Goal: Task Accomplishment & Management: Complete application form

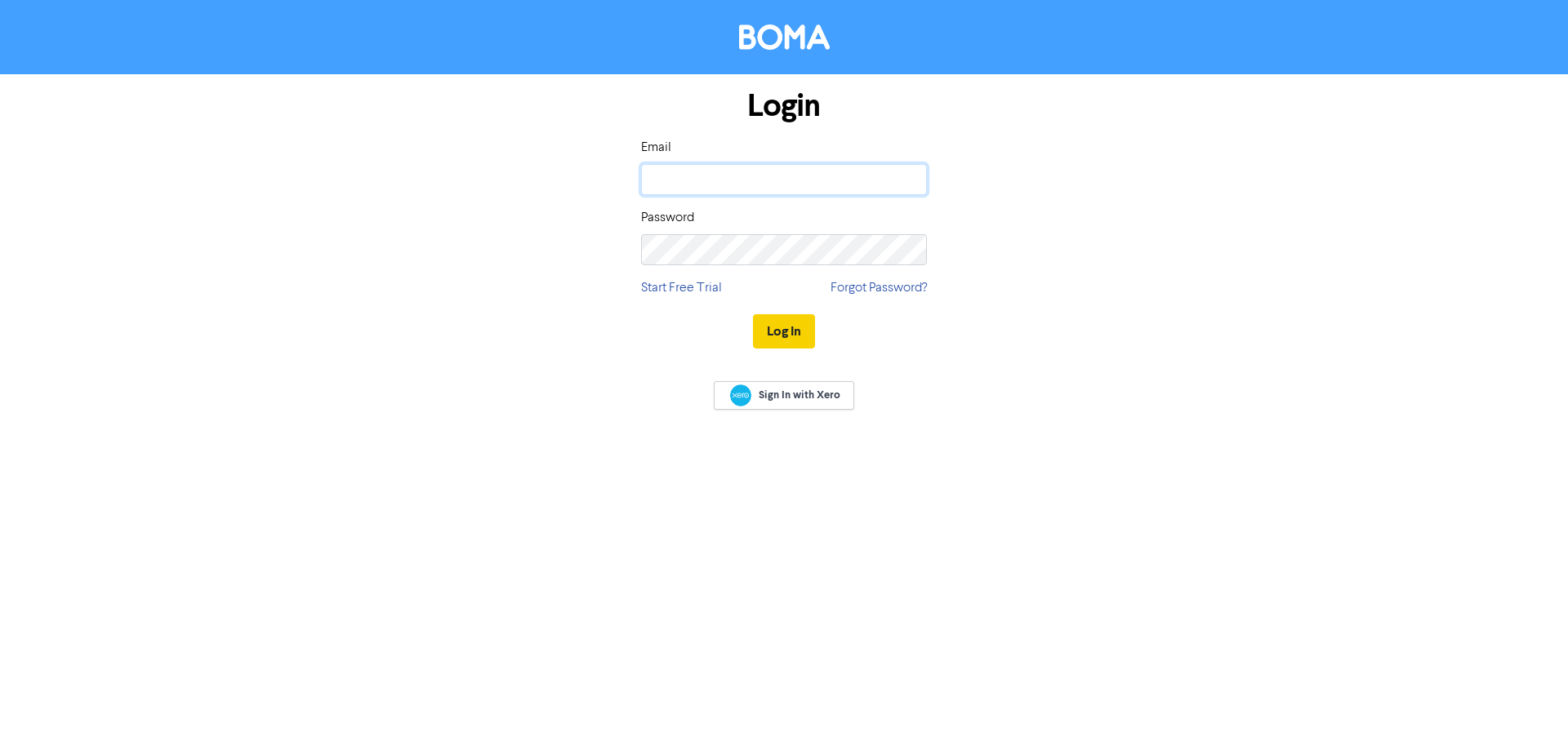
type input "[EMAIL_ADDRESS][DOMAIN_NAME]"
click at [775, 338] on button "Log In" at bounding box center [784, 331] width 62 height 34
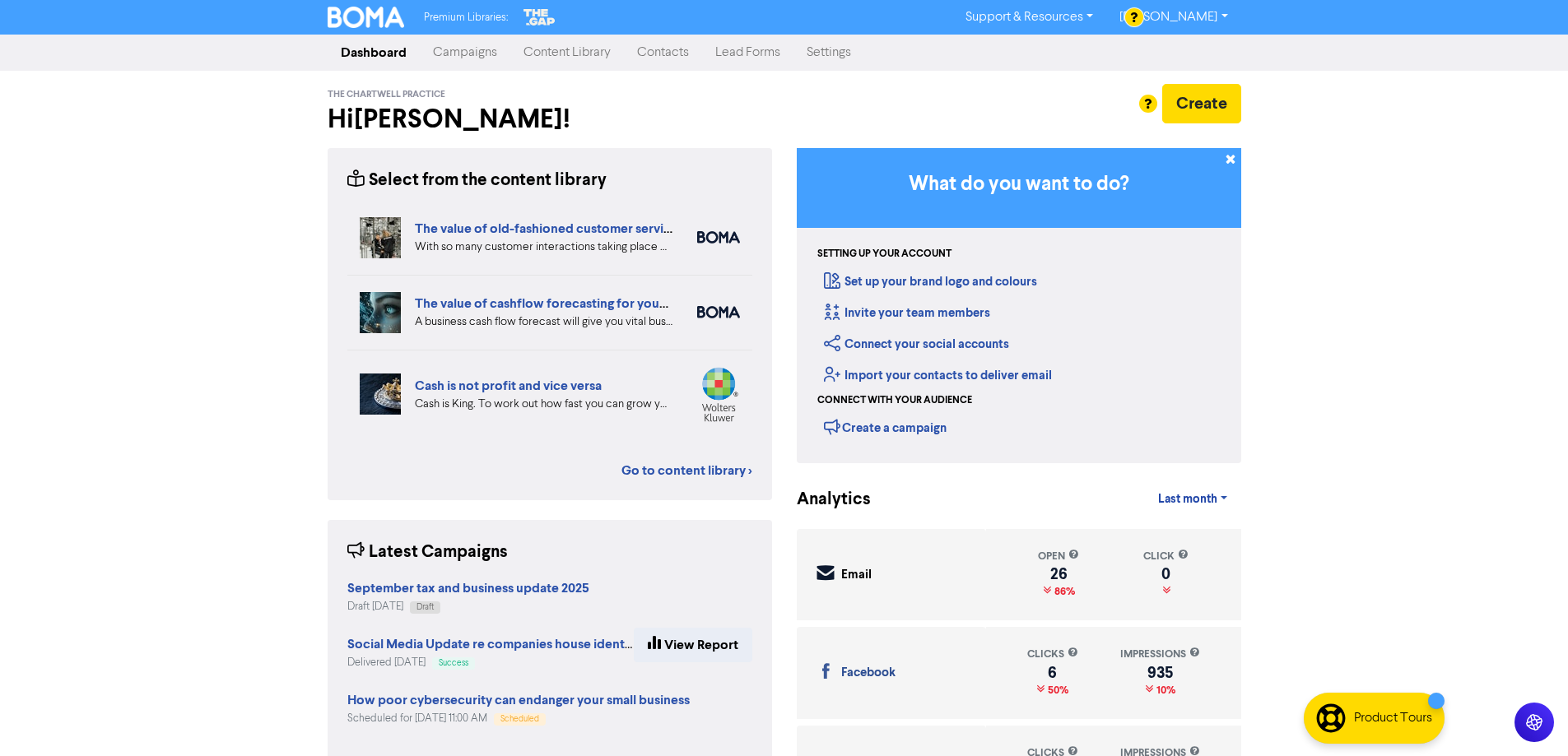
click at [439, 48] on link "Campaigns" at bounding box center [465, 53] width 91 height 33
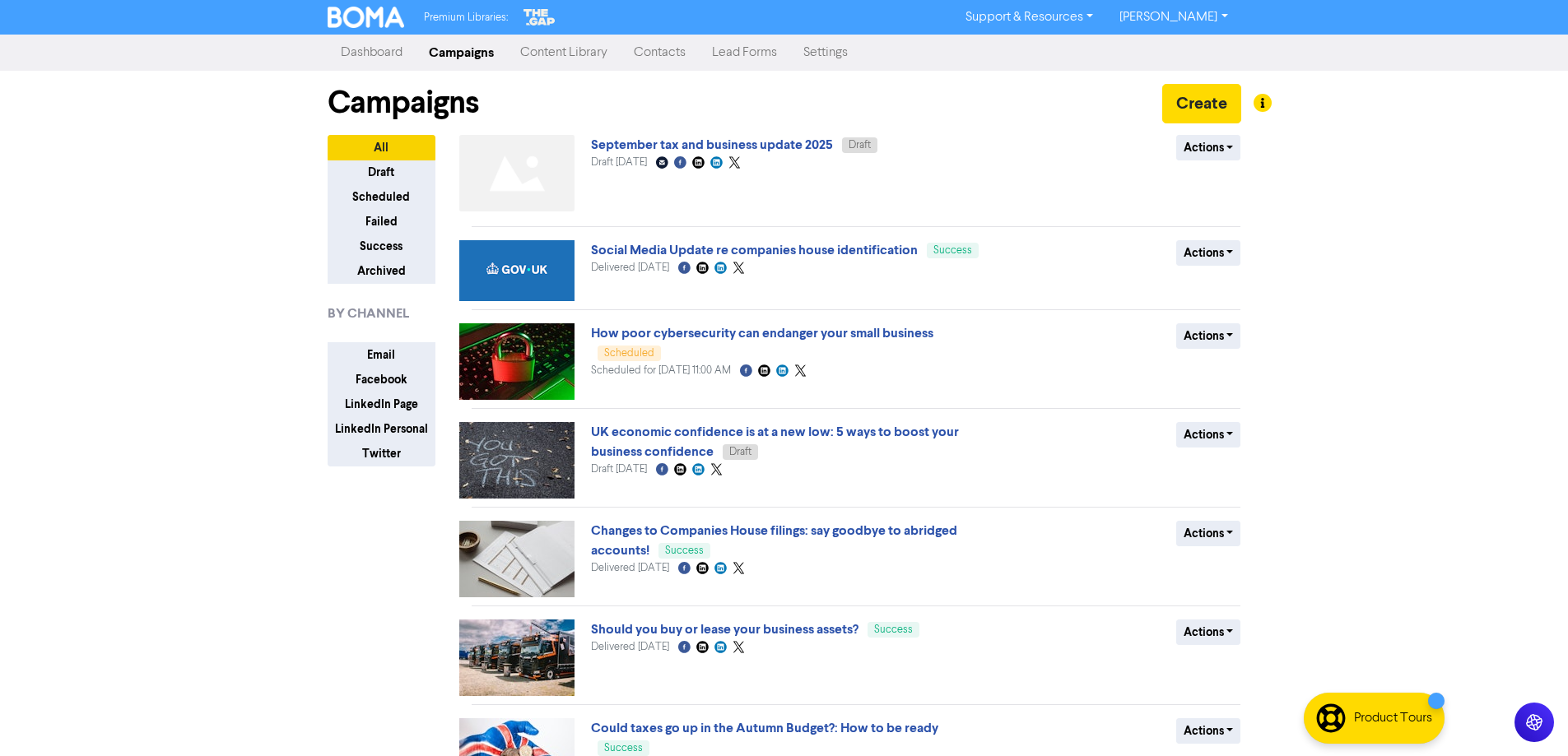
click at [675, 56] on link "Contacts" at bounding box center [659, 53] width 79 height 33
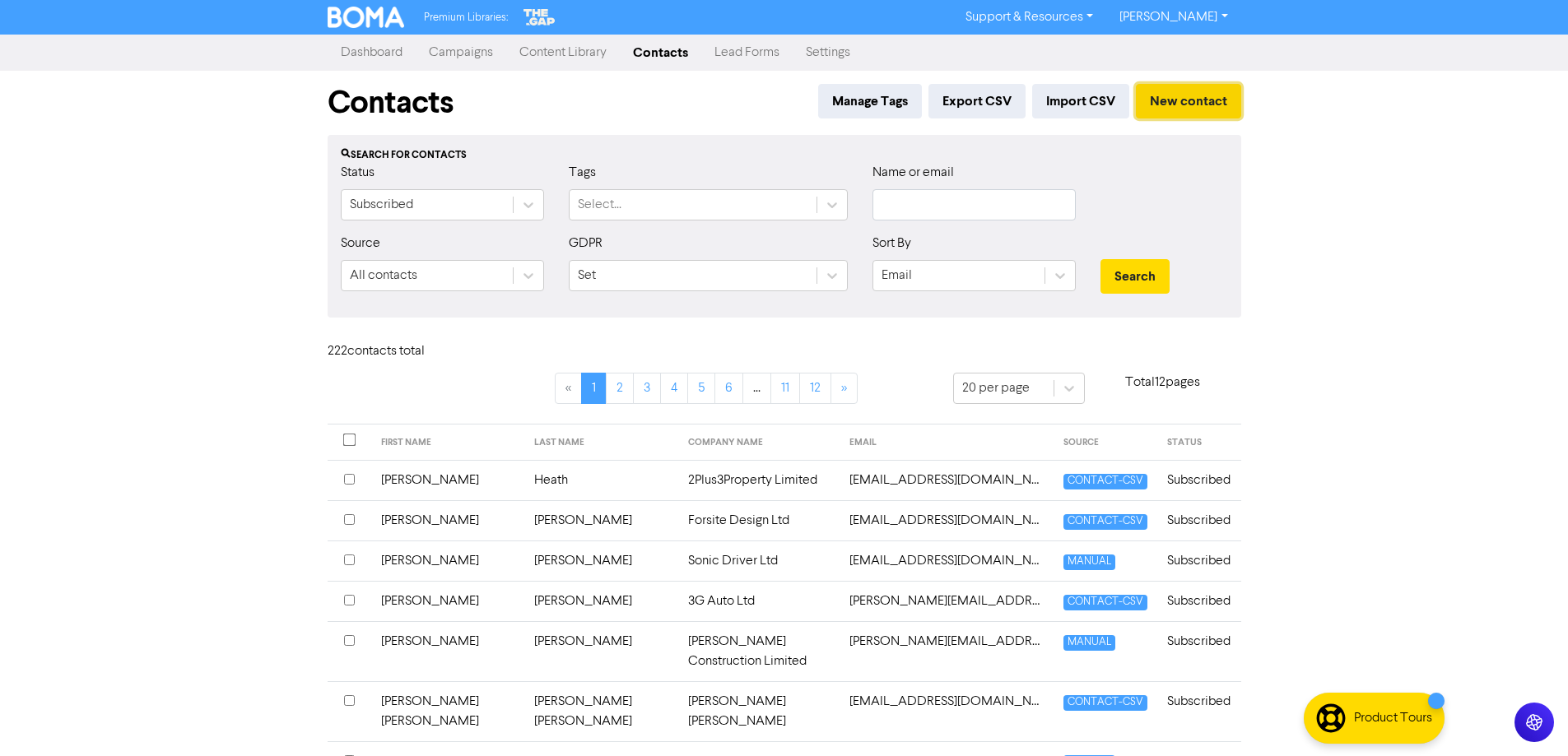
click at [1188, 101] on button "New contact" at bounding box center [1189, 101] width 105 height 34
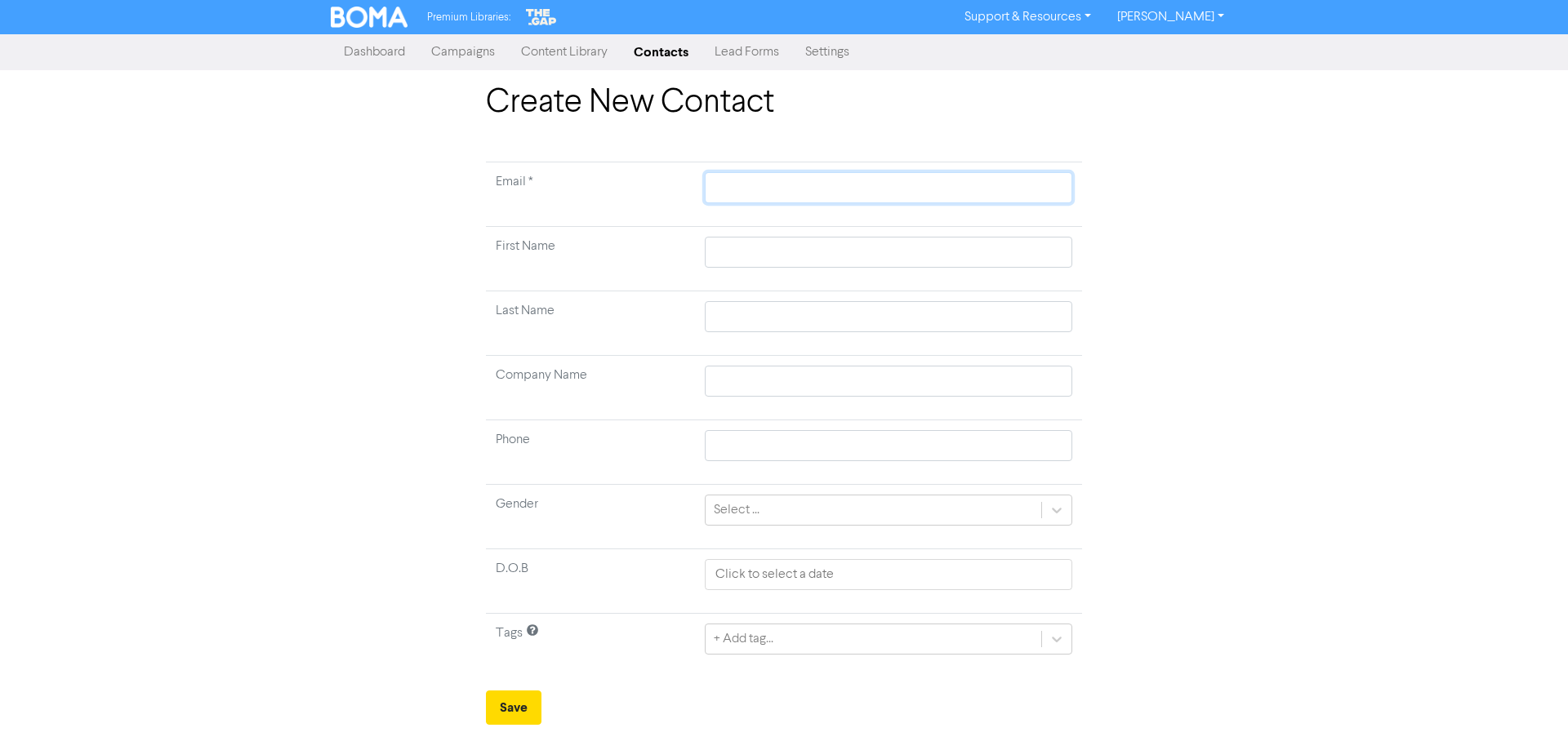
click at [725, 185] on input "text" at bounding box center [889, 188] width 368 height 31
paste input "[EMAIL_ADDRESS][DOMAIN_NAME]"
type input "[EMAIL_ADDRESS][DOMAIN_NAME]"
click at [744, 254] on input "text" at bounding box center [889, 252] width 368 height 31
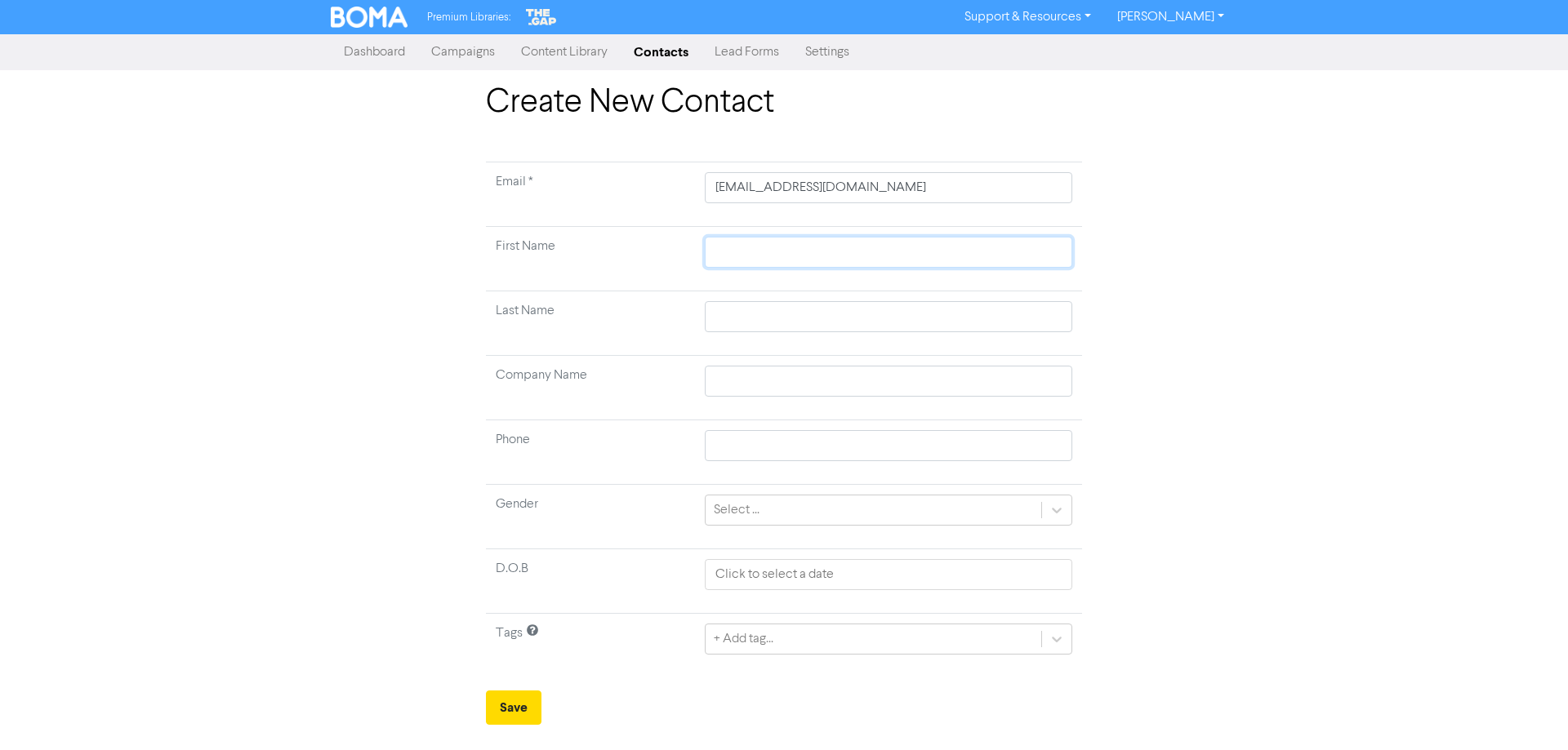
type input "D"
type input "De"
type input "Deb"
type input "Debb"
type input "[PERSON_NAME]"
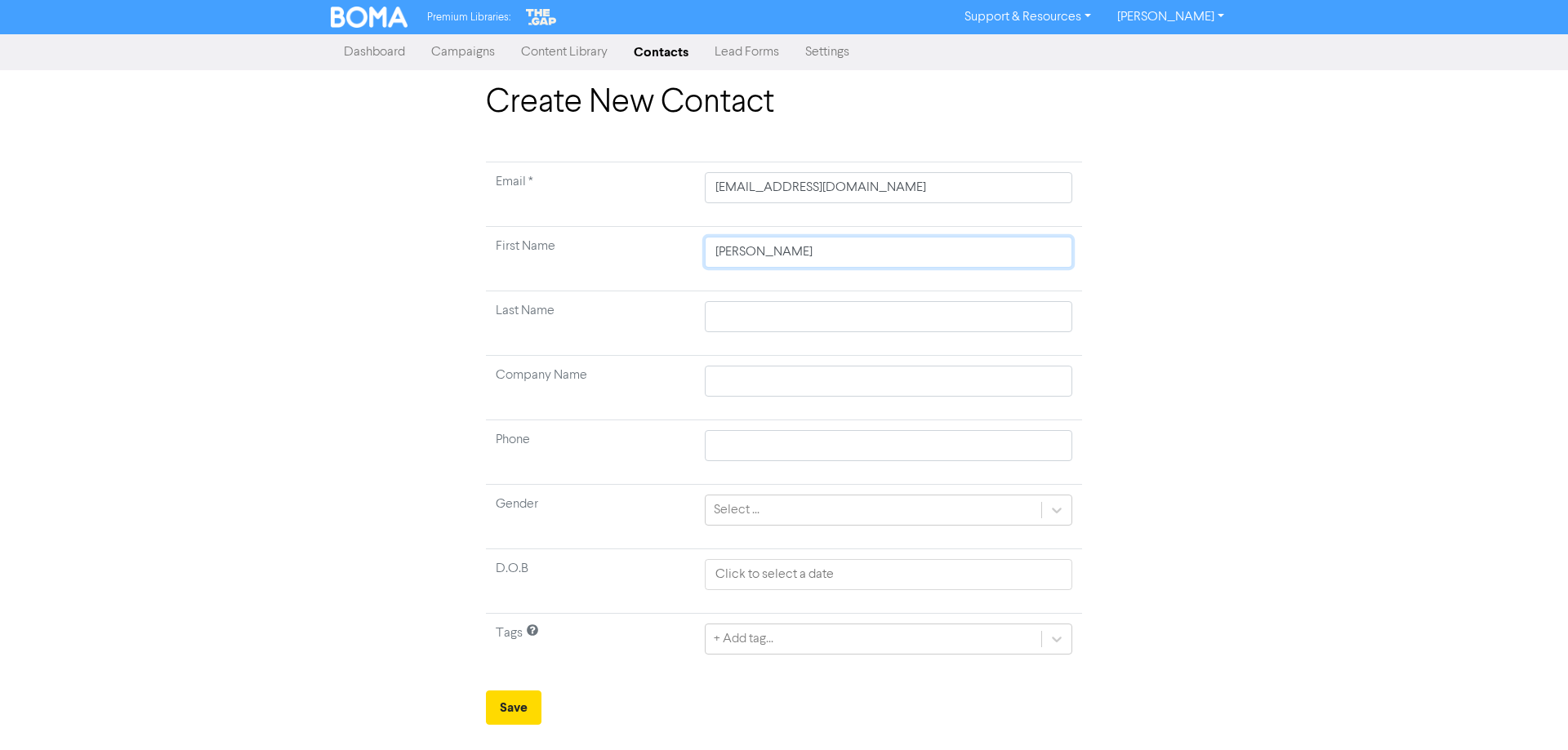
type input "[PERSON_NAME]"
type input "S"
type input "Sw"
type input "Swi"
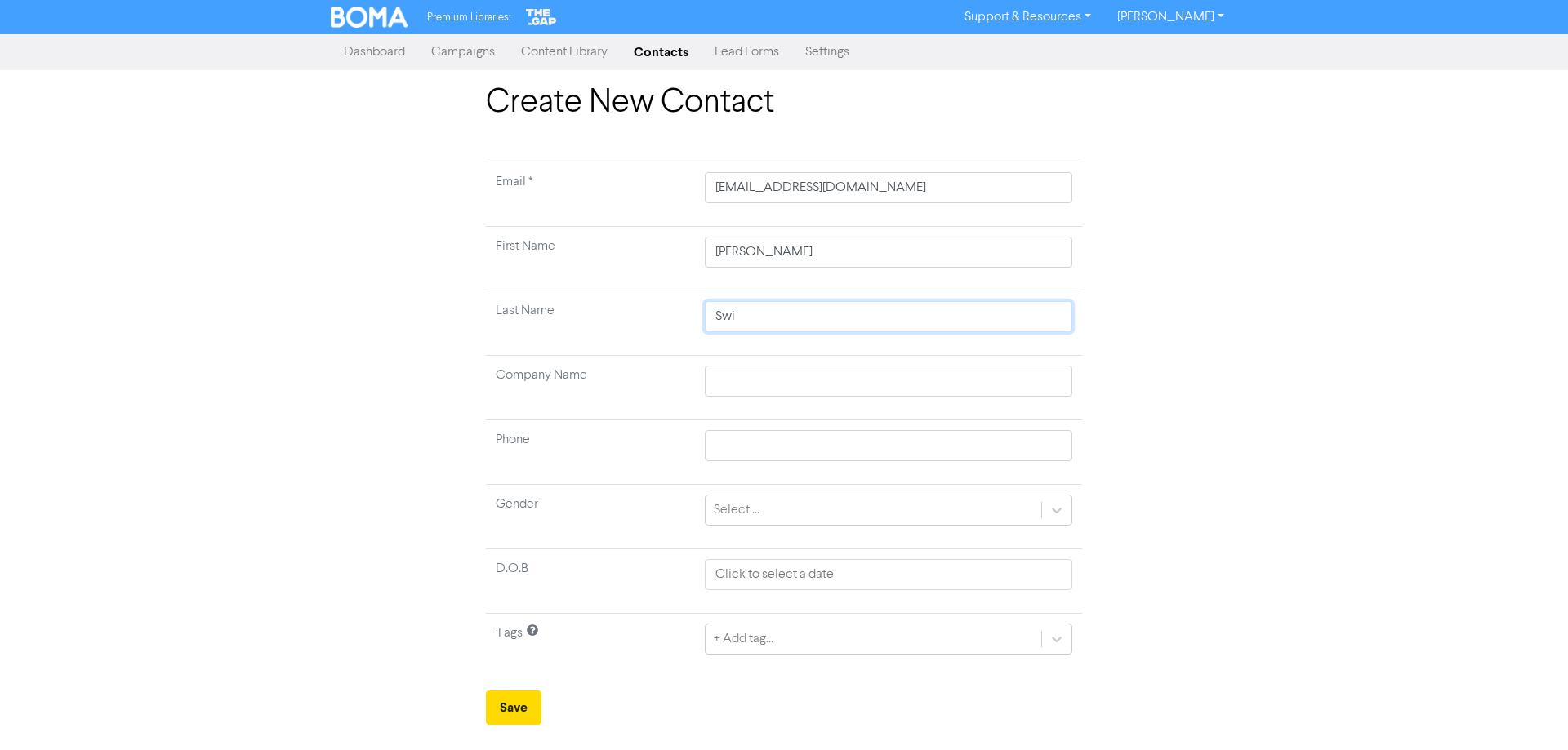
type input "Swin"
type input "Swinfield"
click at [525, 702] on button "Save" at bounding box center [513, 707] width 56 height 34
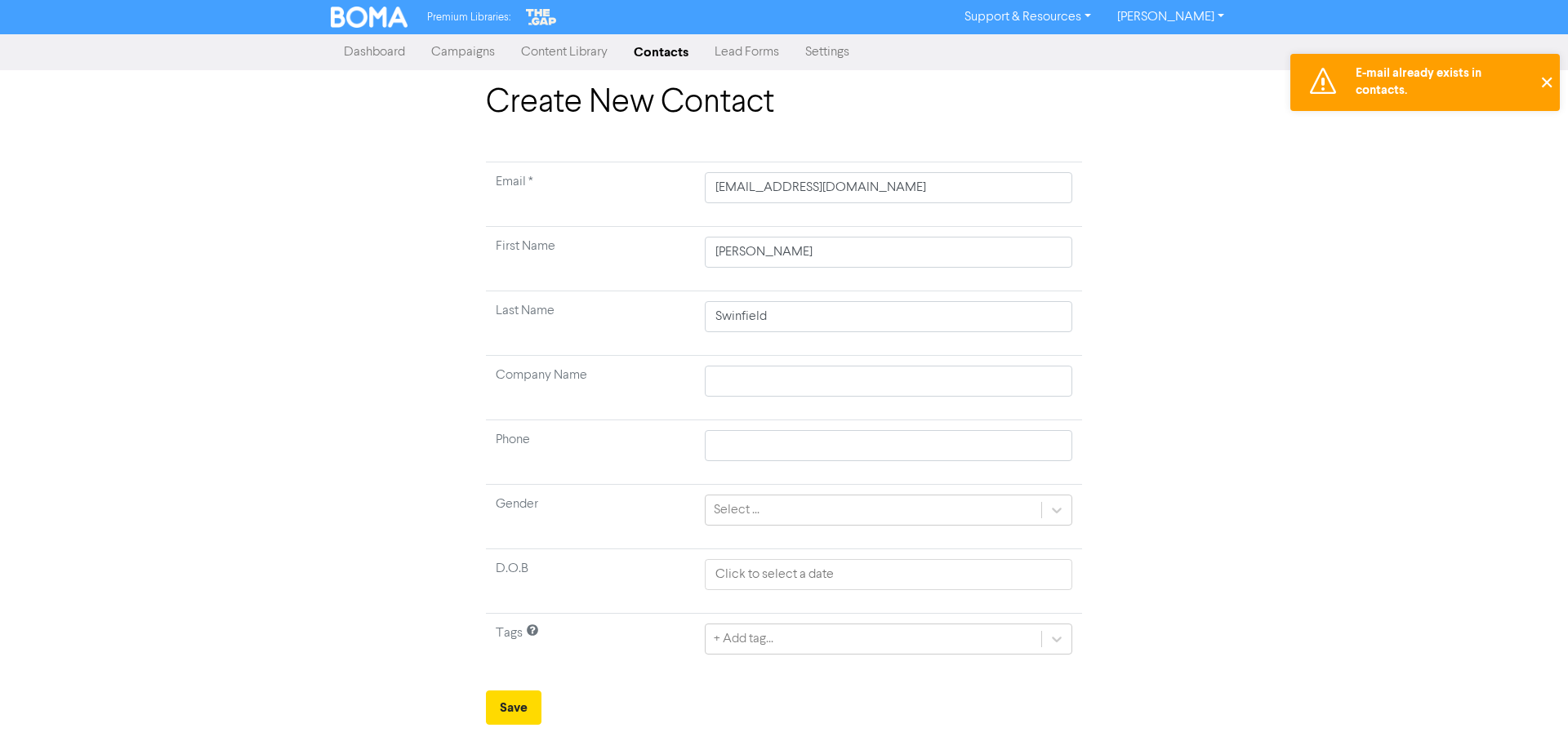
click at [1545, 86] on button "✕" at bounding box center [1545, 83] width 27 height 57
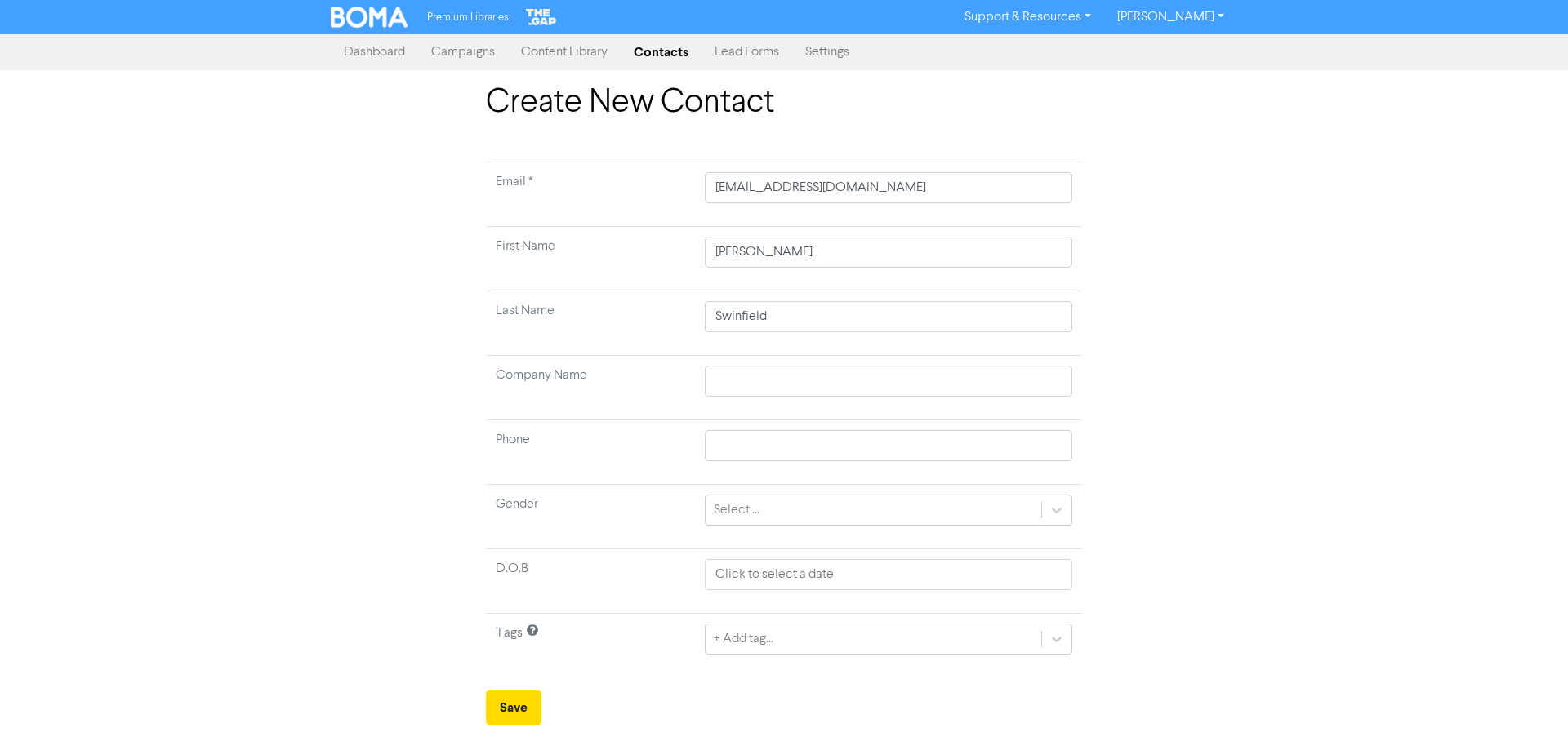
click at [651, 50] on link "Contacts" at bounding box center [661, 52] width 81 height 33
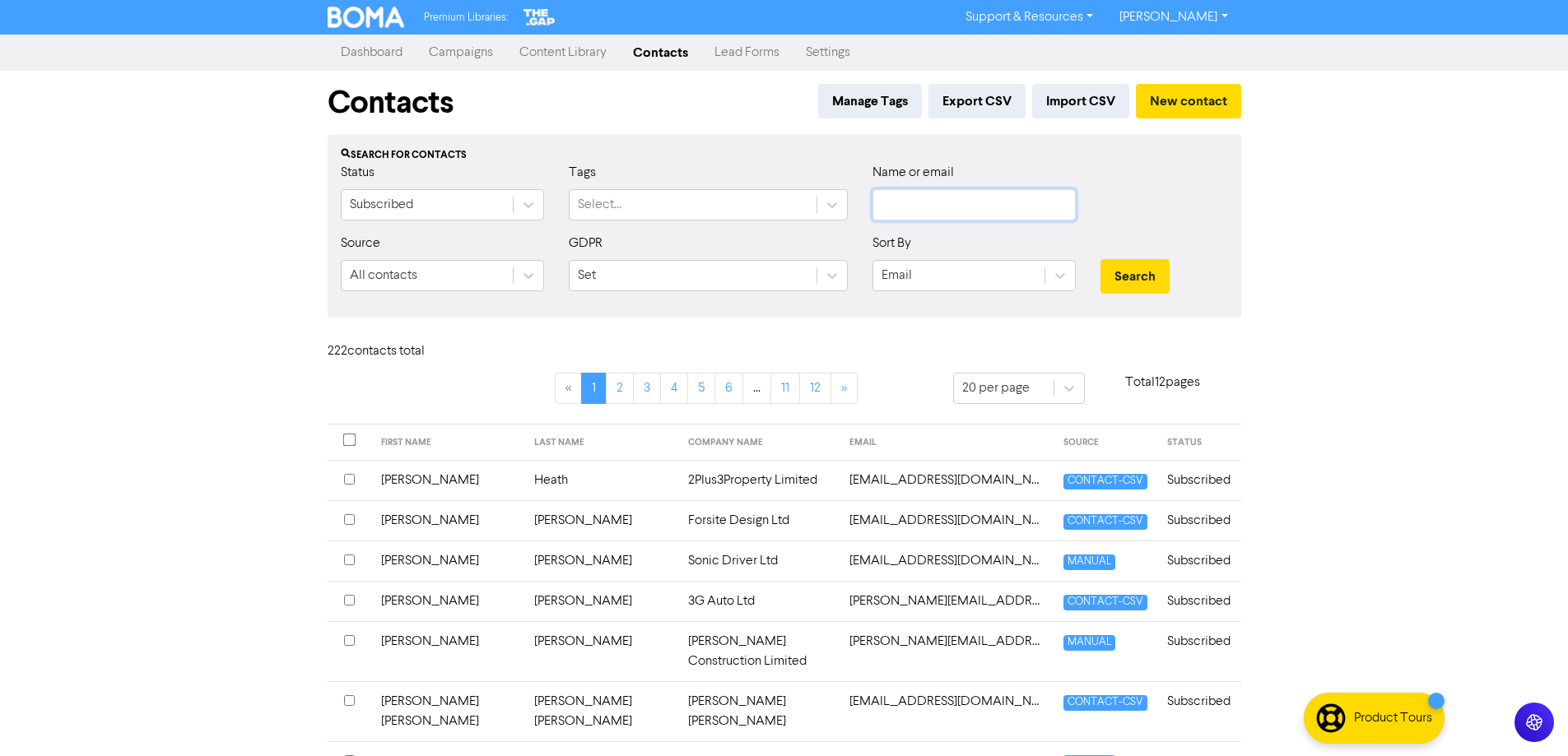
click at [928, 203] on input "text" at bounding box center [974, 205] width 203 height 31
click at [1101, 260] on button "Search" at bounding box center [1135, 276] width 69 height 34
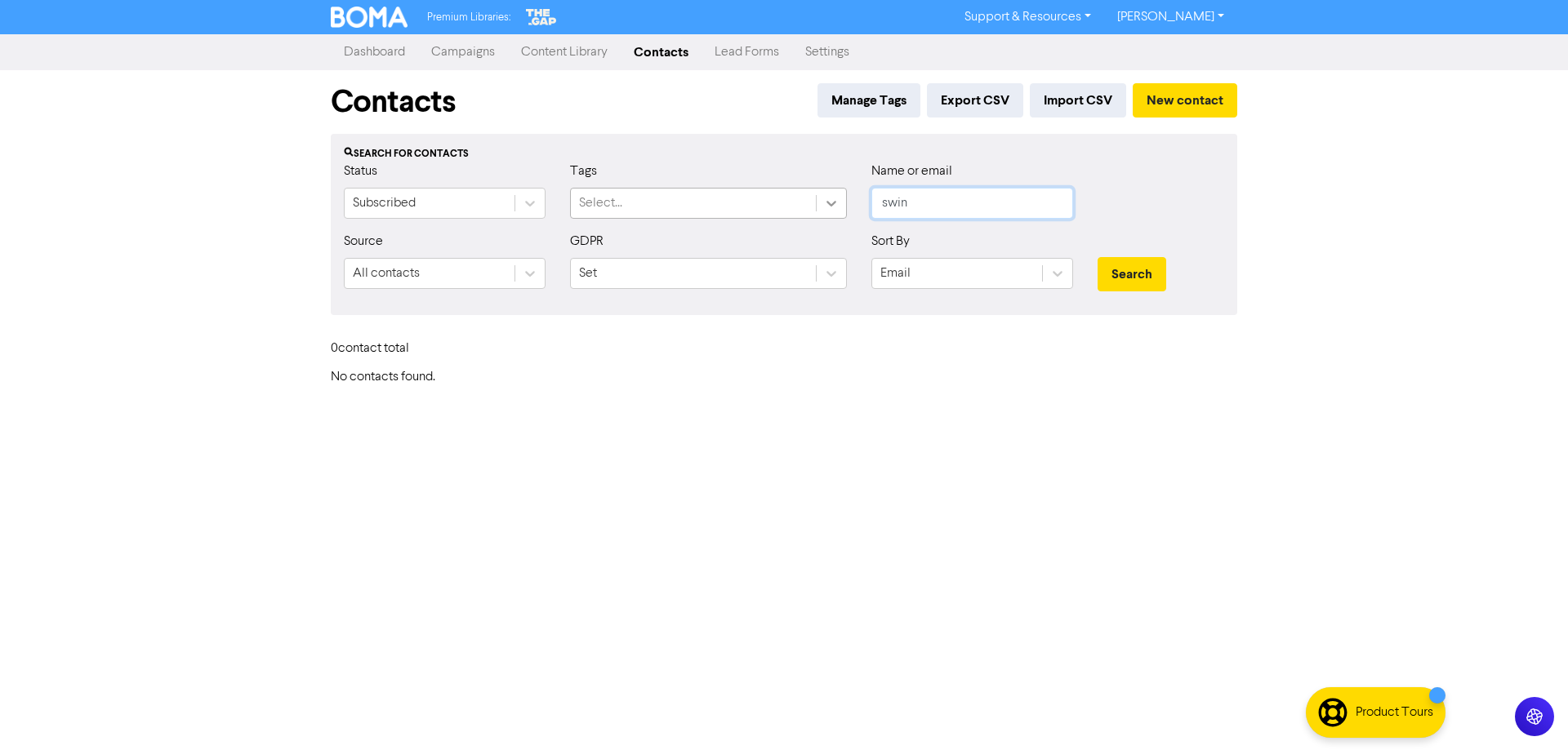
drag, startPoint x: 957, startPoint y: 209, endPoint x: 835, endPoint y: 201, distance: 122.3
click at [835, 201] on div "Status Subscribed Tags Select... Name or email swin" at bounding box center [784, 196] width 905 height 71
type input "deb"
click at [1098, 258] on button "Search" at bounding box center [1132, 274] width 69 height 34
drag, startPoint x: 944, startPoint y: 204, endPoint x: 814, endPoint y: 205, distance: 130.0
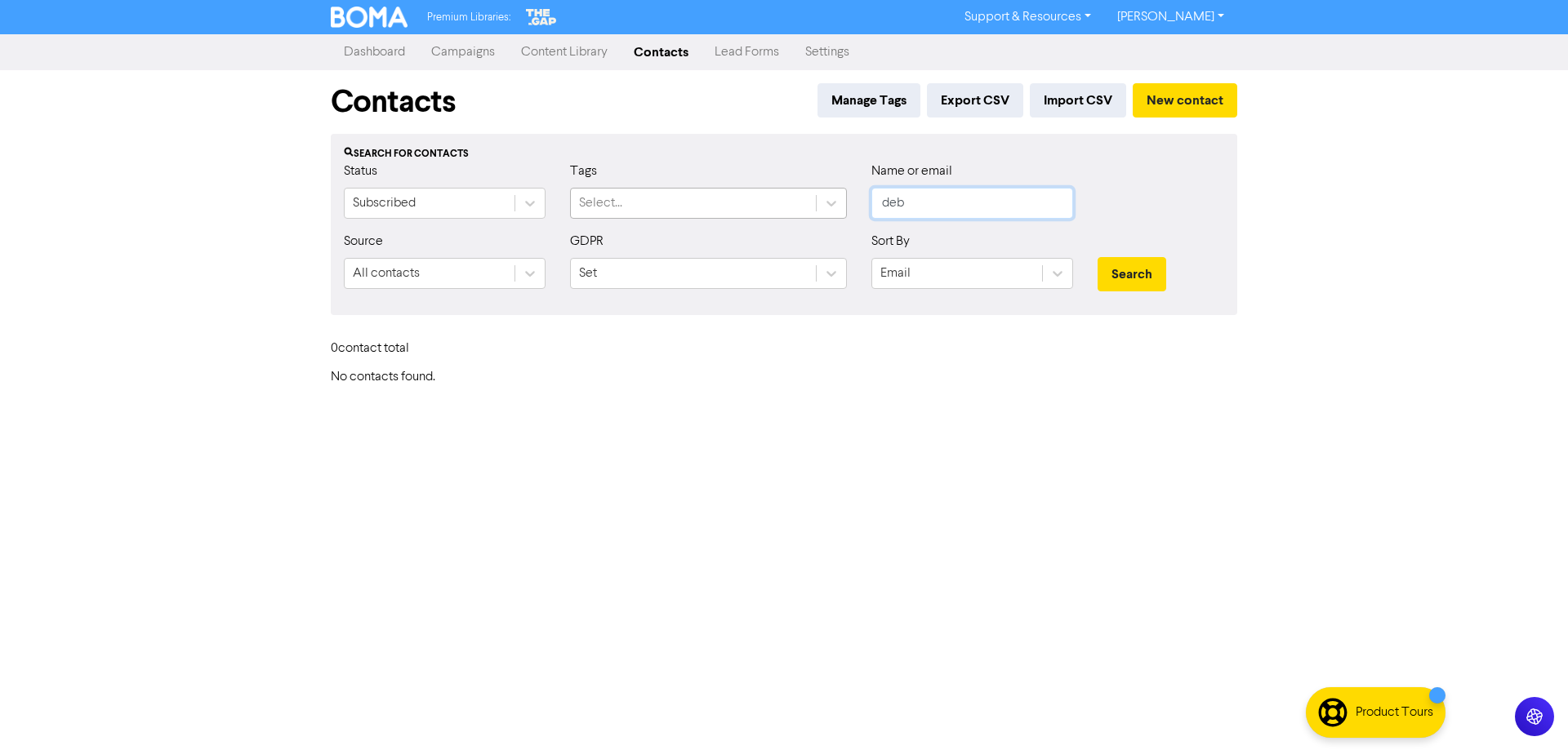
click at [814, 205] on div "Status Subscribed Tags Select... Name or email deb" at bounding box center [784, 196] width 905 height 71
click at [977, 205] on input "text" at bounding box center [972, 204] width 202 height 31
type input "[PERSON_NAME]"
click at [1098, 258] on button "Search" at bounding box center [1132, 274] width 69 height 34
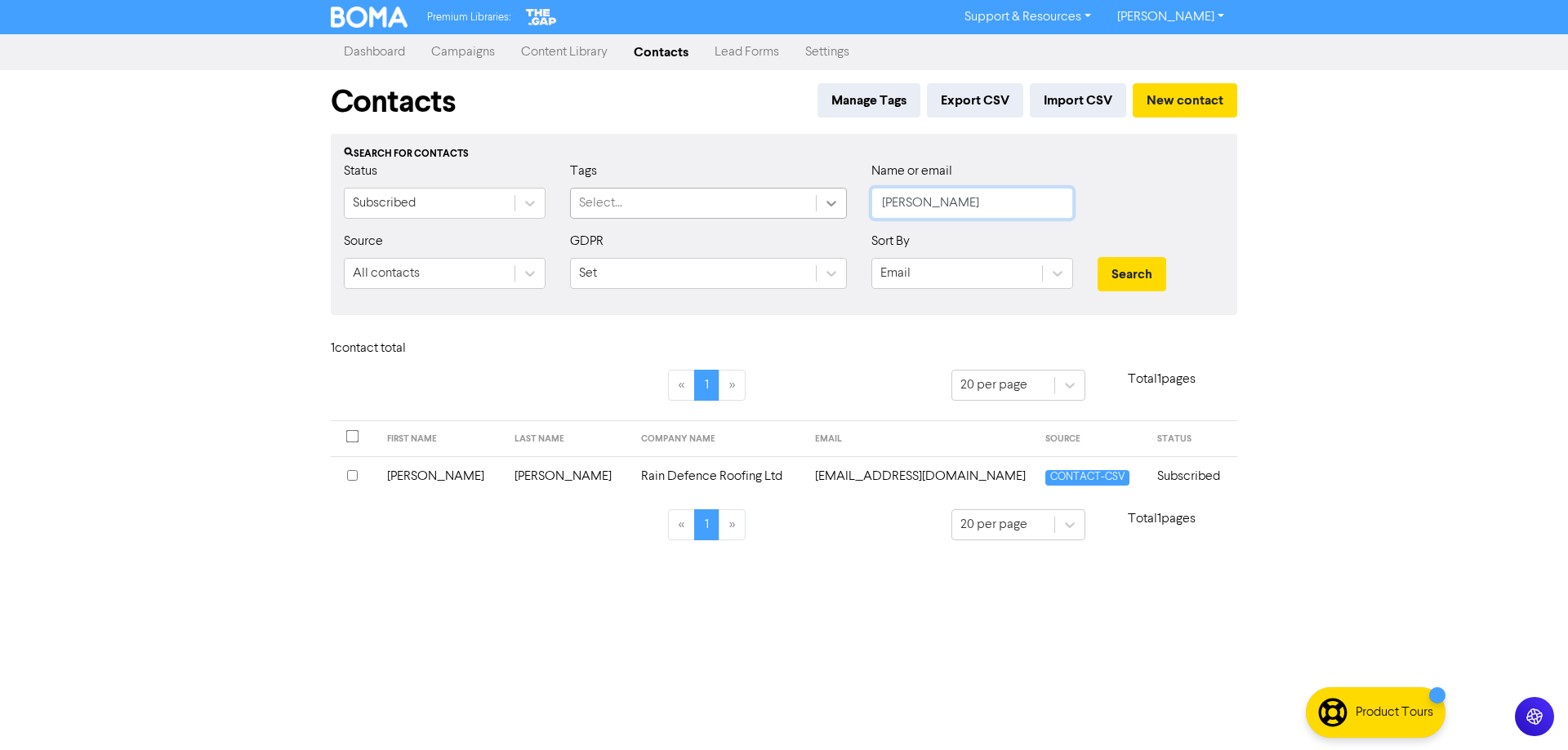
drag, startPoint x: 957, startPoint y: 205, endPoint x: 833, endPoint y: 202, distance: 124.0
click at [833, 202] on div "Status Subscribed Tags Select... Name or email [PERSON_NAME]" at bounding box center [784, 196] width 905 height 71
type input "swinfield"
click at [1098, 258] on button "Search" at bounding box center [1132, 274] width 69 height 34
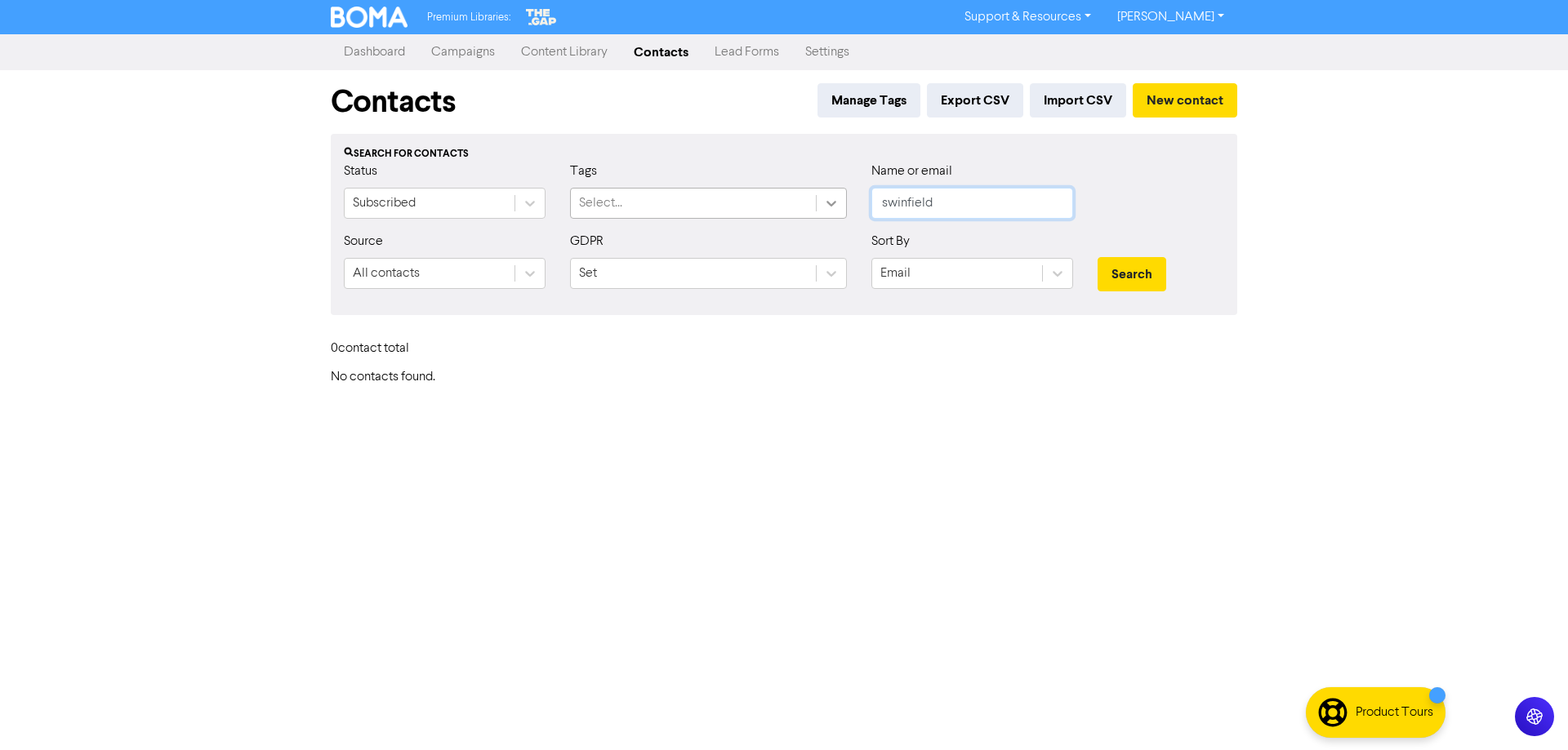
drag, startPoint x: 962, startPoint y: 198, endPoint x: 822, endPoint y: 193, distance: 140.1
click at [822, 193] on div "Status Subscribed Tags Select... Name or email swinfield" at bounding box center [784, 196] width 905 height 71
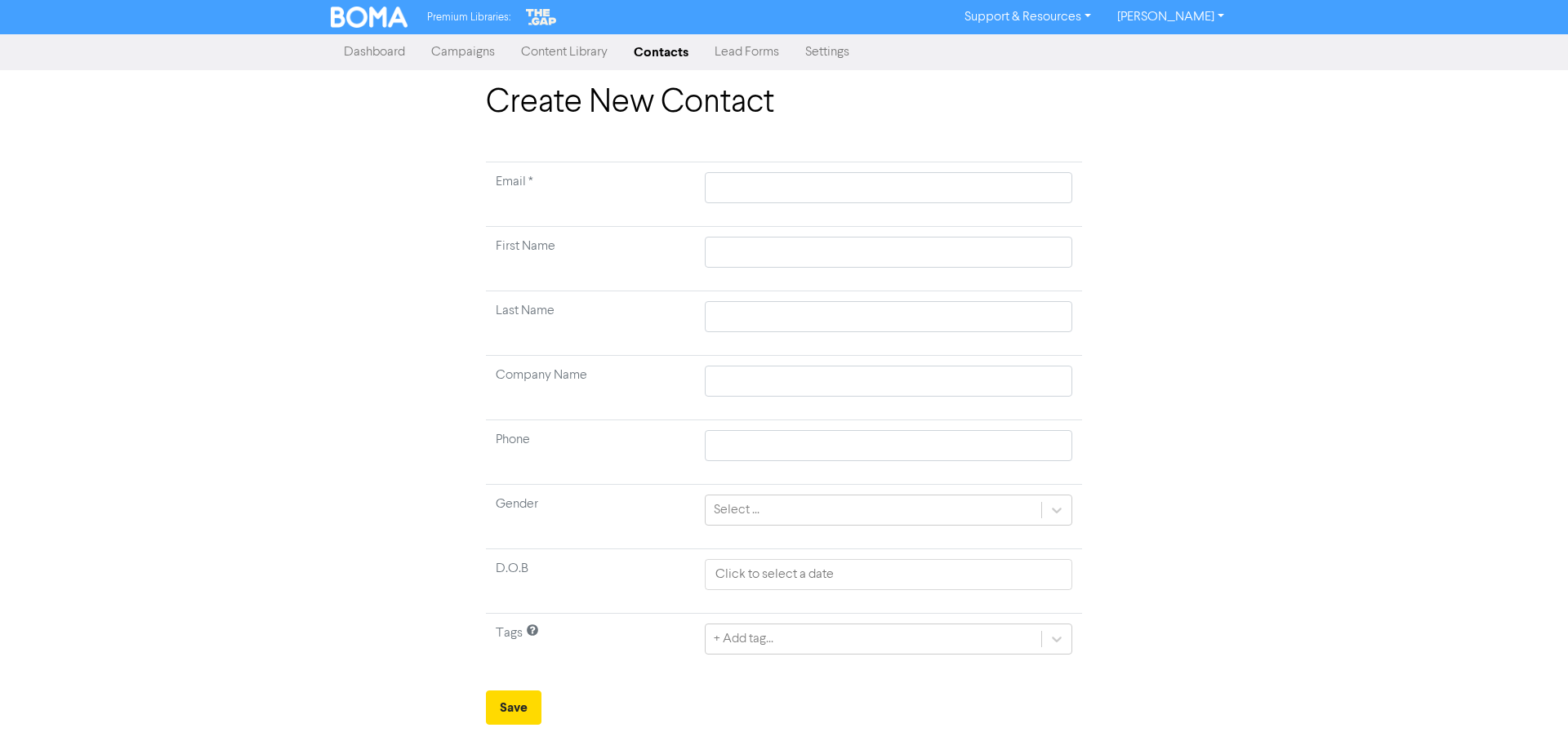
click at [665, 52] on link "Contacts" at bounding box center [661, 52] width 81 height 33
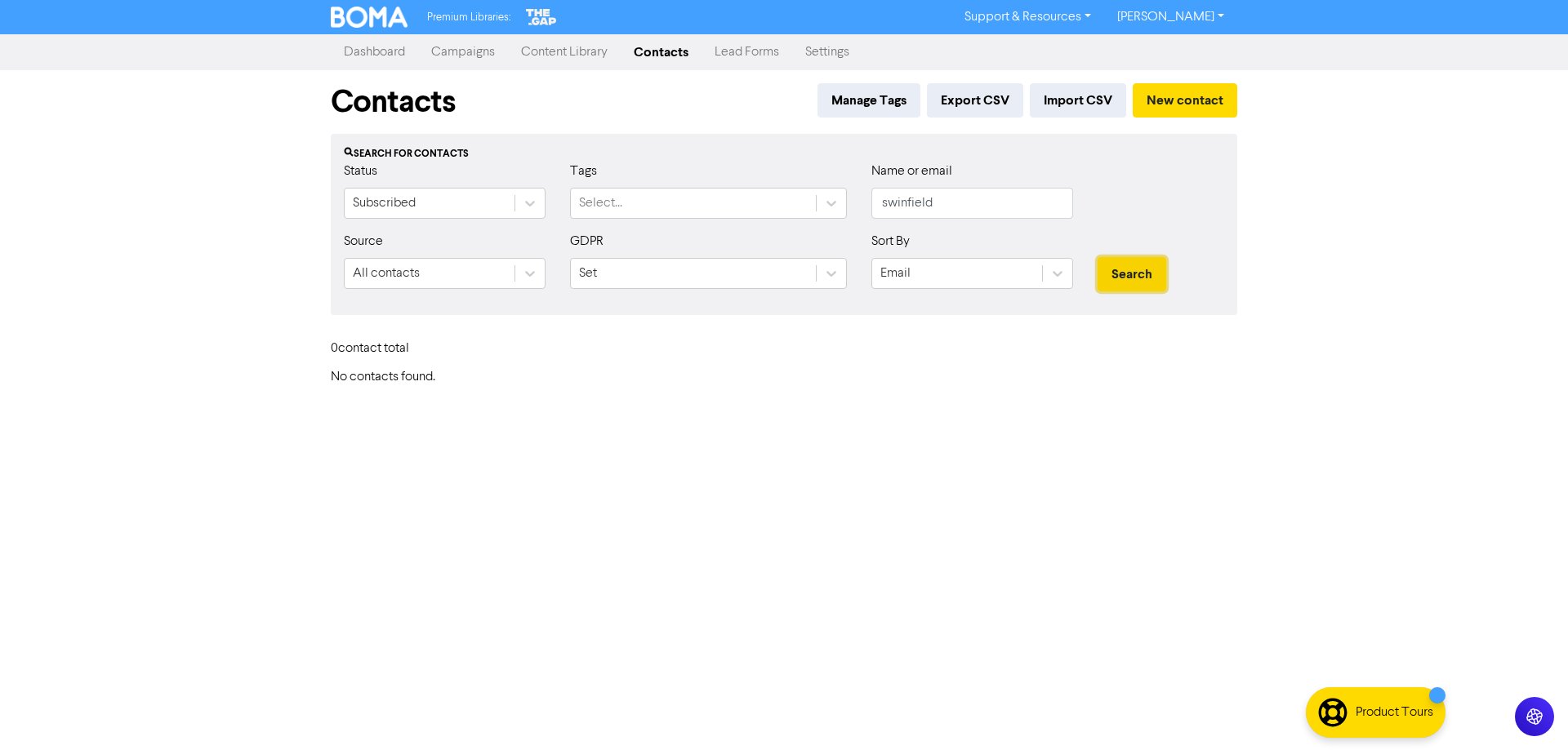
click at [1133, 268] on button "Search" at bounding box center [1132, 274] width 69 height 34
click at [658, 56] on link "Contacts" at bounding box center [661, 52] width 81 height 33
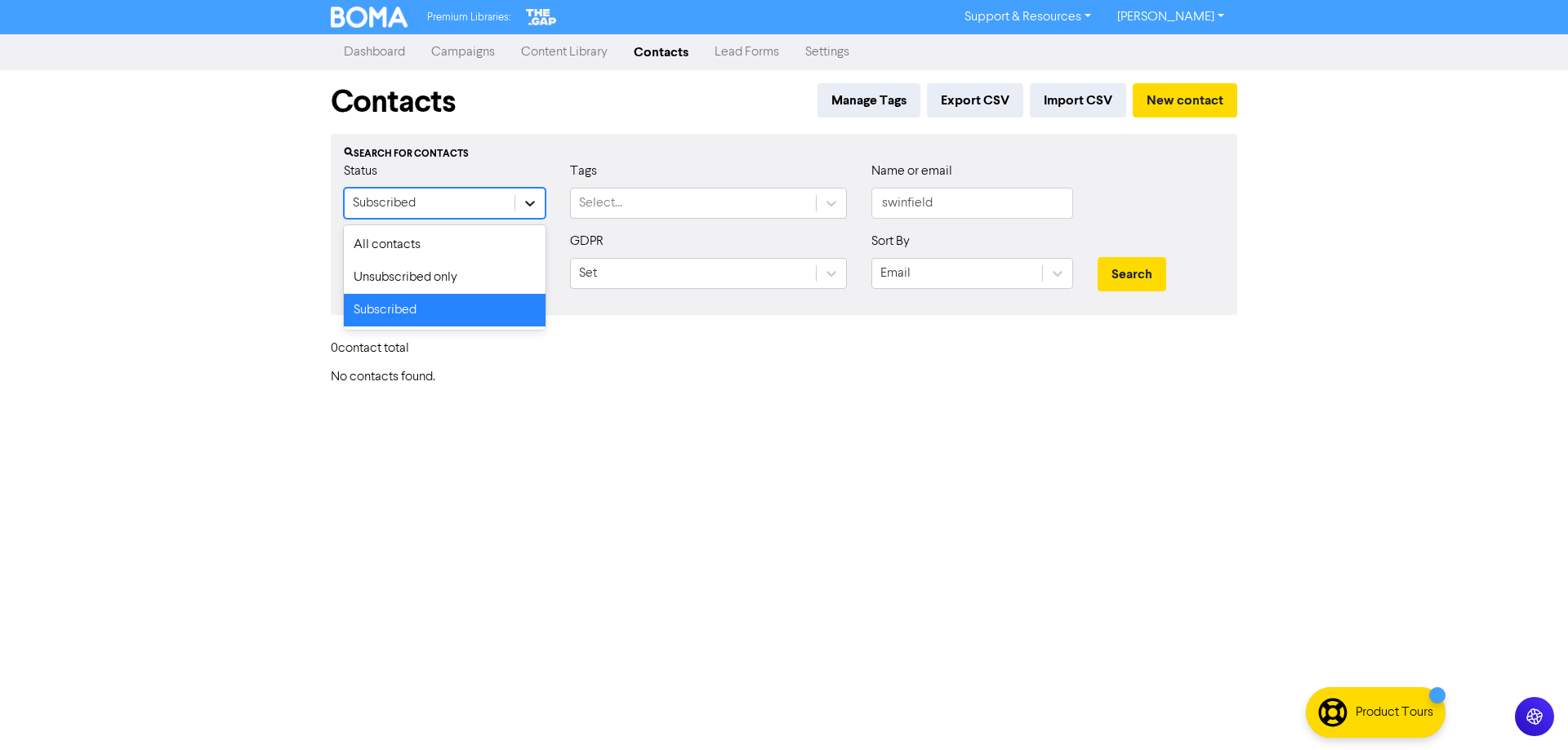
click at [531, 202] on icon at bounding box center [530, 204] width 17 height 17
click at [458, 281] on div "Unsubscribed only" at bounding box center [445, 278] width 202 height 33
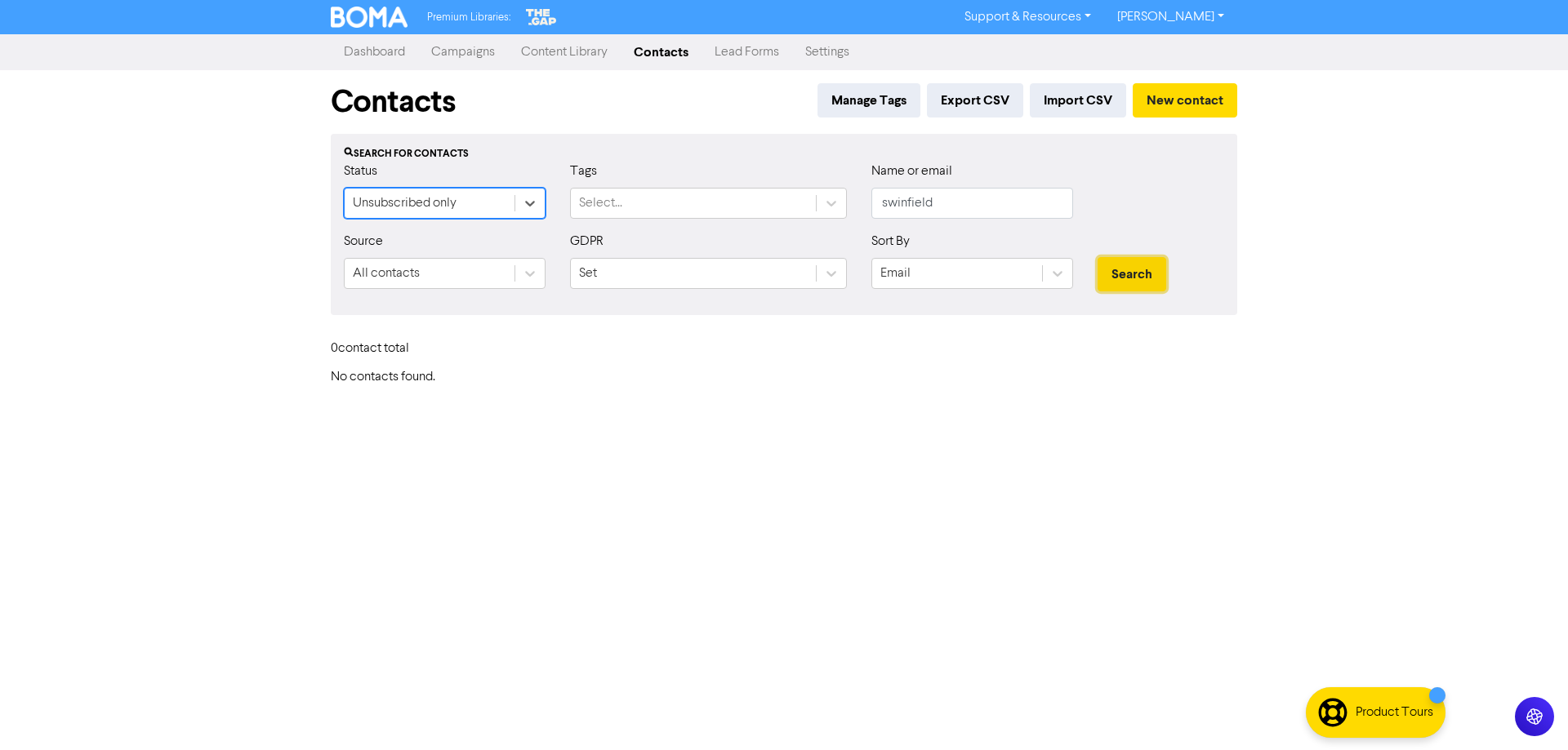
click at [1132, 268] on button "Search" at bounding box center [1132, 274] width 69 height 34
click at [530, 196] on icon at bounding box center [530, 204] width 17 height 17
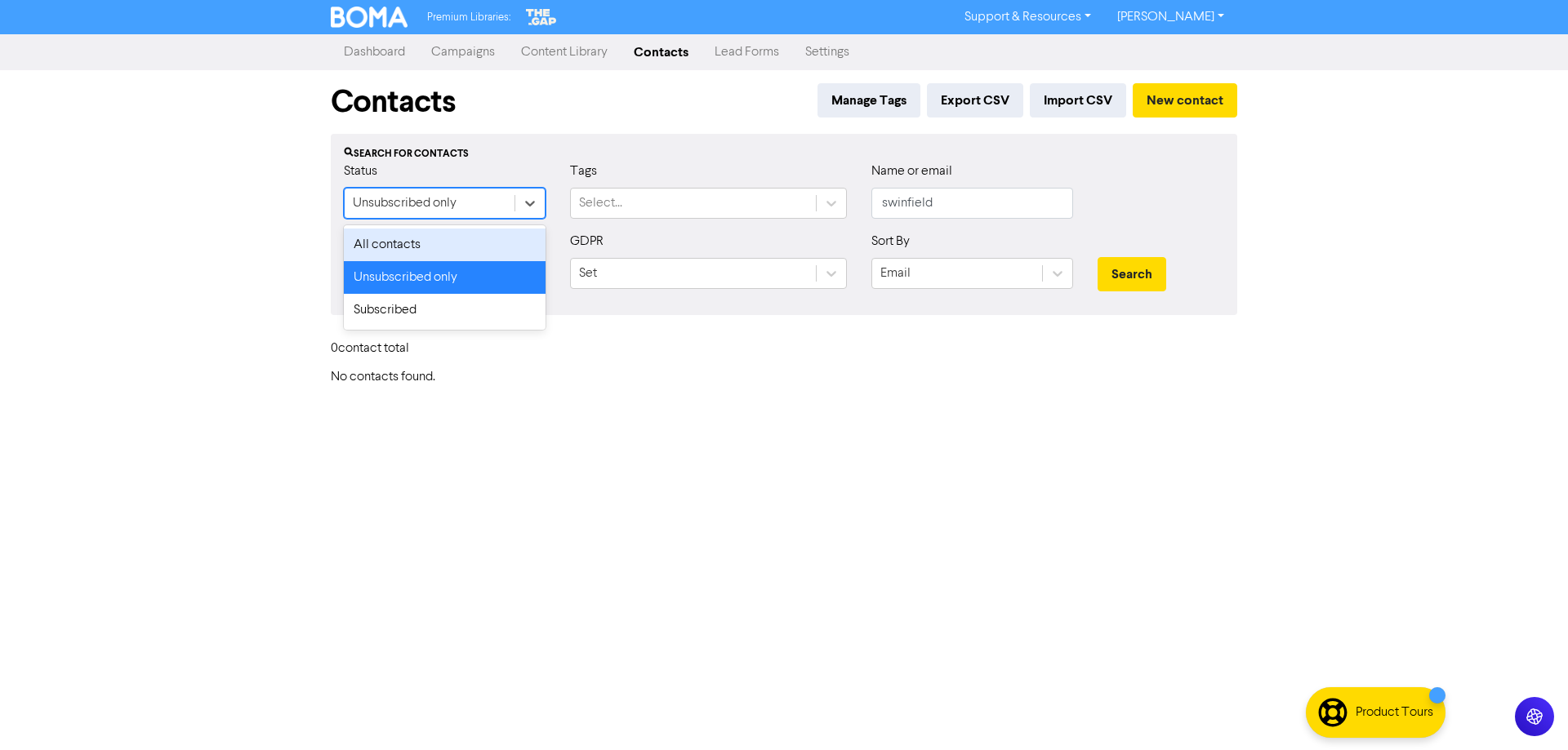
click at [435, 233] on div "All contacts" at bounding box center [445, 245] width 202 height 33
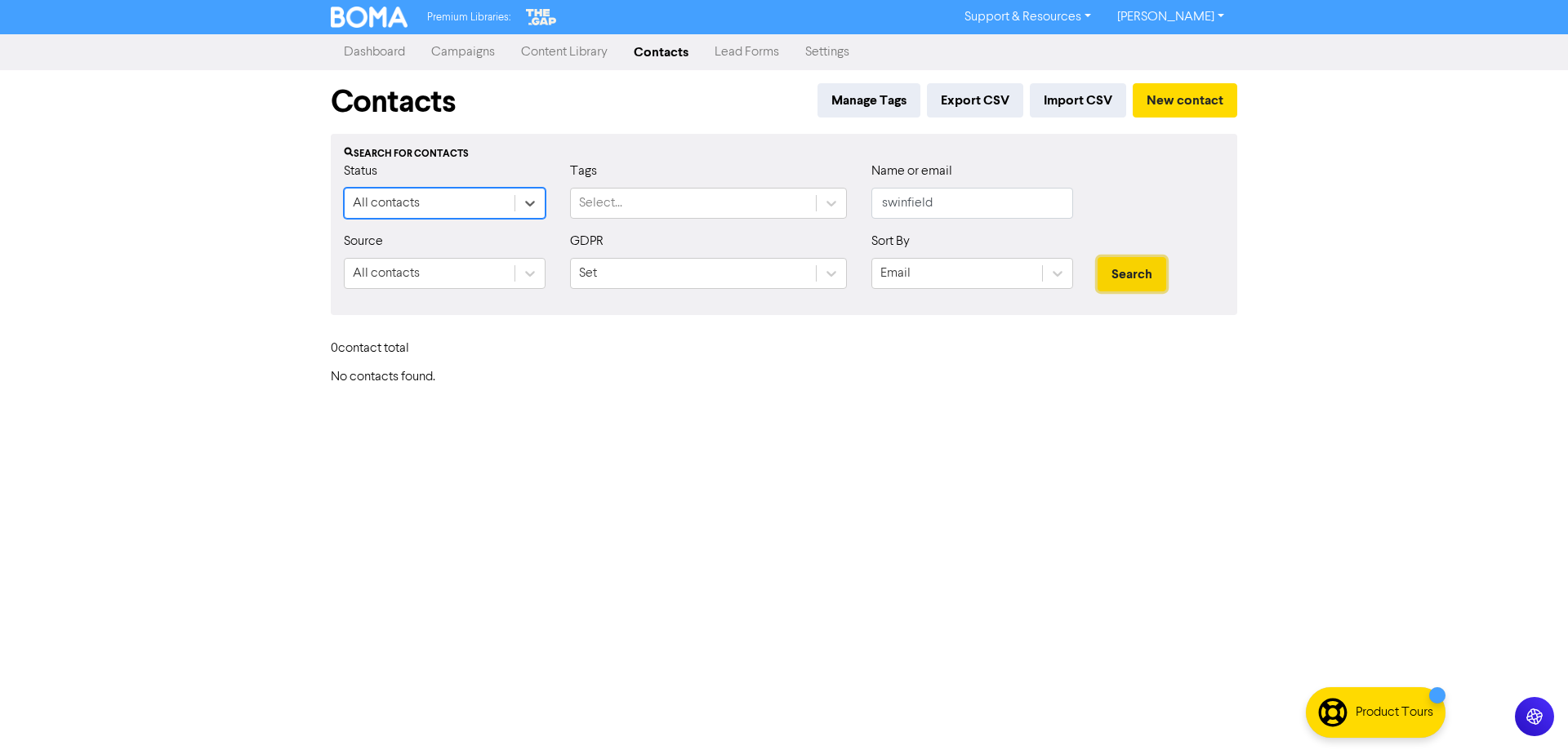
click at [1123, 280] on button "Search" at bounding box center [1132, 274] width 69 height 34
click at [968, 206] on input "swinfield" at bounding box center [972, 204] width 202 height 31
drag, startPoint x: 968, startPoint y: 206, endPoint x: 787, endPoint y: 210, distance: 181.0
click at [787, 210] on div "Status All contacts Tags Select... Name or email swinfield" at bounding box center [784, 196] width 905 height 71
click at [1118, 275] on button "Search" at bounding box center [1132, 274] width 69 height 34
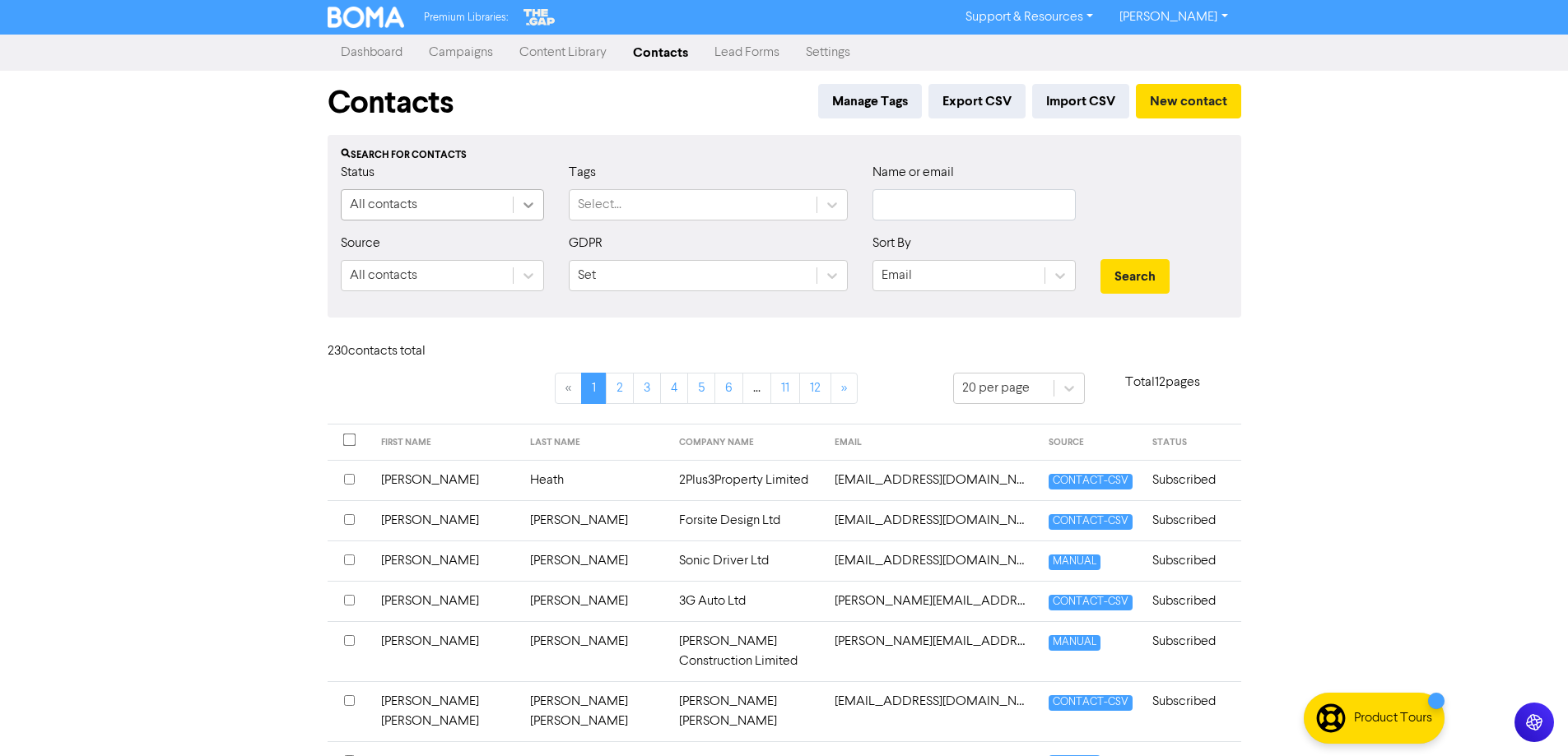
click at [522, 206] on icon at bounding box center [529, 205] width 17 height 17
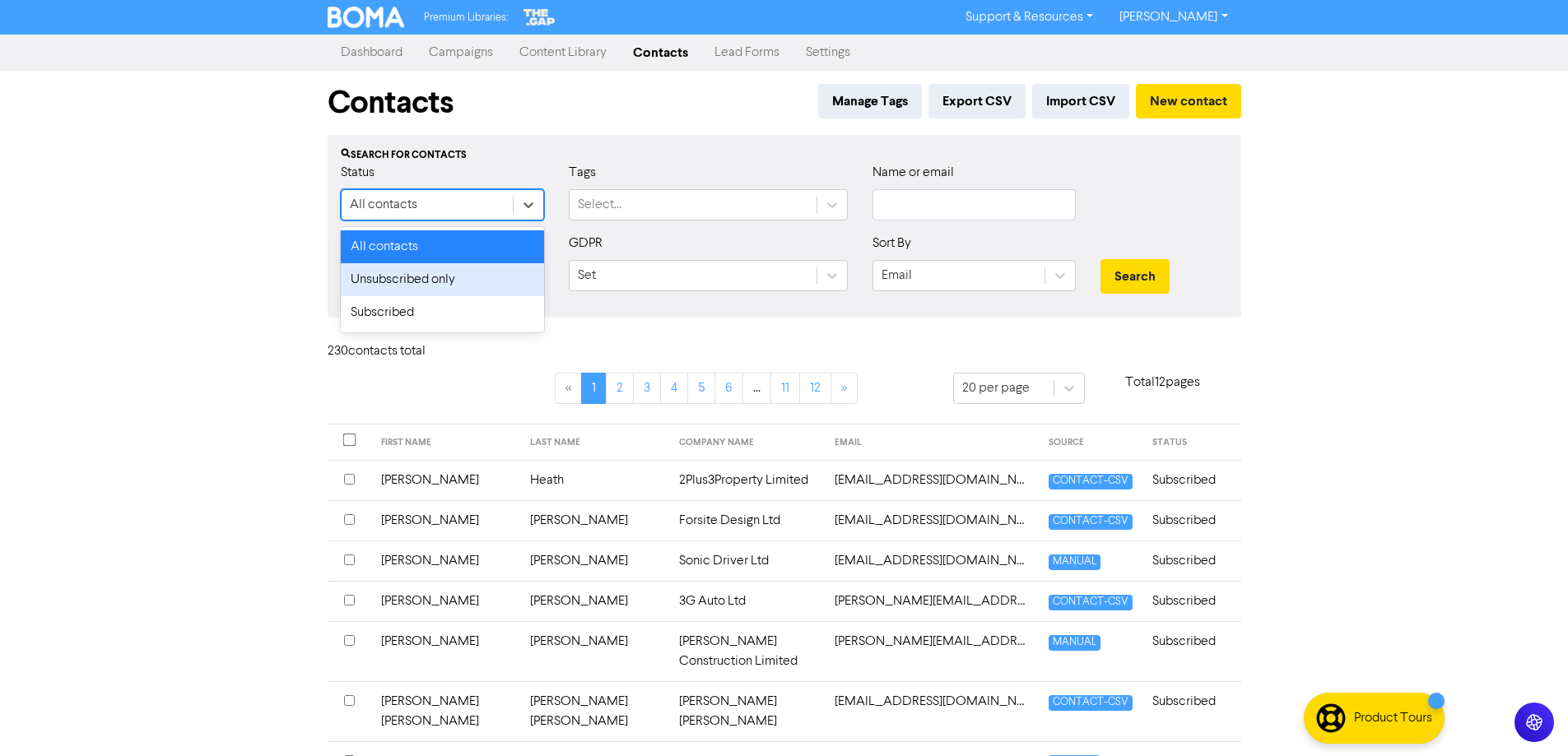
click at [397, 283] on div "Unsubscribed only" at bounding box center [443, 280] width 203 height 33
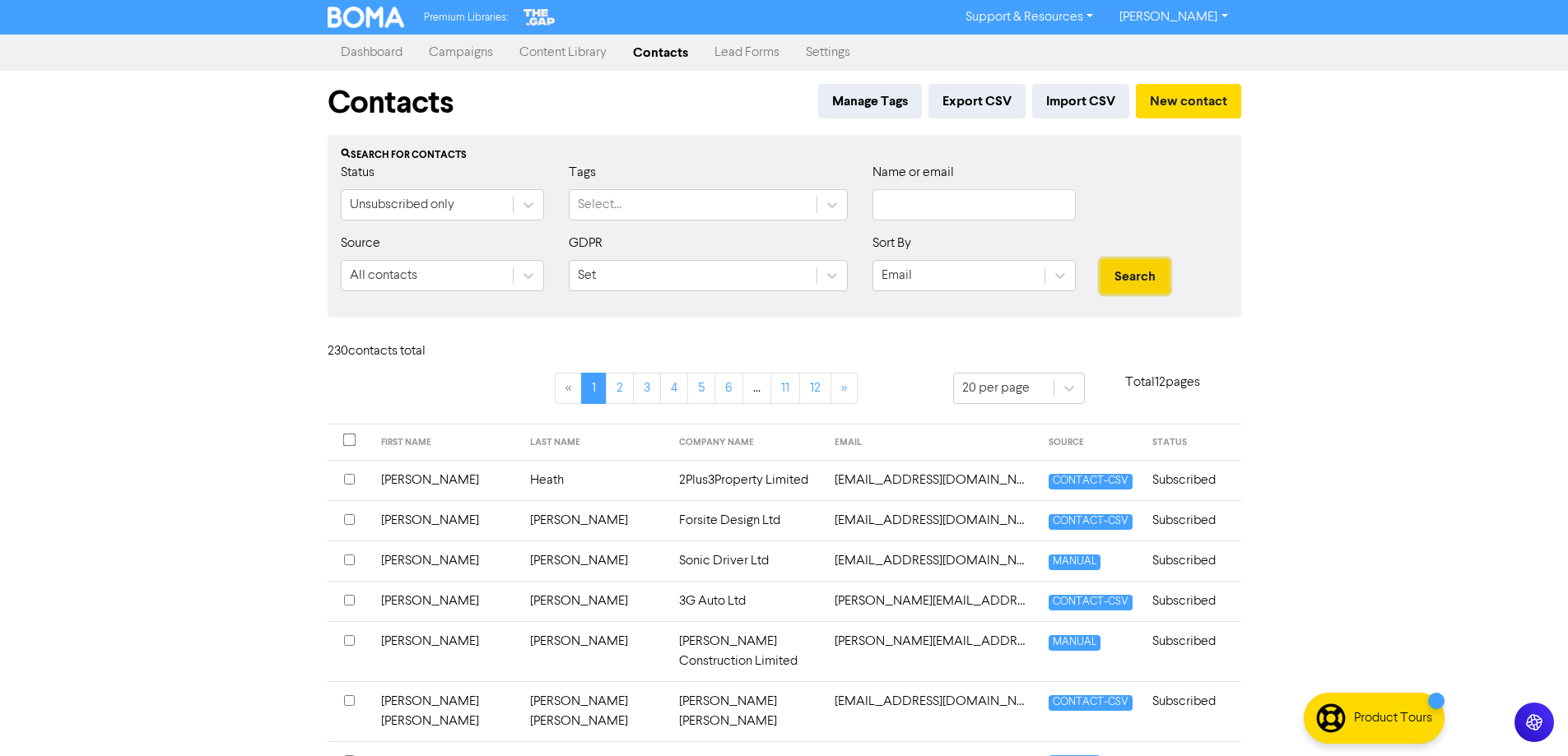
click at [1121, 278] on button "Search" at bounding box center [1135, 276] width 69 height 34
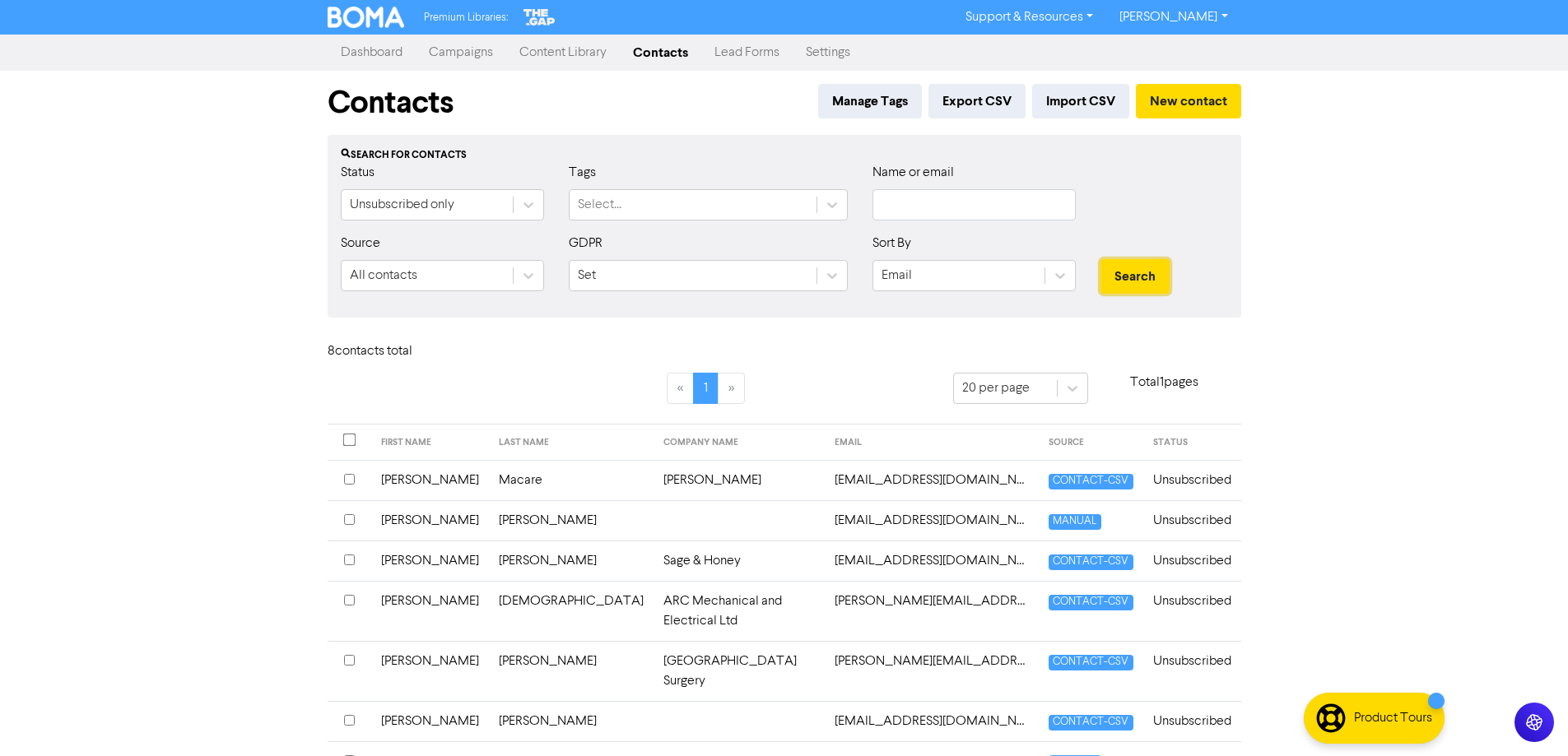
scroll to position [91, 0]
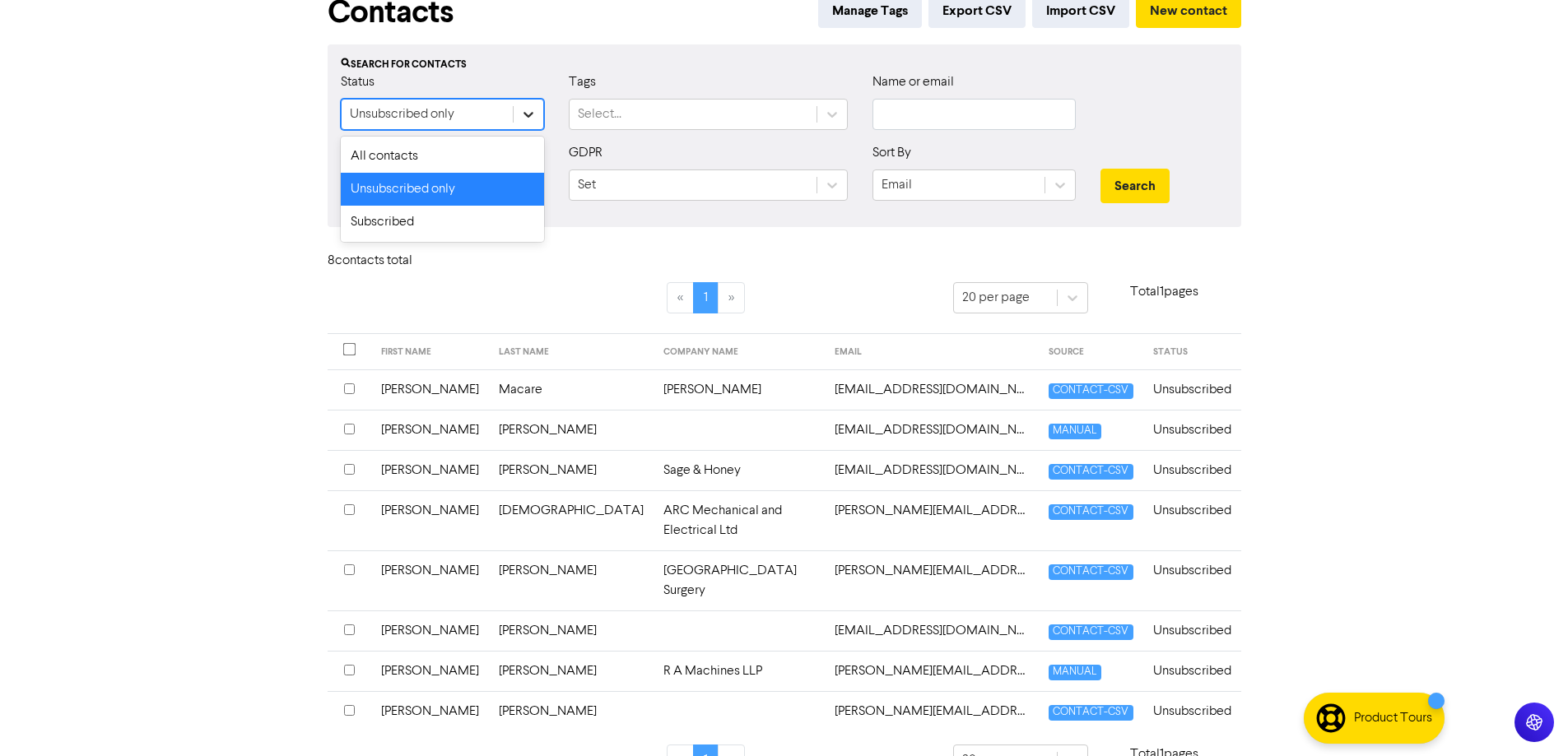
click at [528, 116] on icon at bounding box center [528, 115] width 10 height 6
click at [398, 225] on div "Subscribed" at bounding box center [443, 223] width 203 height 33
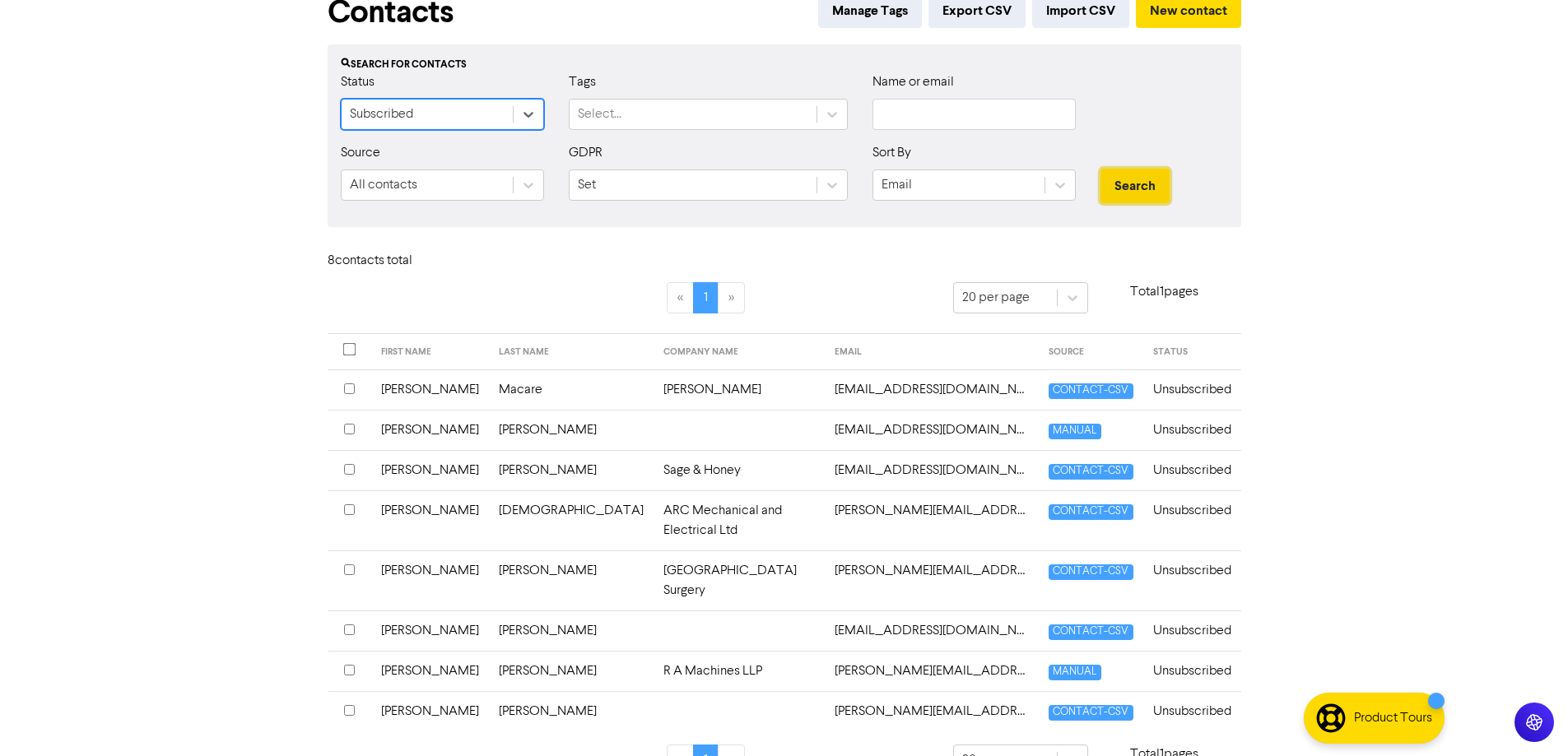
click at [1161, 178] on button "Search" at bounding box center [1135, 186] width 69 height 34
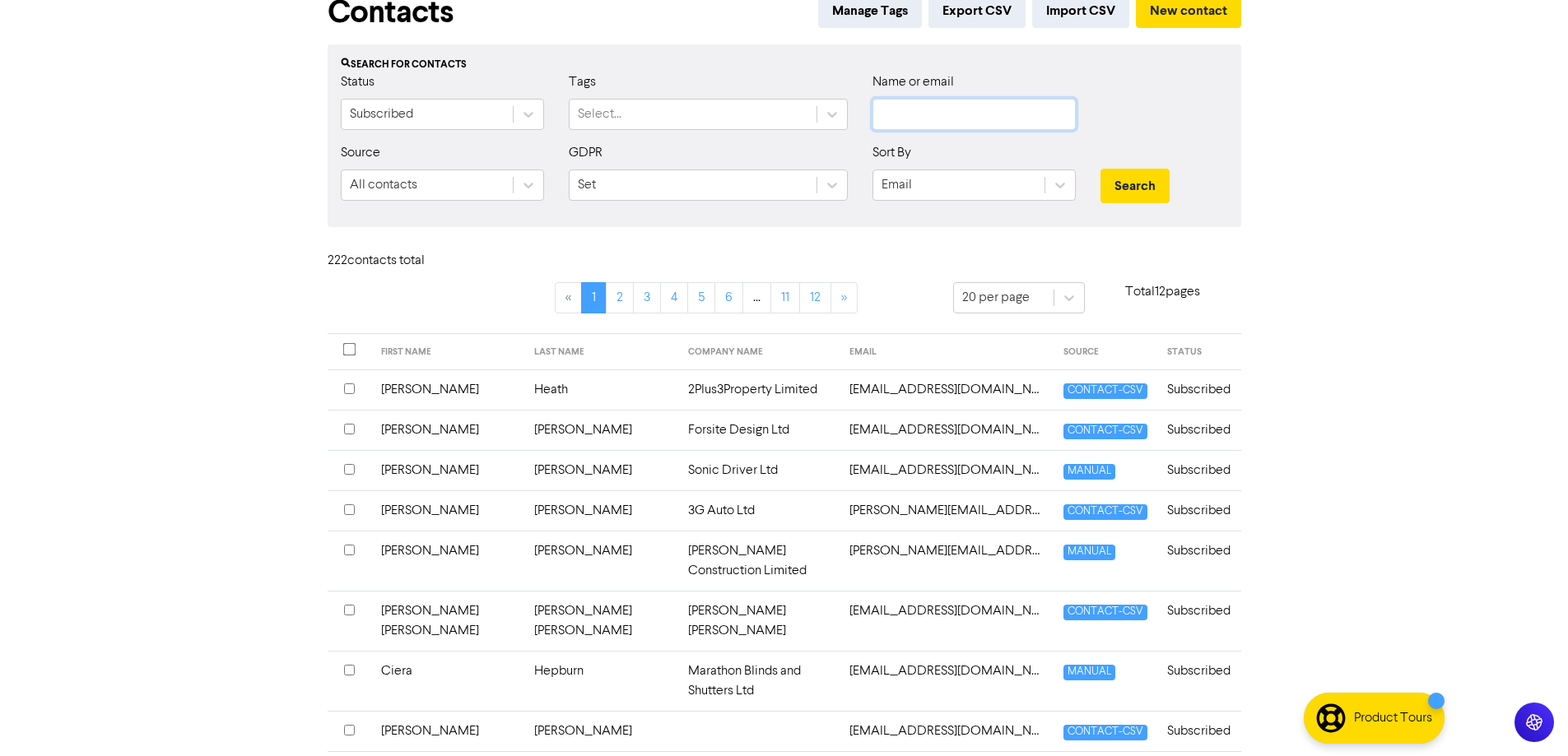
click at [1005, 116] on input "text" at bounding box center [974, 115] width 203 height 31
type input "deb"
click at [1140, 180] on button "Search" at bounding box center [1135, 186] width 69 height 34
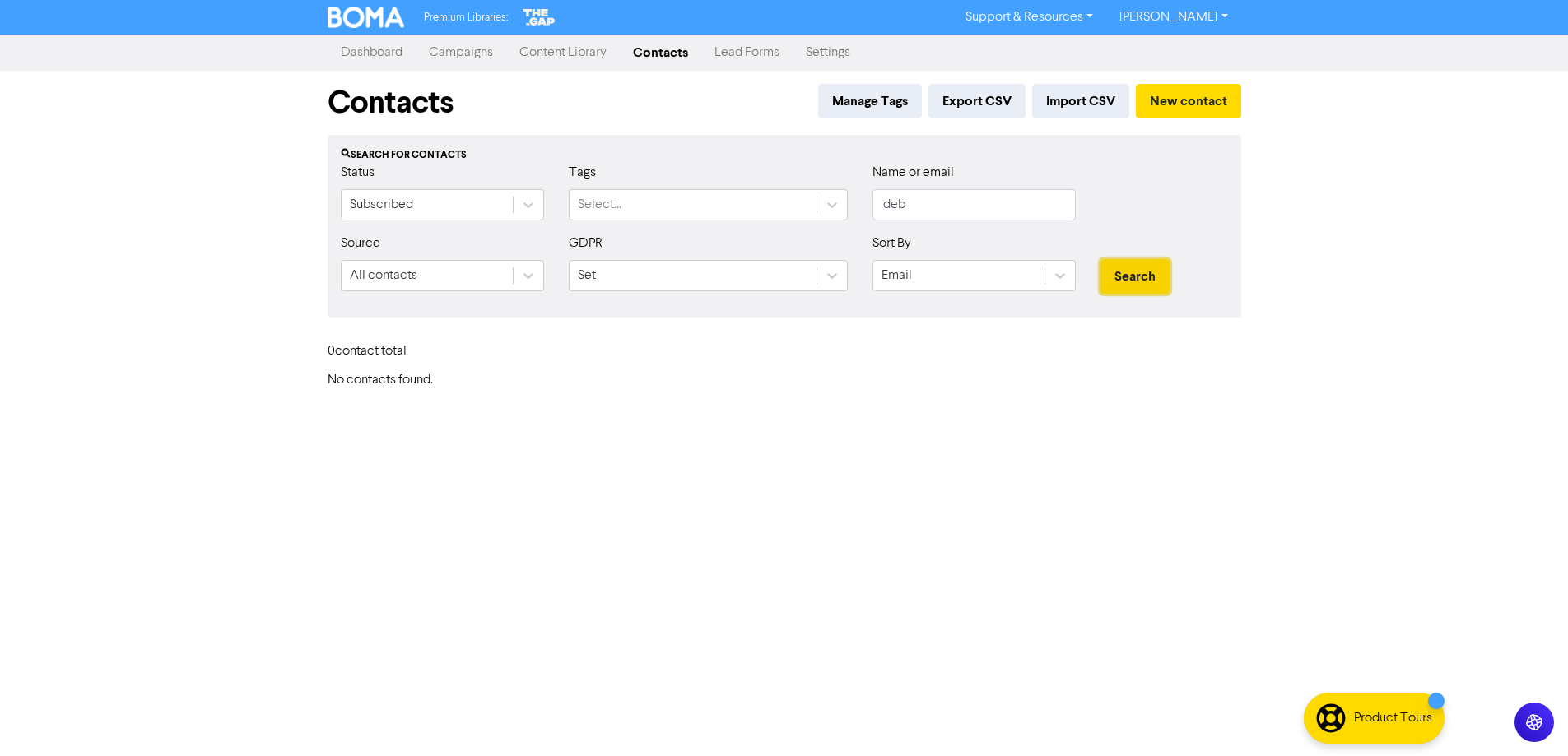
scroll to position [0, 0]
drag, startPoint x: 937, startPoint y: 200, endPoint x: 743, endPoint y: 214, distance: 194.5
click at [743, 214] on div "Status Subscribed Tags Select... Name or email deb" at bounding box center [790, 198] width 913 height 71
type input "hotmail"
click at [1107, 260] on button "Search" at bounding box center [1141, 276] width 69 height 34
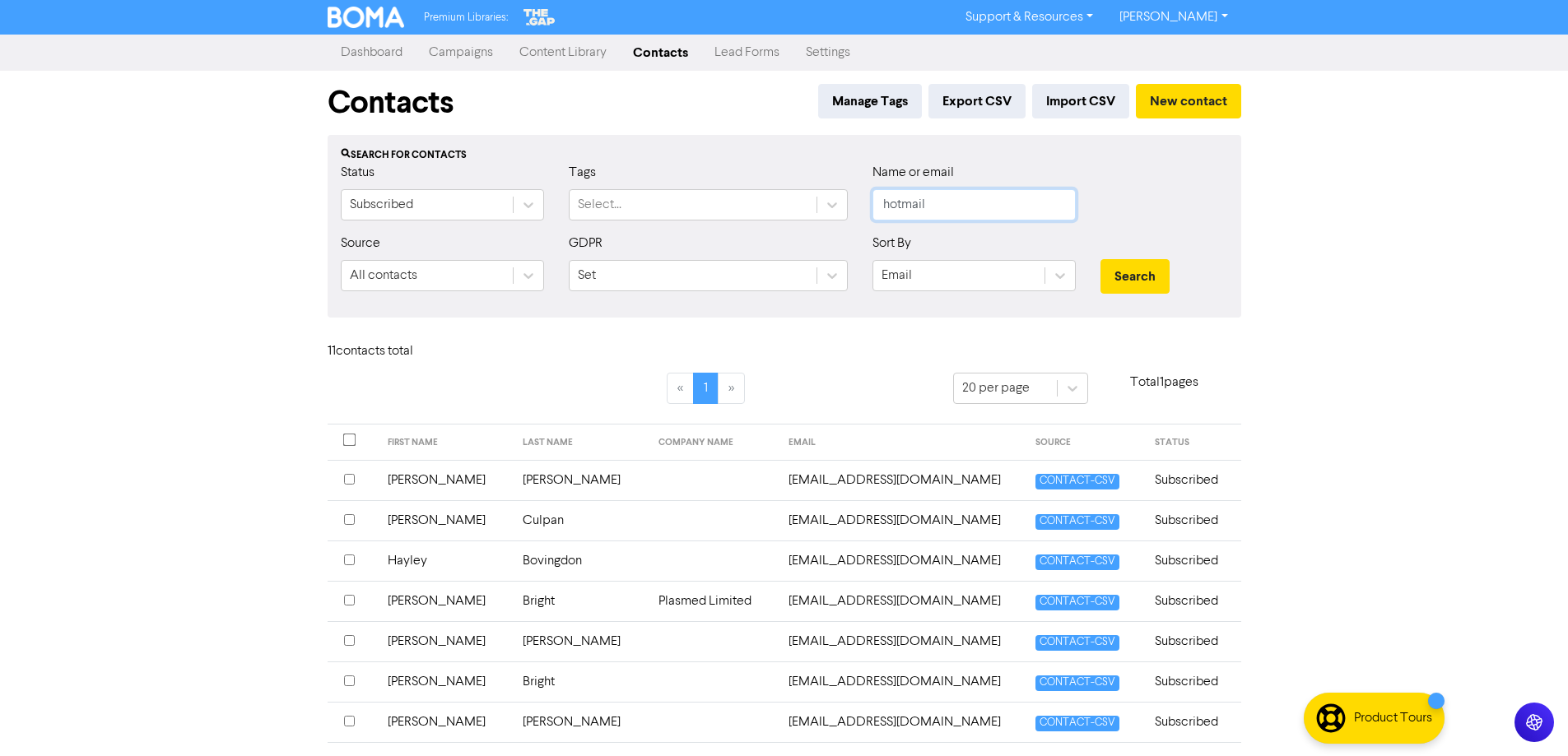
scroll to position [212, 0]
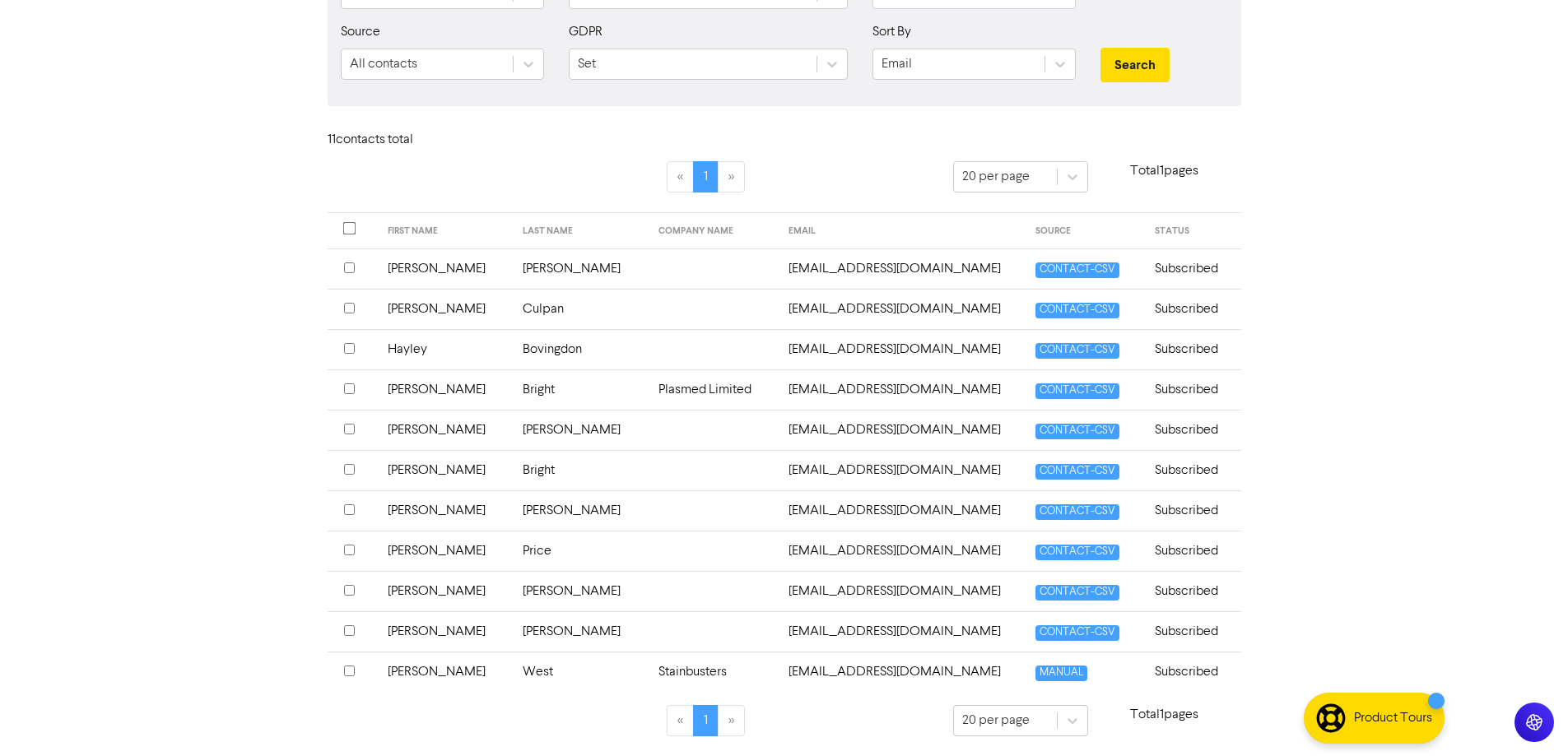
click at [1444, 380] on div "Premium Libraries: Support & Resources Video Tutorials FAQ & Guides Marketing E…" at bounding box center [784, 166] width 1568 height 756
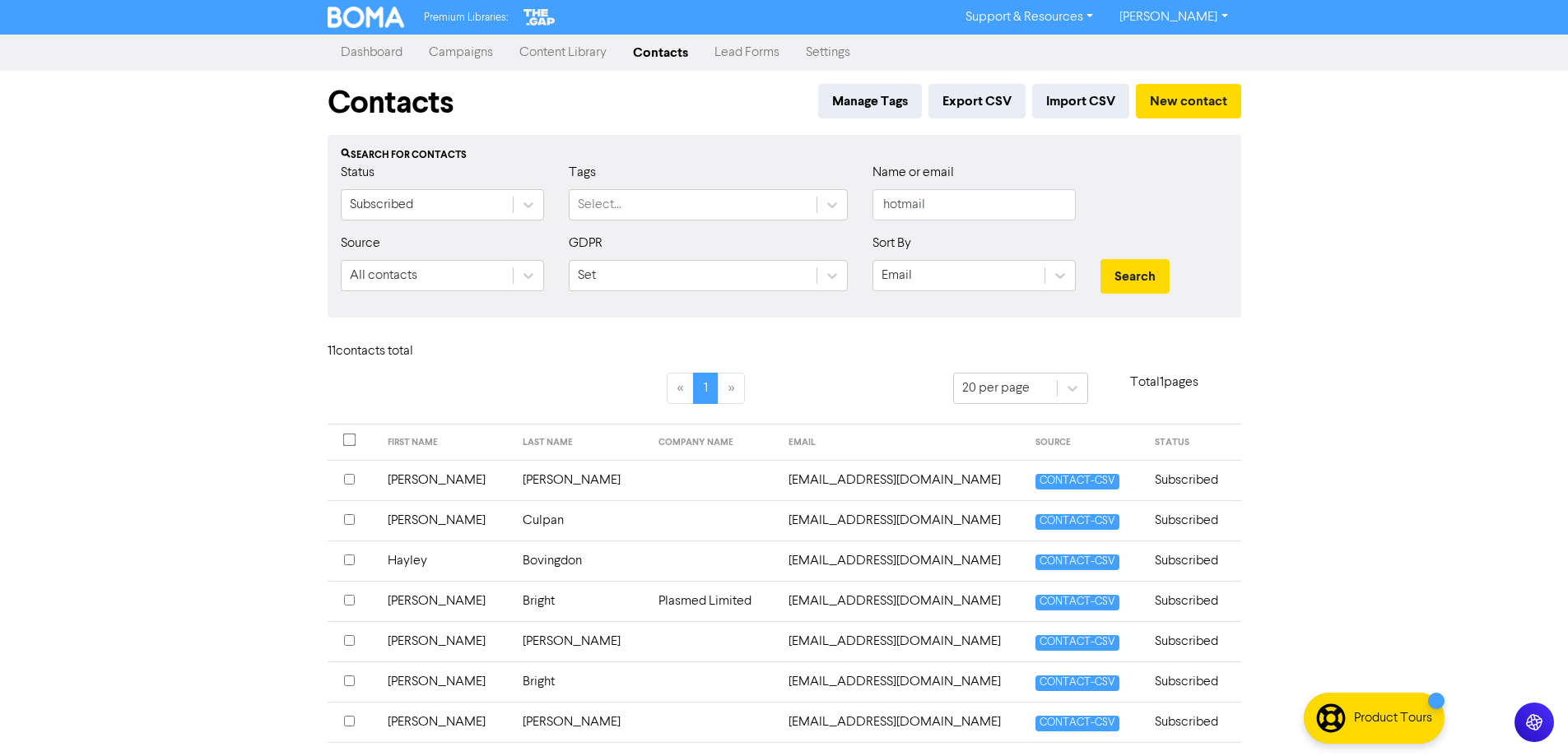
click at [368, 49] on link "Dashboard" at bounding box center [371, 53] width 88 height 33
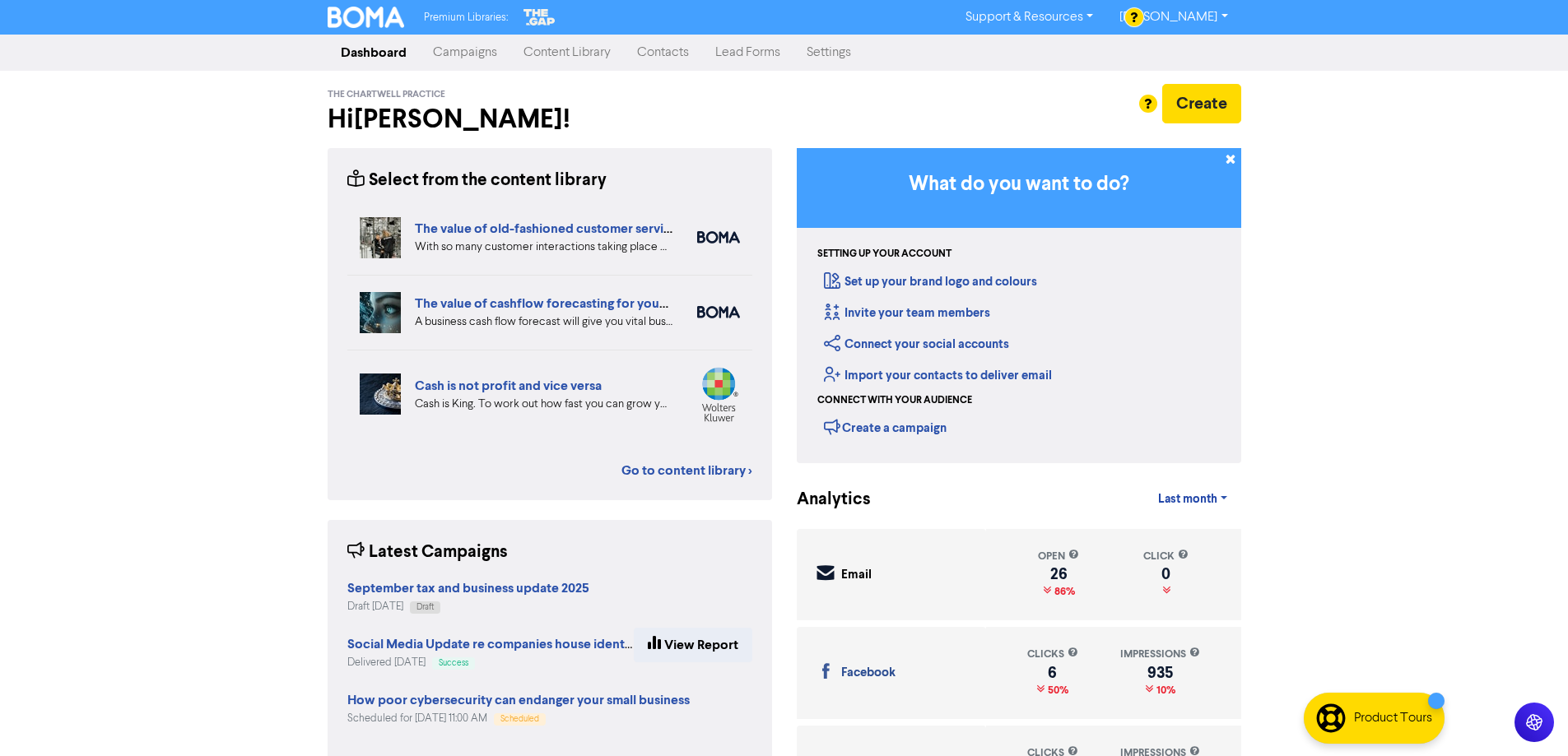
click at [667, 52] on link "Contacts" at bounding box center [663, 53] width 79 height 33
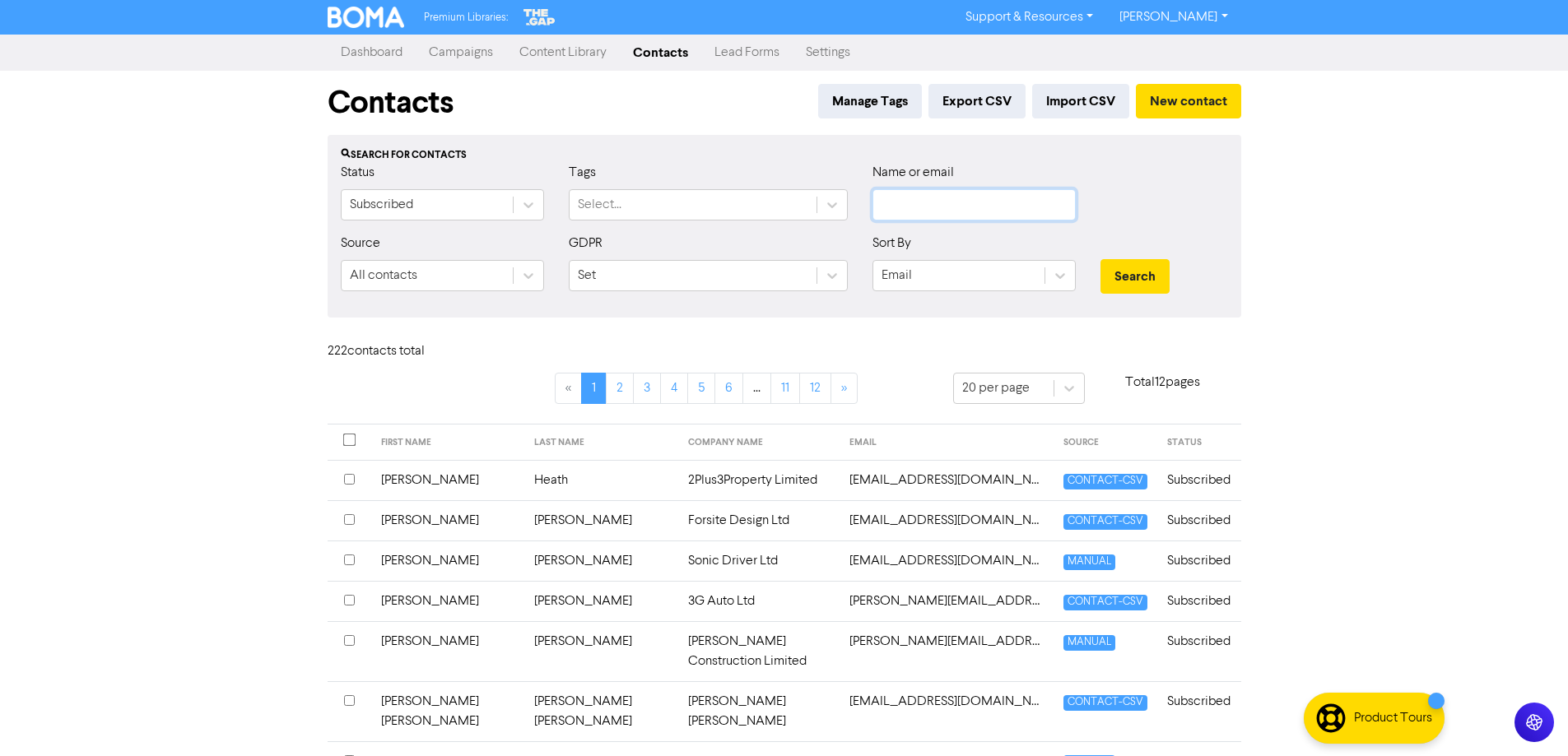
click at [962, 201] on input "text" at bounding box center [974, 205] width 203 height 31
type input "swinfield"
click at [1134, 267] on button "Search" at bounding box center [1135, 276] width 69 height 34
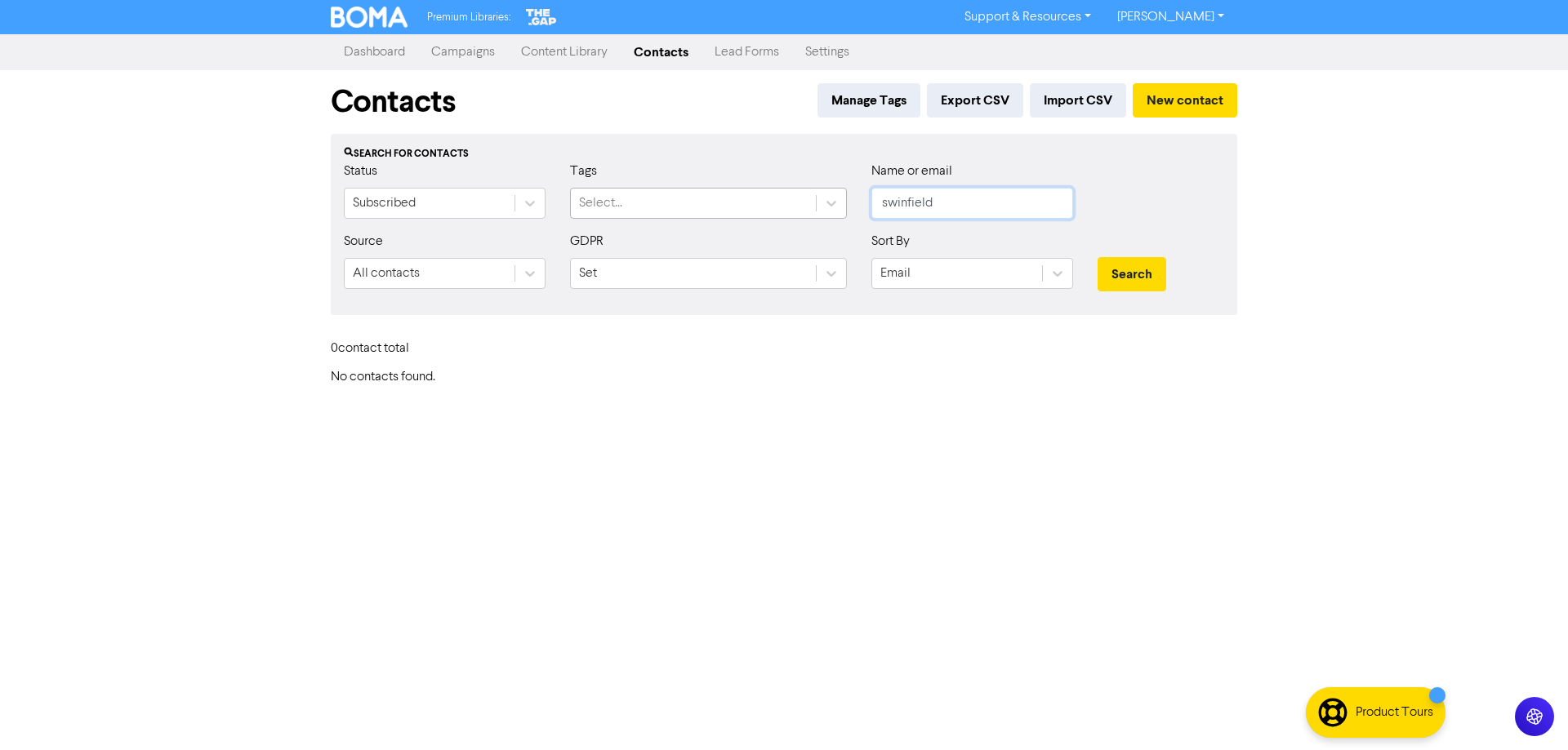
drag, startPoint x: 954, startPoint y: 201, endPoint x: 808, endPoint y: 203, distance: 146.0
click at [808, 203] on div "Status Subscribed Tags Select... Name or email swinfield" at bounding box center [784, 196] width 905 height 71
click at [1215, 99] on button "New contact" at bounding box center [1185, 100] width 105 height 34
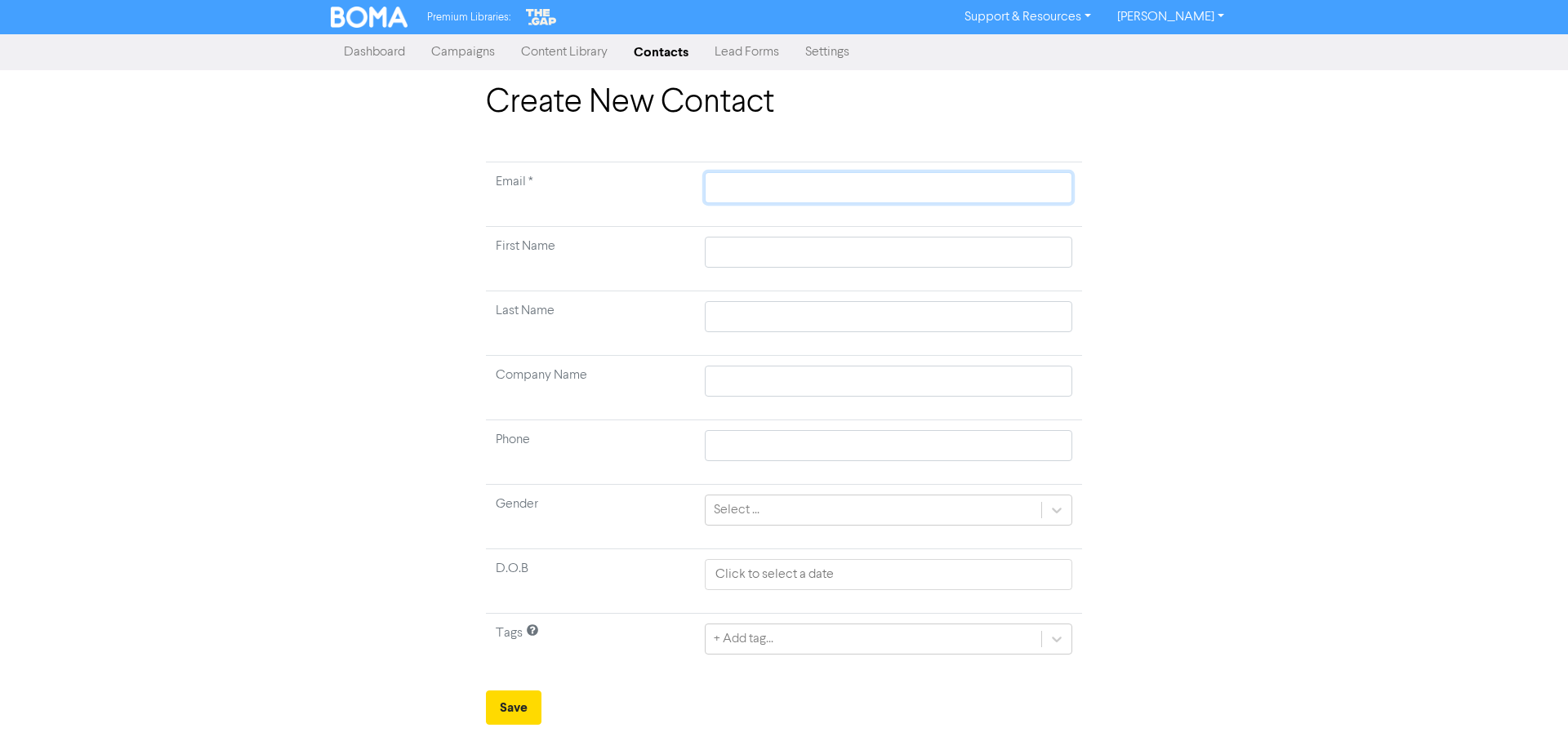
click at [878, 182] on input "text" at bounding box center [889, 188] width 368 height 31
type input "de"
type input "[EMAIL_ADDRESS][DOMAIN_NAME]"
click at [823, 250] on input "text" at bounding box center [889, 252] width 368 height 31
type input "D"
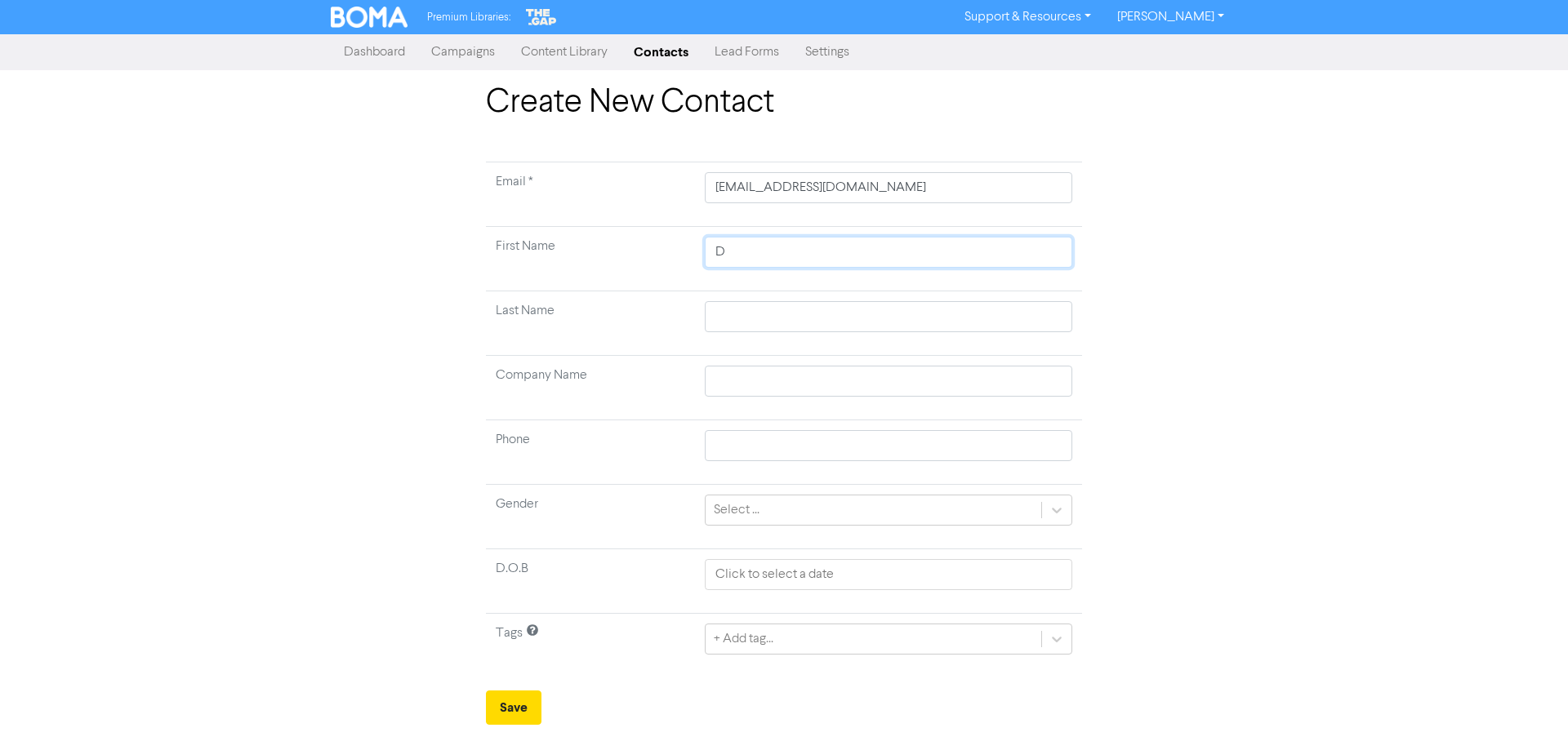
type input "De"
type input "[PERSON_NAME]"
click at [790, 320] on input "text" at bounding box center [889, 317] width 368 height 31
type input "S"
type input "Sw"
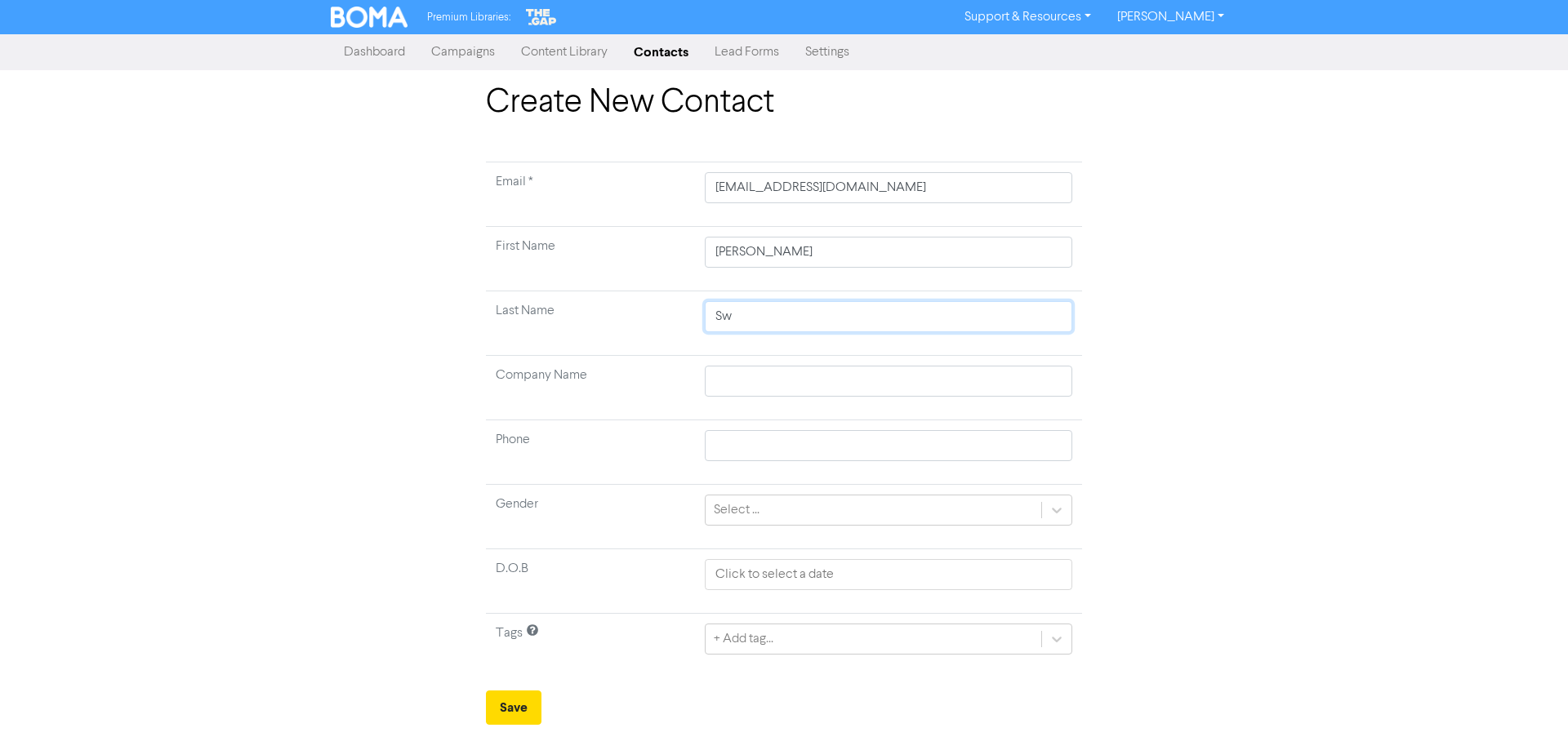
type input "Swinfield"
click at [515, 714] on button "Save" at bounding box center [513, 707] width 56 height 34
click at [911, 187] on input "[EMAIL_ADDRESS][DOMAIN_NAME]" at bounding box center [889, 188] width 368 height 31
drag, startPoint x: 911, startPoint y: 187, endPoint x: 628, endPoint y: 196, distance: 283.1
click at [628, 196] on tr "Email * [EMAIL_ADDRESS][DOMAIN_NAME]" at bounding box center [784, 194] width 596 height 64
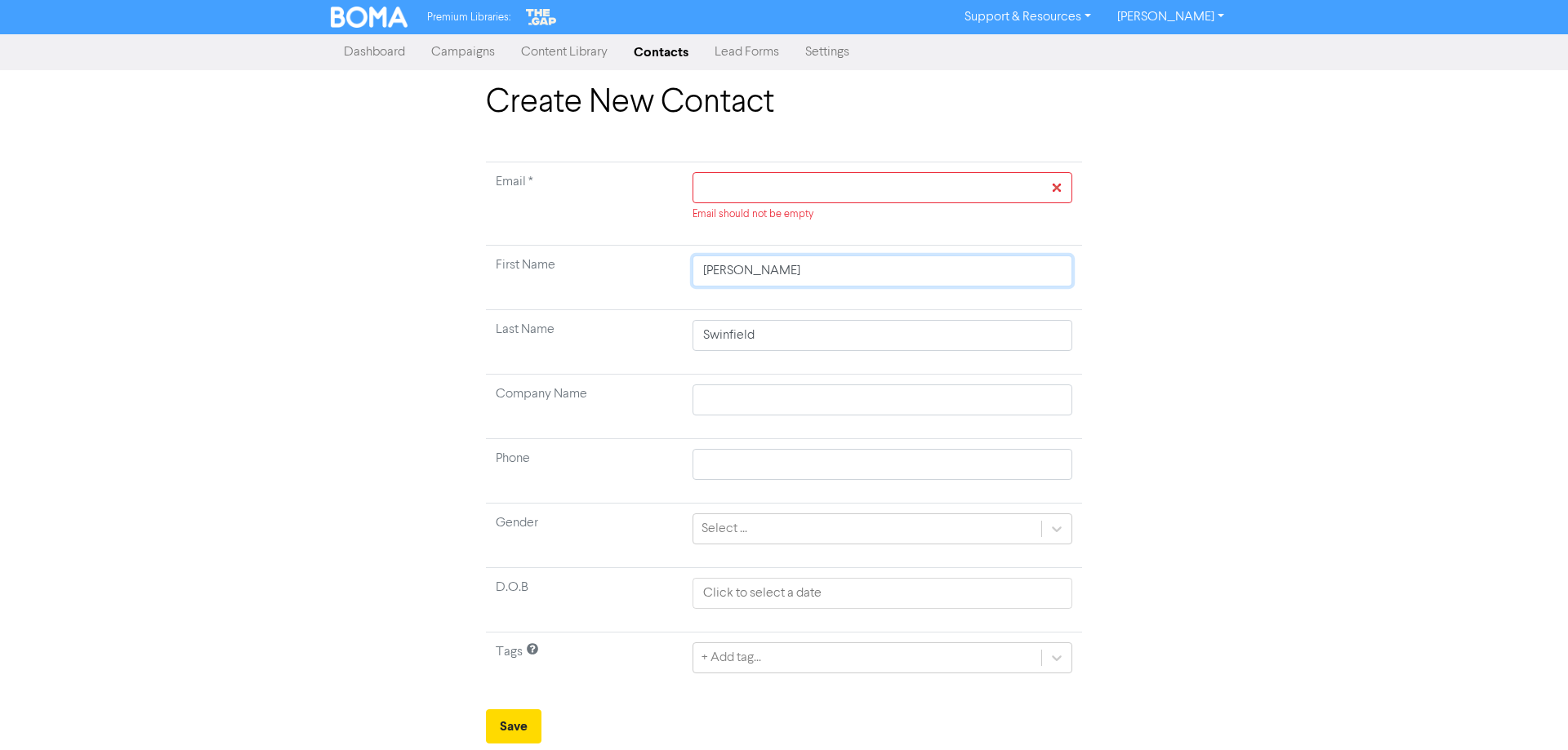
drag, startPoint x: 812, startPoint y: 272, endPoint x: 593, endPoint y: 269, distance: 219.0
click at [593, 269] on tr "First Name [PERSON_NAME]" at bounding box center [784, 278] width 596 height 64
drag, startPoint x: 770, startPoint y: 332, endPoint x: 525, endPoint y: 314, distance: 245.7
click at [525, 314] on tr "Last Name [PERSON_NAME]" at bounding box center [784, 342] width 596 height 64
click at [565, 49] on link "Content Library" at bounding box center [564, 52] width 113 height 33
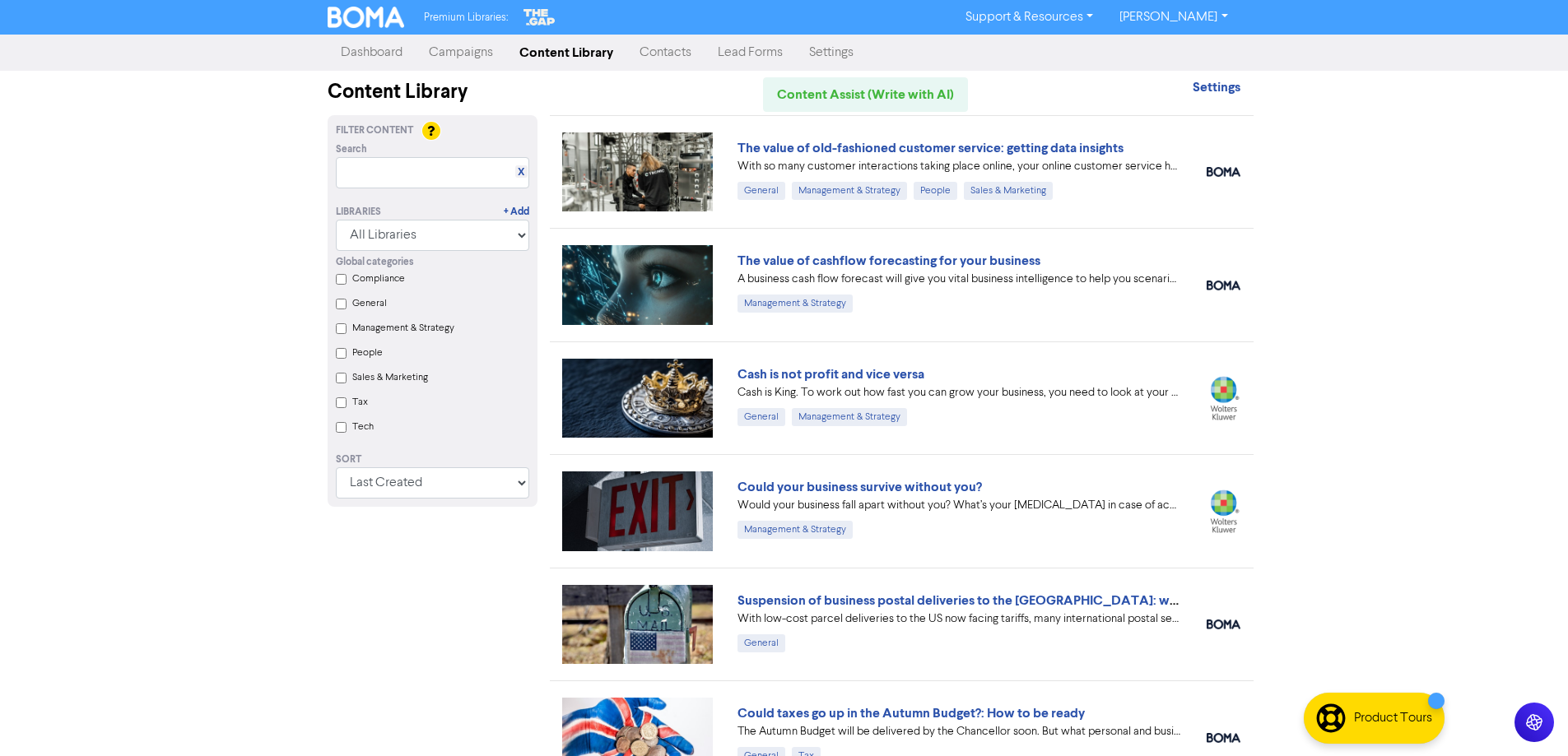
click at [668, 54] on link "Contacts" at bounding box center [666, 53] width 79 height 33
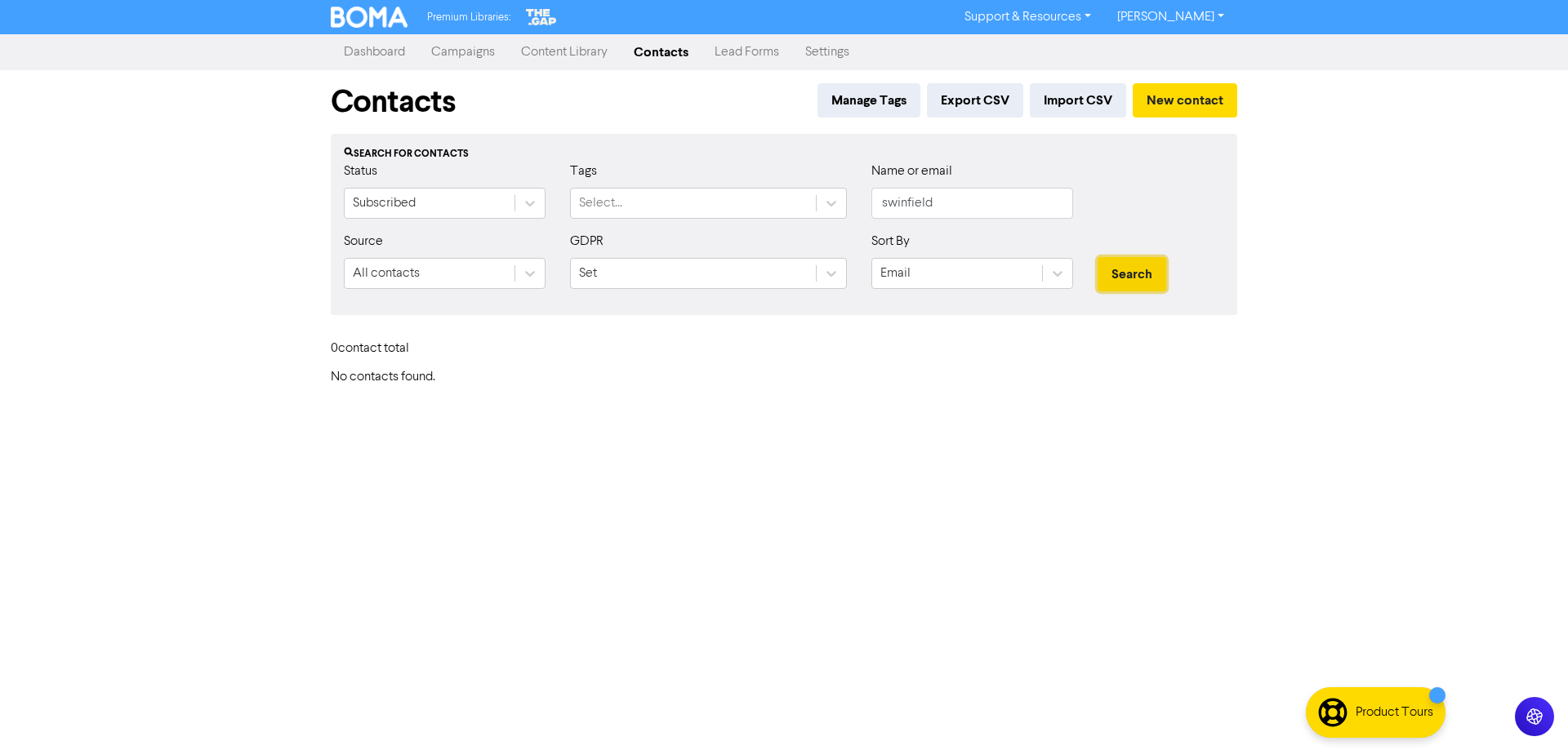
click at [1143, 270] on button "Search" at bounding box center [1132, 274] width 69 height 34
drag, startPoint x: 1012, startPoint y: 206, endPoint x: 764, endPoint y: 191, distance: 248.5
click at [764, 191] on div "Status Subscribed Tags Select... Name or email swinfield" at bounding box center [784, 196] width 905 height 71
click at [1119, 275] on button "Search" at bounding box center [1132, 274] width 69 height 34
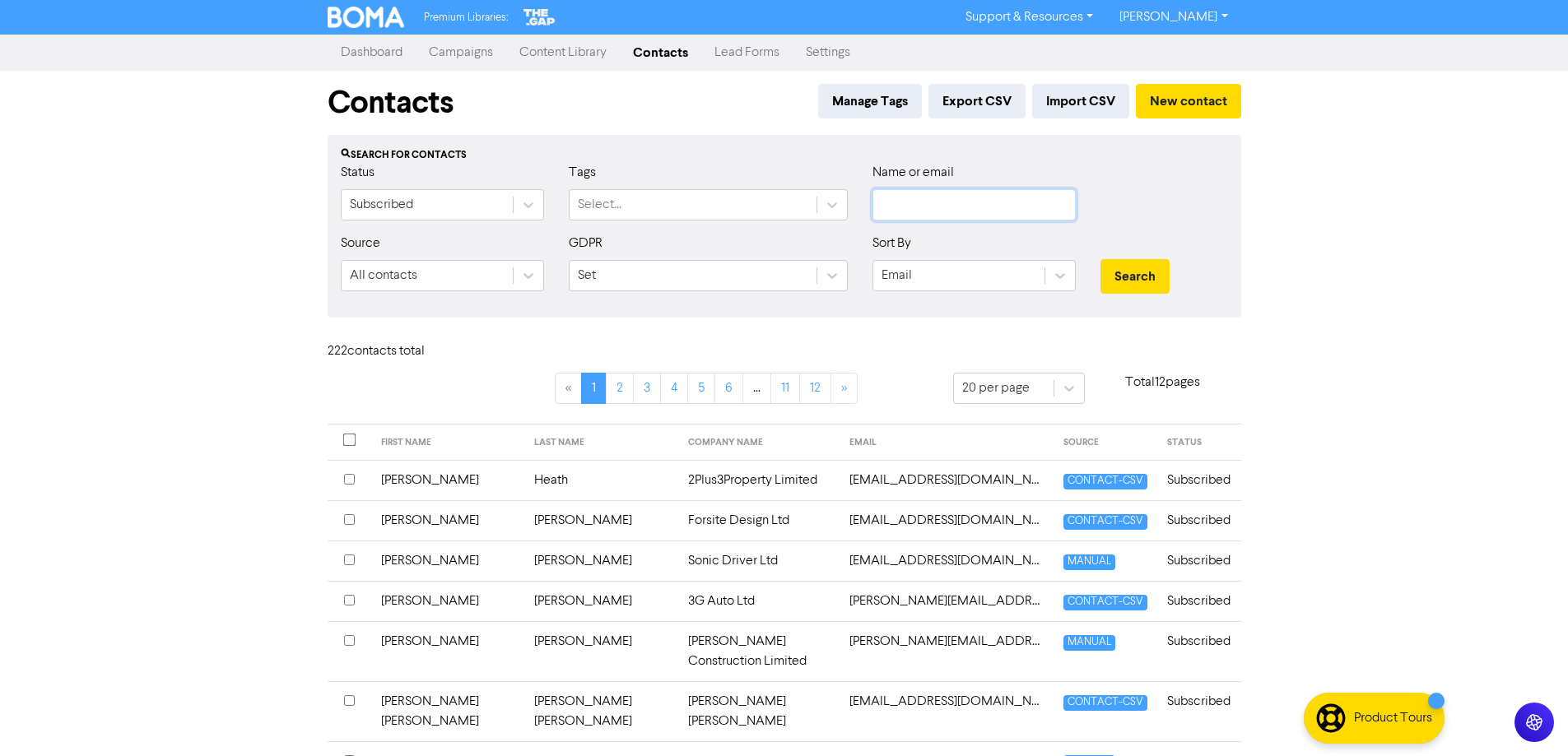
click at [928, 199] on input "text" at bounding box center [974, 205] width 203 height 31
type input "de"
click at [1101, 260] on button "Search" at bounding box center [1135, 276] width 69 height 34
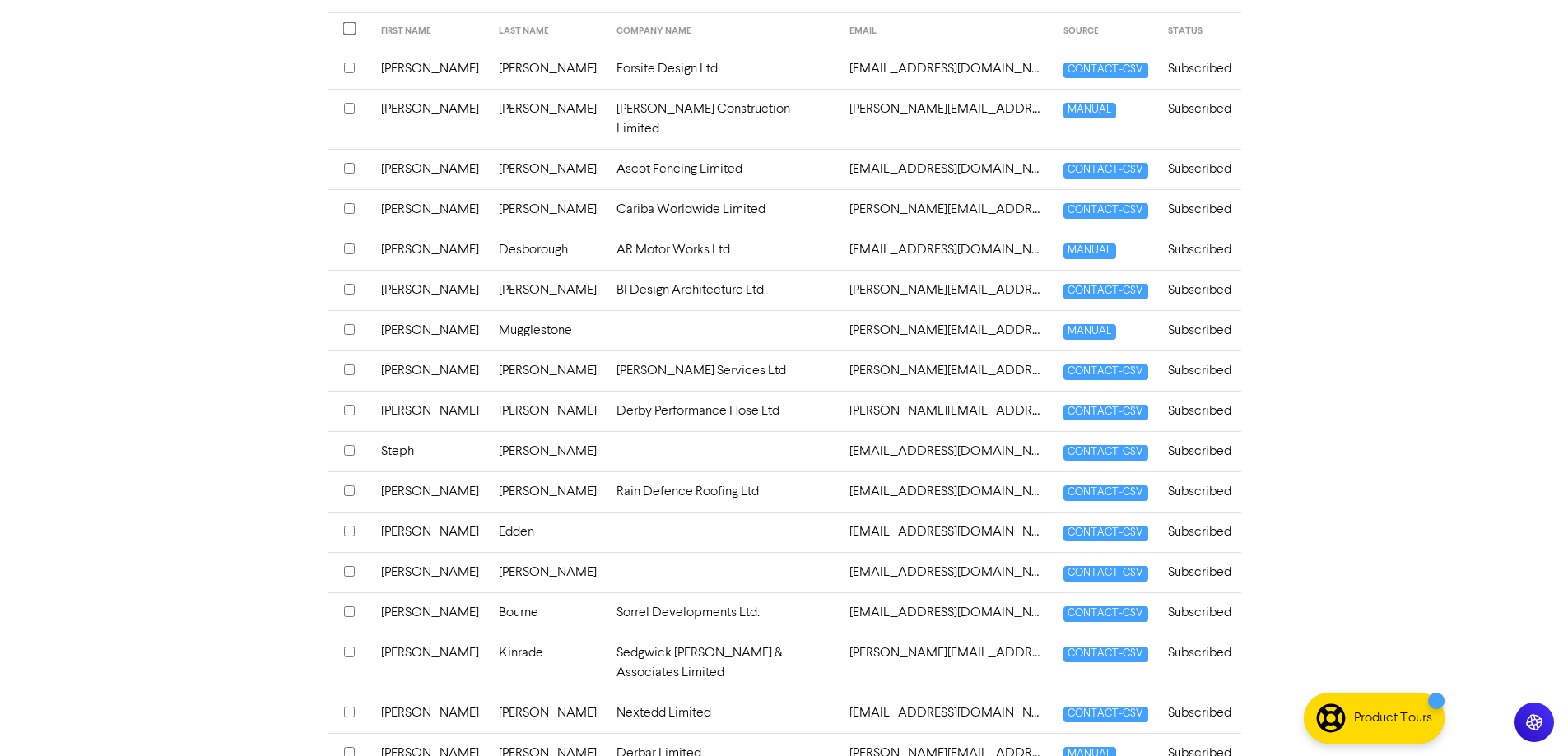
scroll to position [575, 0]
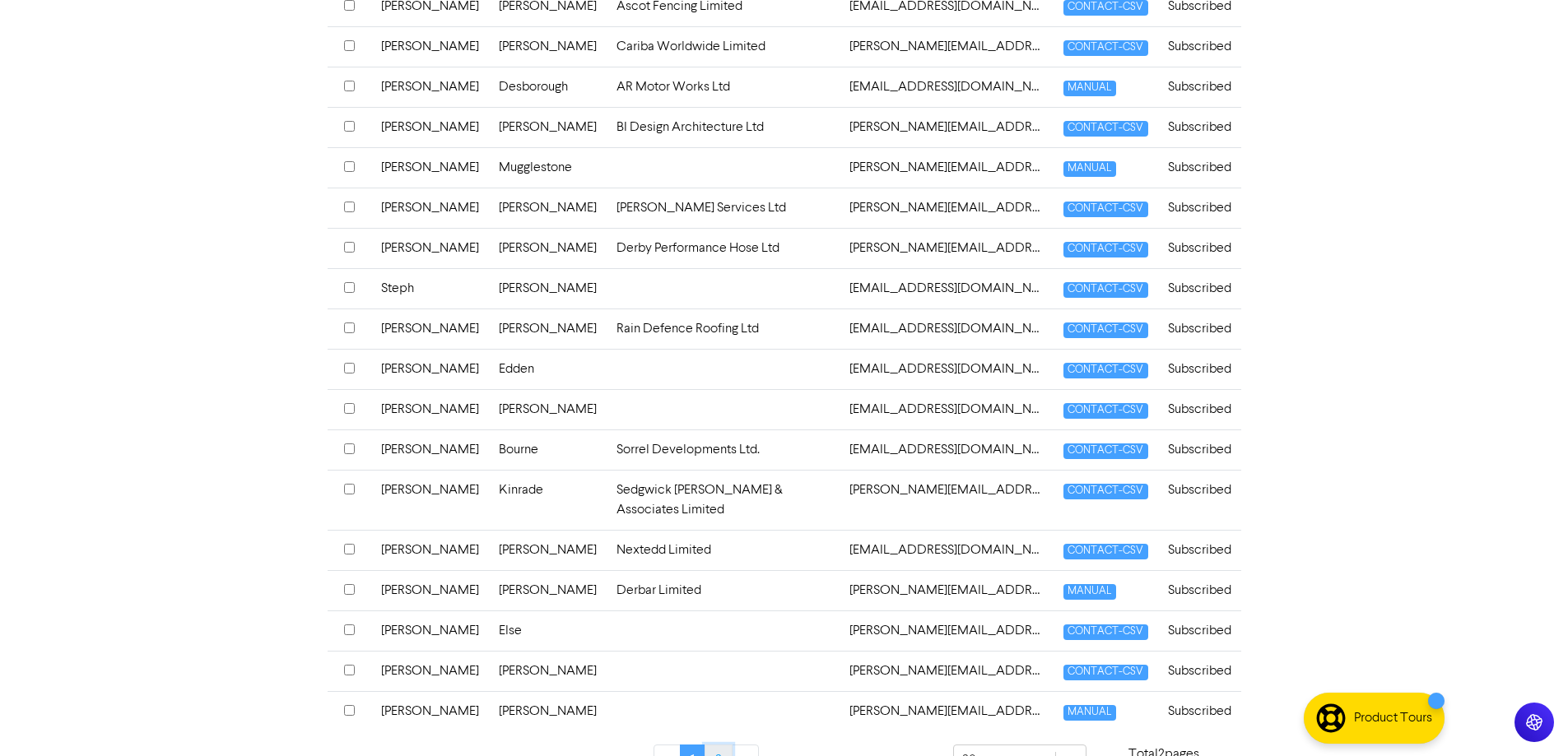
click at [713, 745] on link "2" at bounding box center [718, 761] width 28 height 31
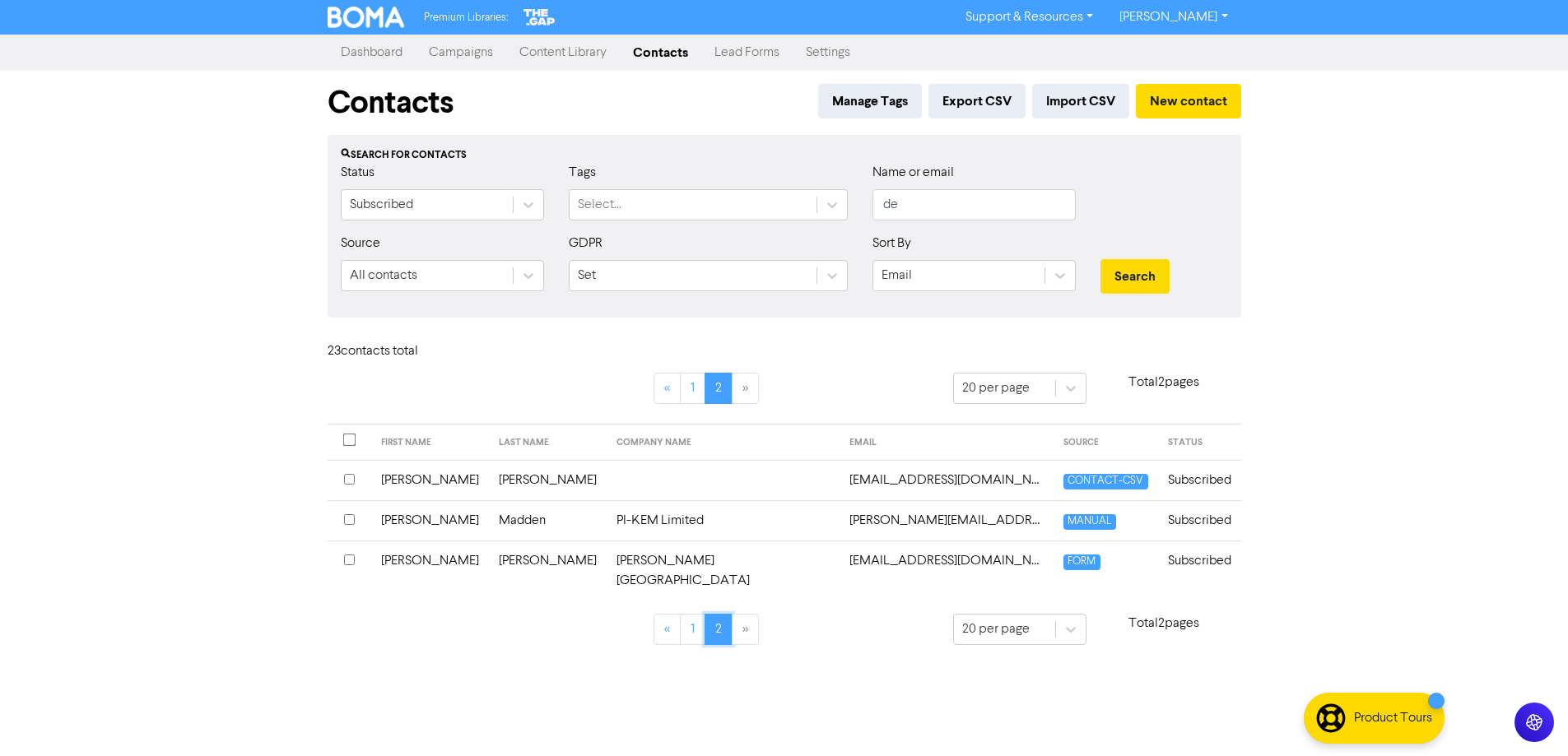
scroll to position [0, 0]
click at [702, 614] on link "1" at bounding box center [699, 629] width 26 height 31
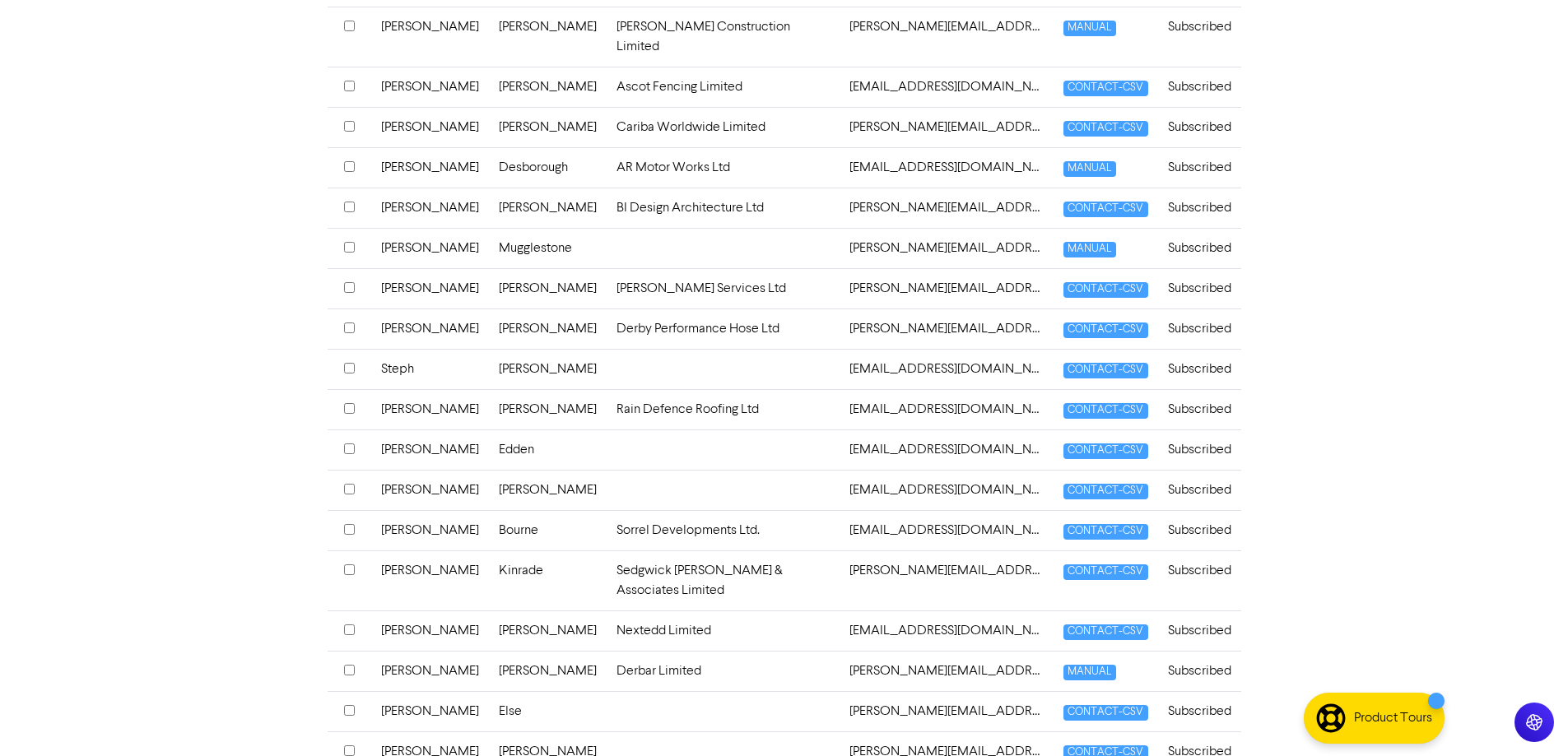
scroll to position [575, 0]
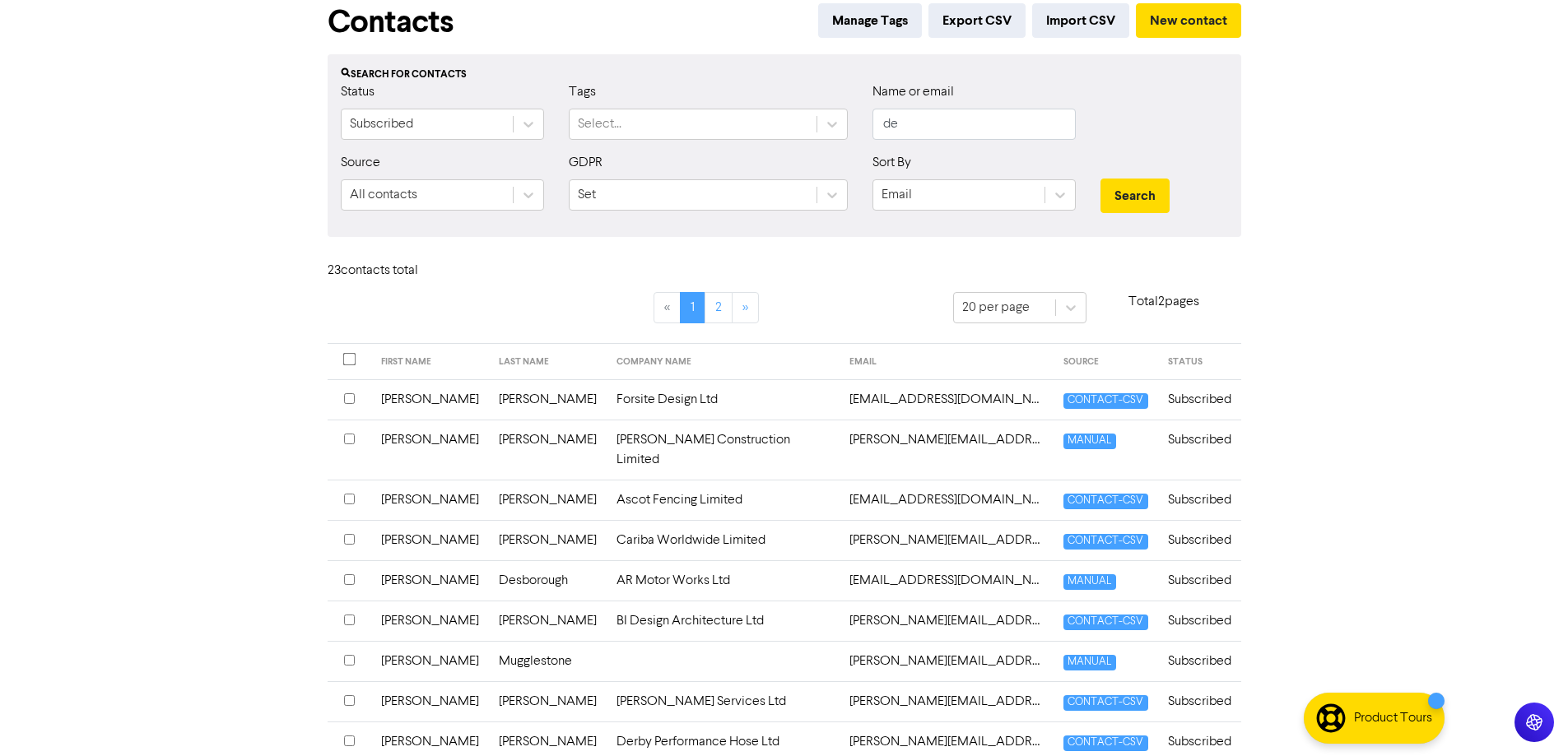
scroll to position [0, 0]
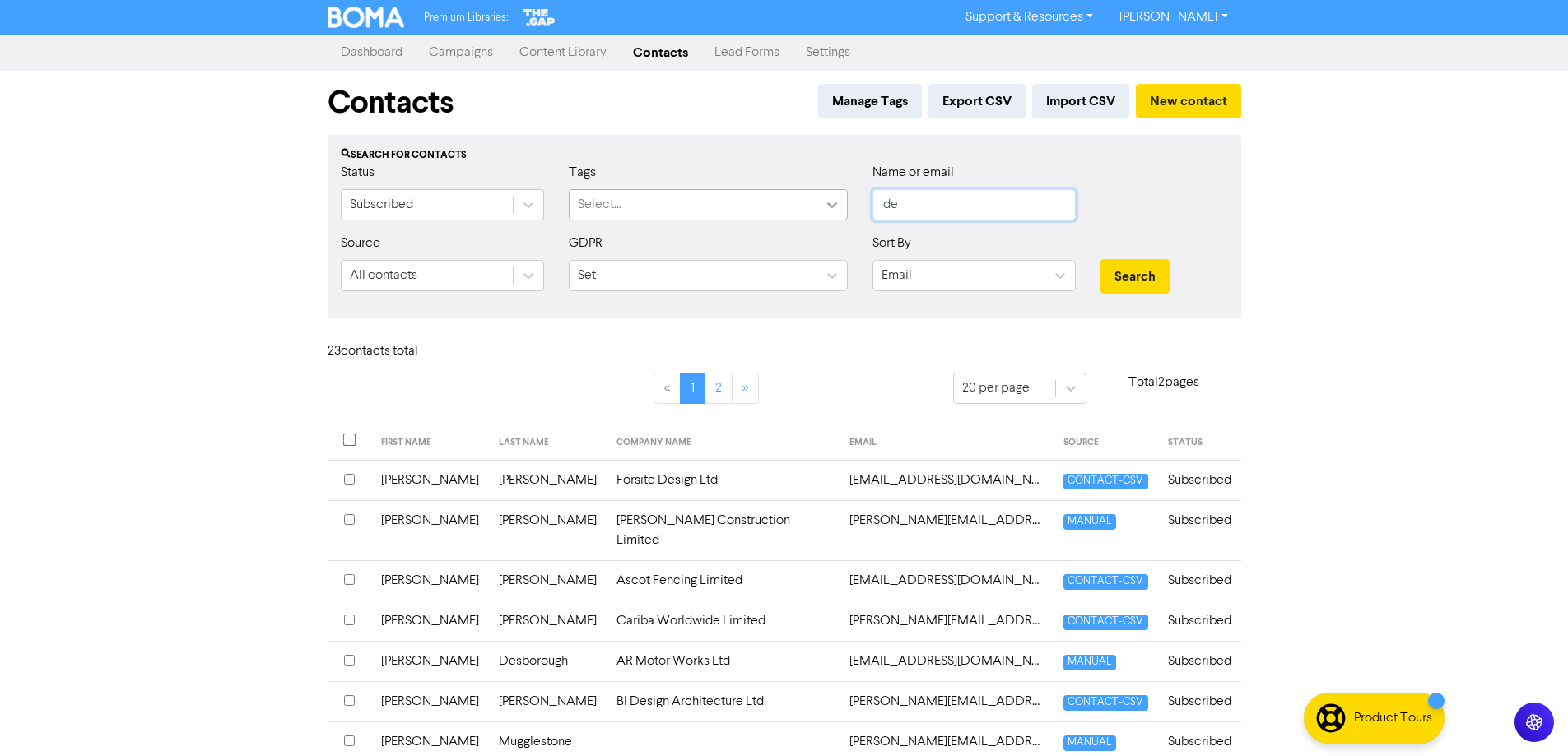
drag, startPoint x: 913, startPoint y: 202, endPoint x: 833, endPoint y: 218, distance: 81.6
click at [833, 218] on div "Status Subscribed Tags Select... Name or email de" at bounding box center [784, 198] width 913 height 71
type input "[PERSON_NAME]"
click at [1101, 260] on button "Search" at bounding box center [1135, 276] width 69 height 34
click at [1168, 278] on button "Search" at bounding box center [1135, 276] width 69 height 34
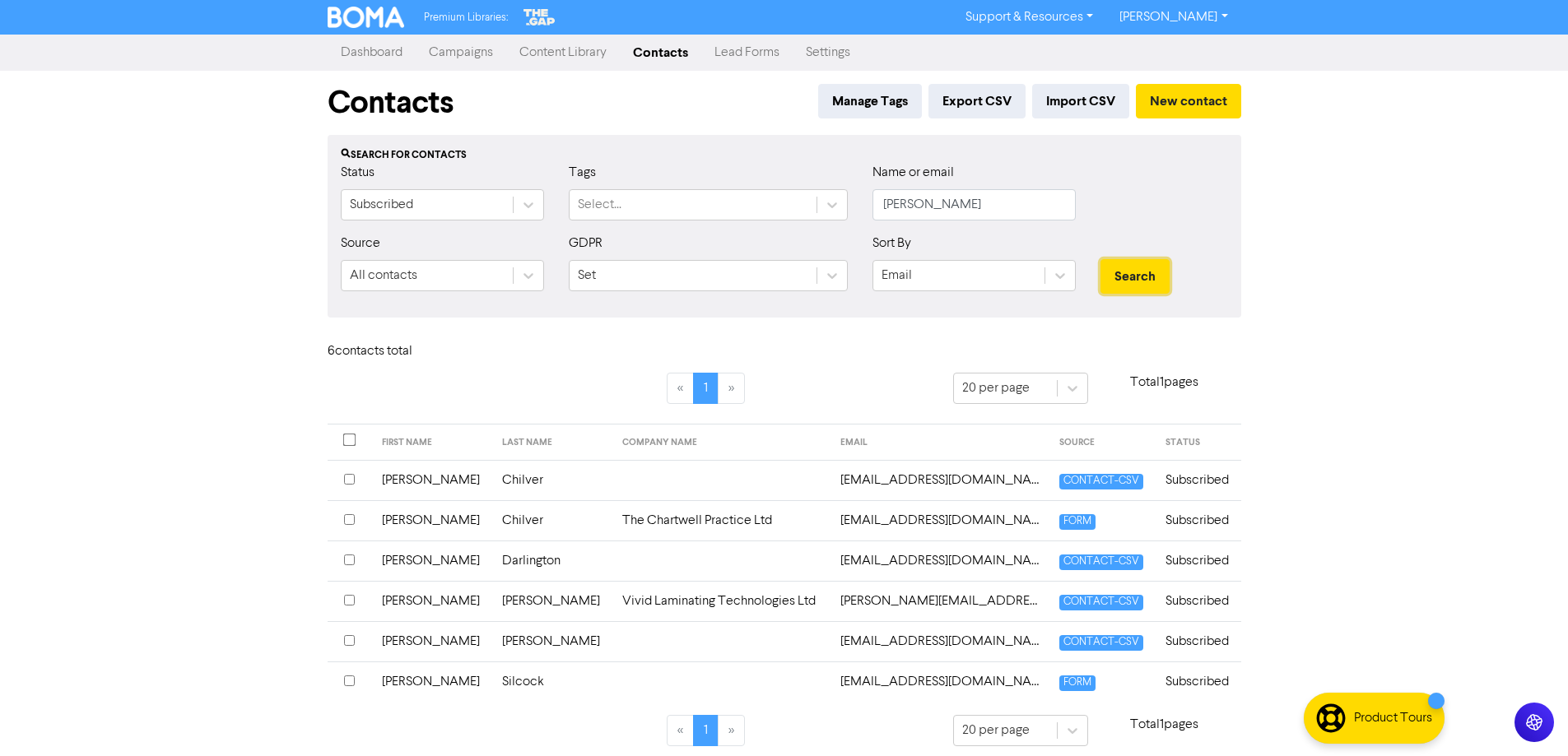
scroll to position [10, 0]
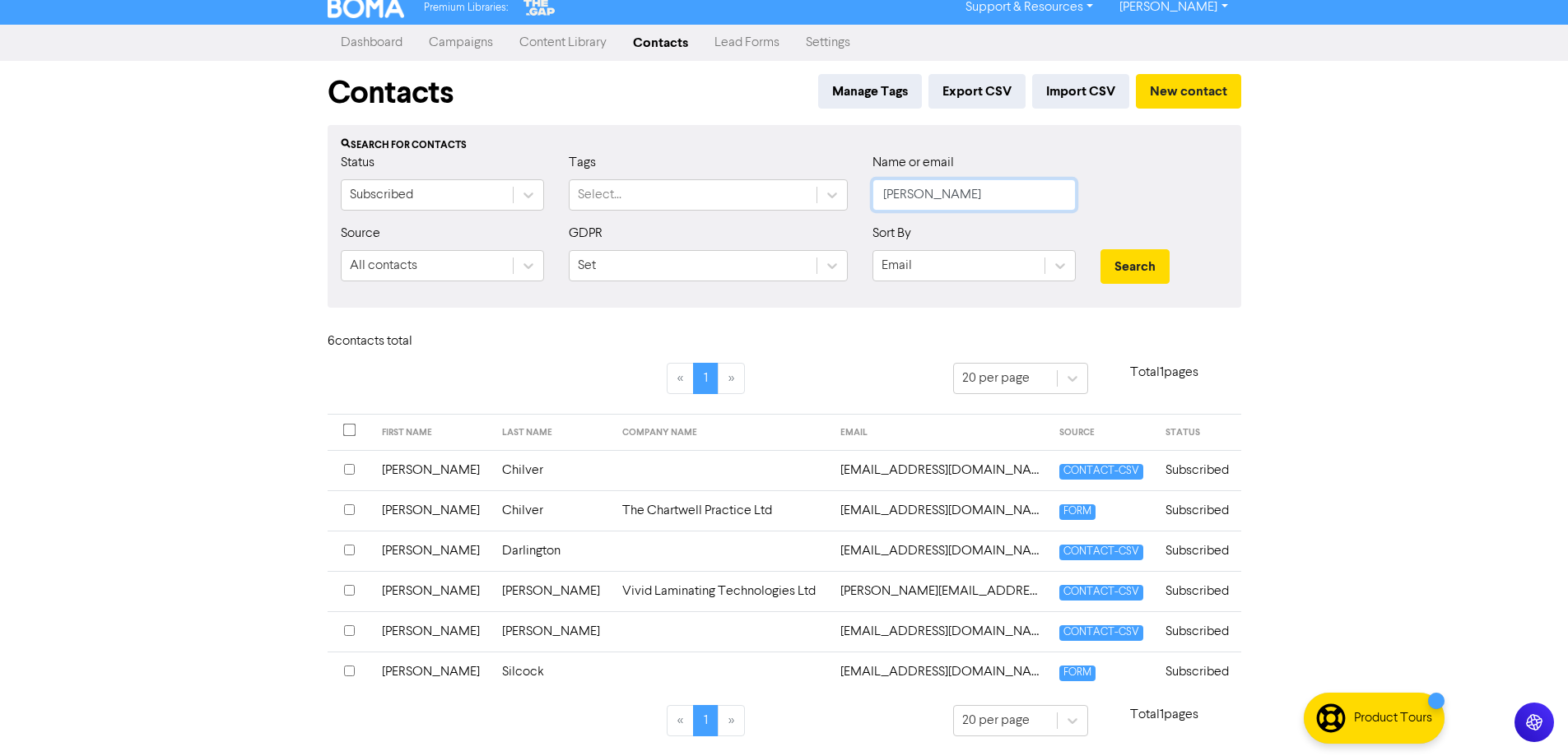
click at [943, 188] on input "[PERSON_NAME]" at bounding box center [974, 195] width 203 height 31
drag, startPoint x: 943, startPoint y: 188, endPoint x: 790, endPoint y: 187, distance: 153.0
click at [790, 187] on div "Status Subscribed Tags Select... Name or email [PERSON_NAME]" at bounding box center [784, 189] width 913 height 71
click at [913, 190] on input "text" at bounding box center [974, 195] width 203 height 31
type input "[PERSON_NAME]"
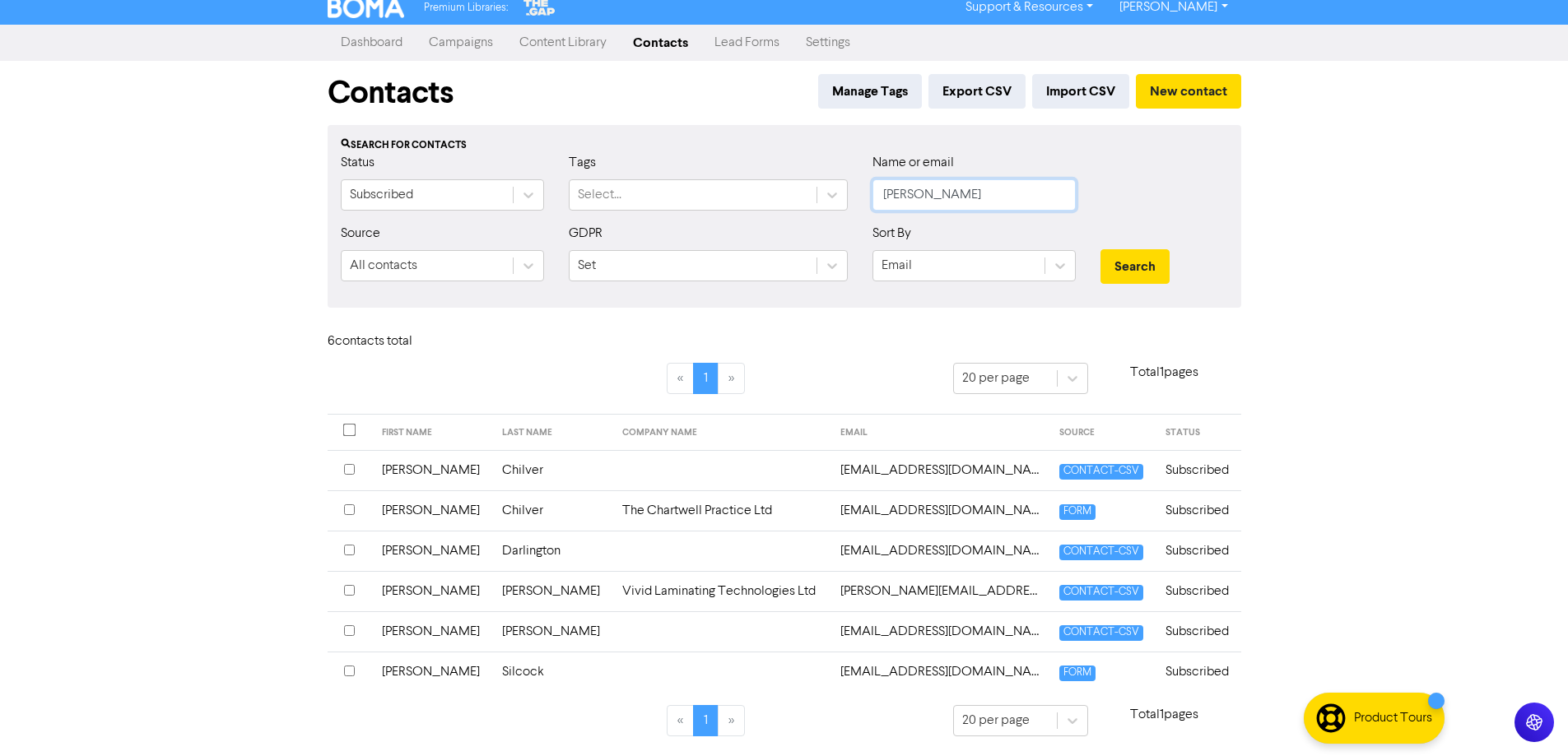
click at [1101, 250] on button "Search" at bounding box center [1135, 266] width 69 height 34
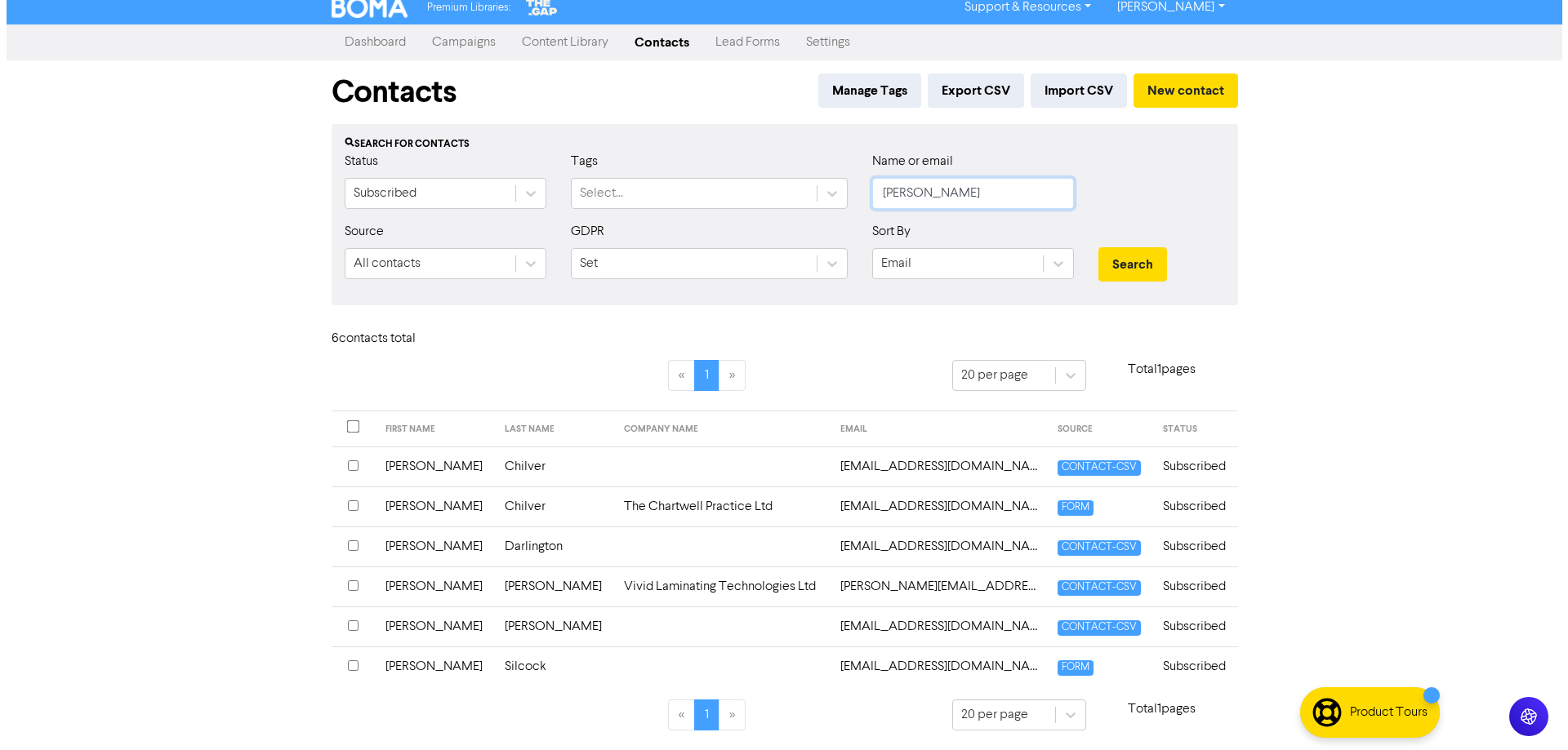
scroll to position [0, 0]
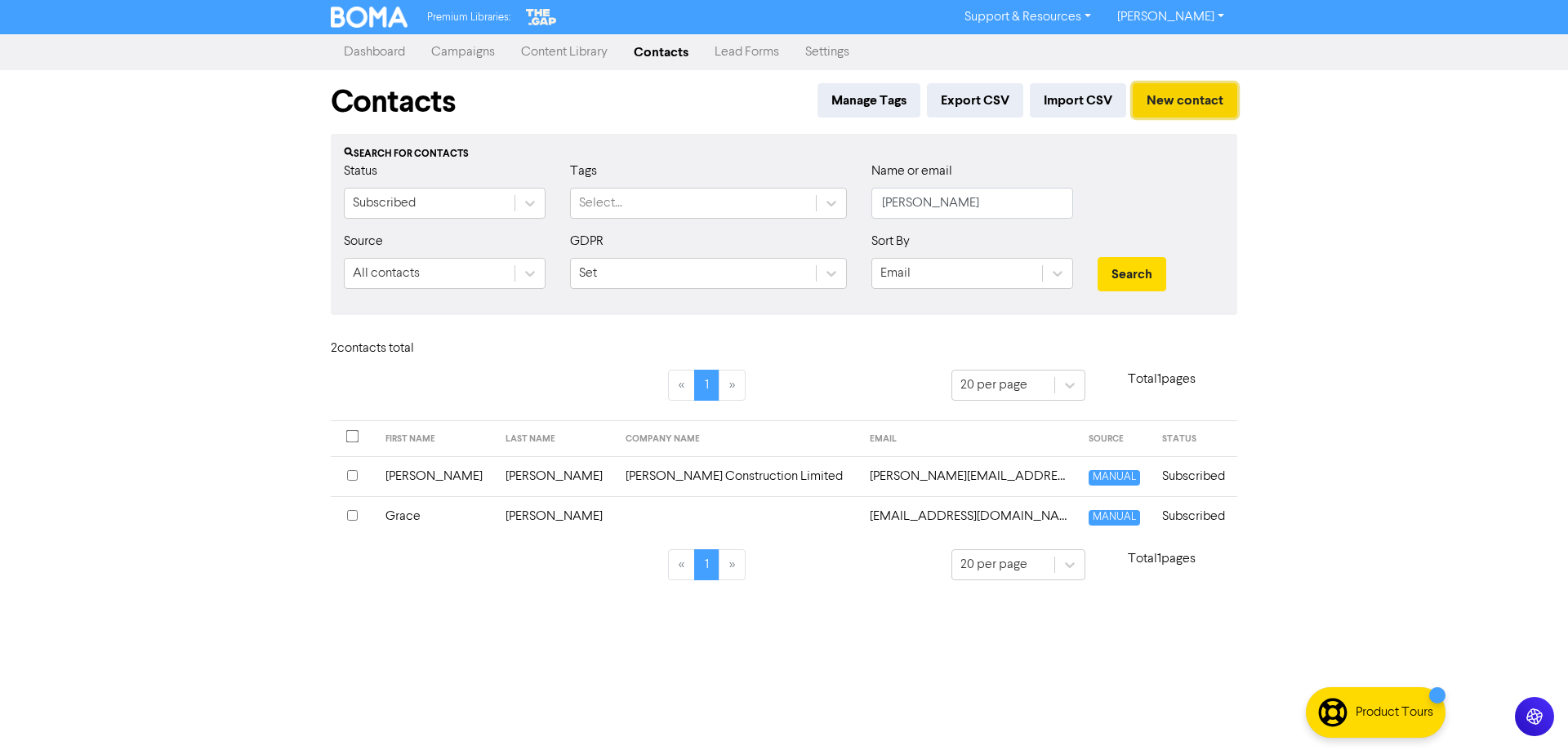
click at [1172, 107] on button "New contact" at bounding box center [1185, 100] width 105 height 34
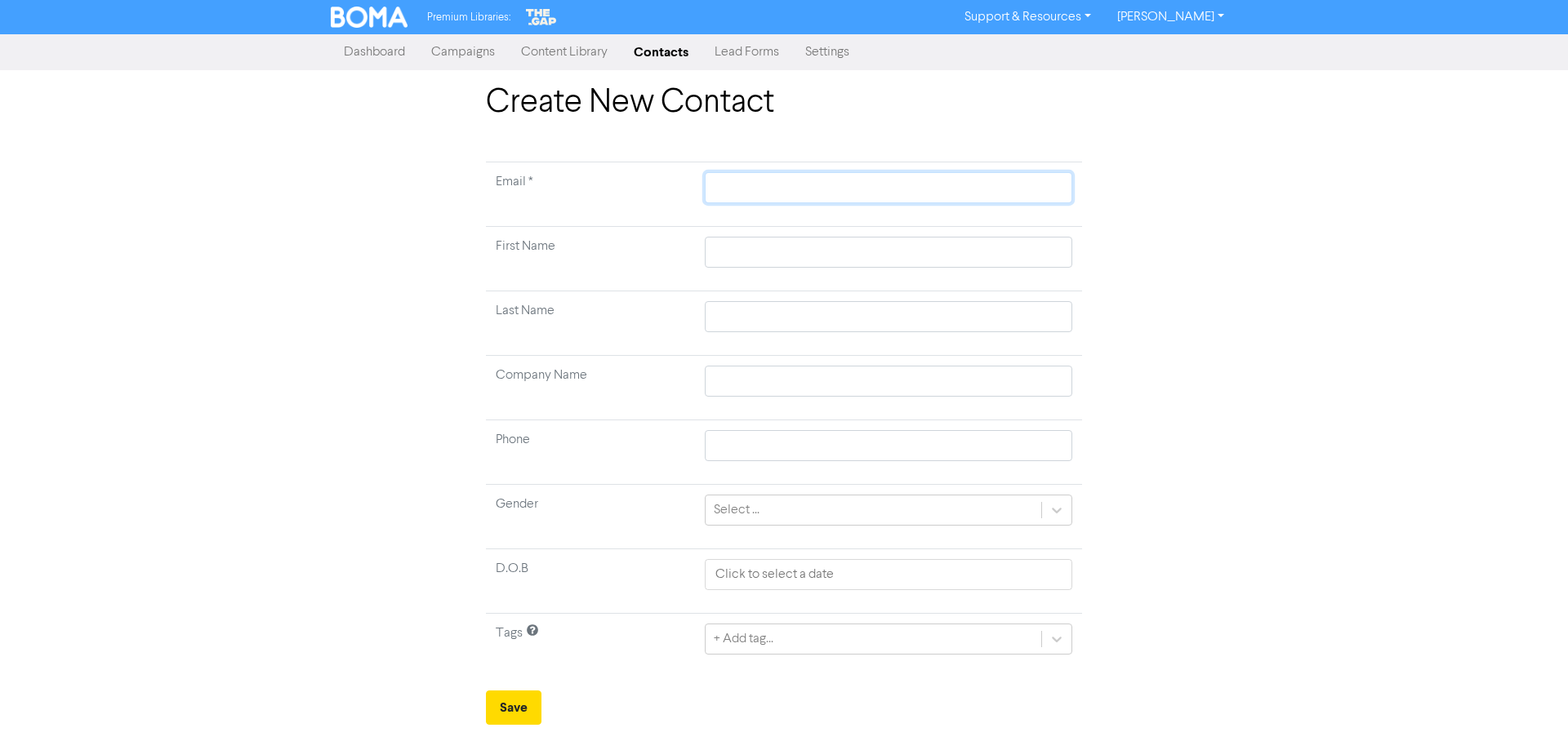
click at [795, 182] on input "text" at bounding box center [889, 188] width 368 height 31
type input "k"
type input "ki"
type input "kie"
type input "[PERSON_NAME]"
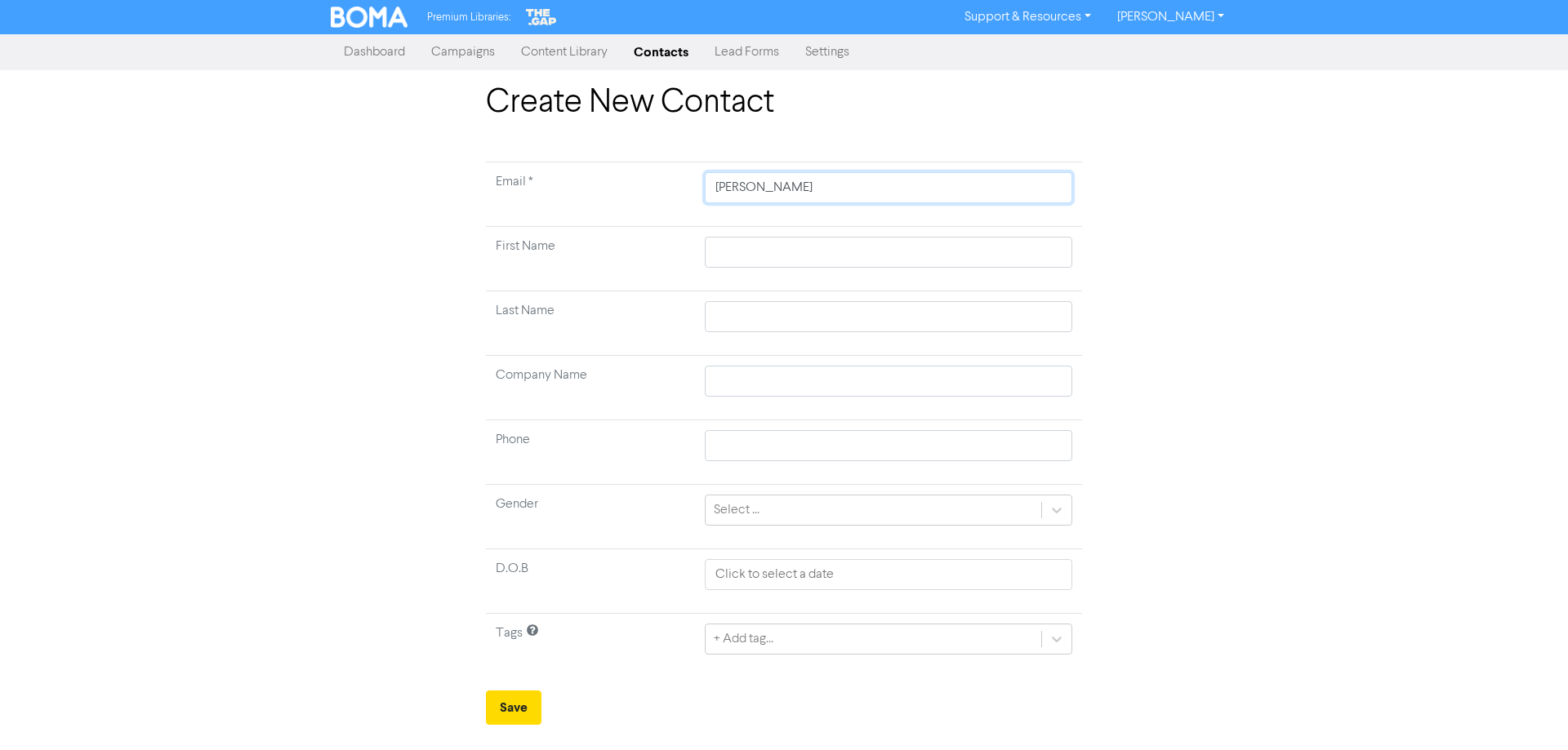
type input "kiera"
type input "kieran"
type input "kierann"
type input "kierannt"
type input "kierannta"
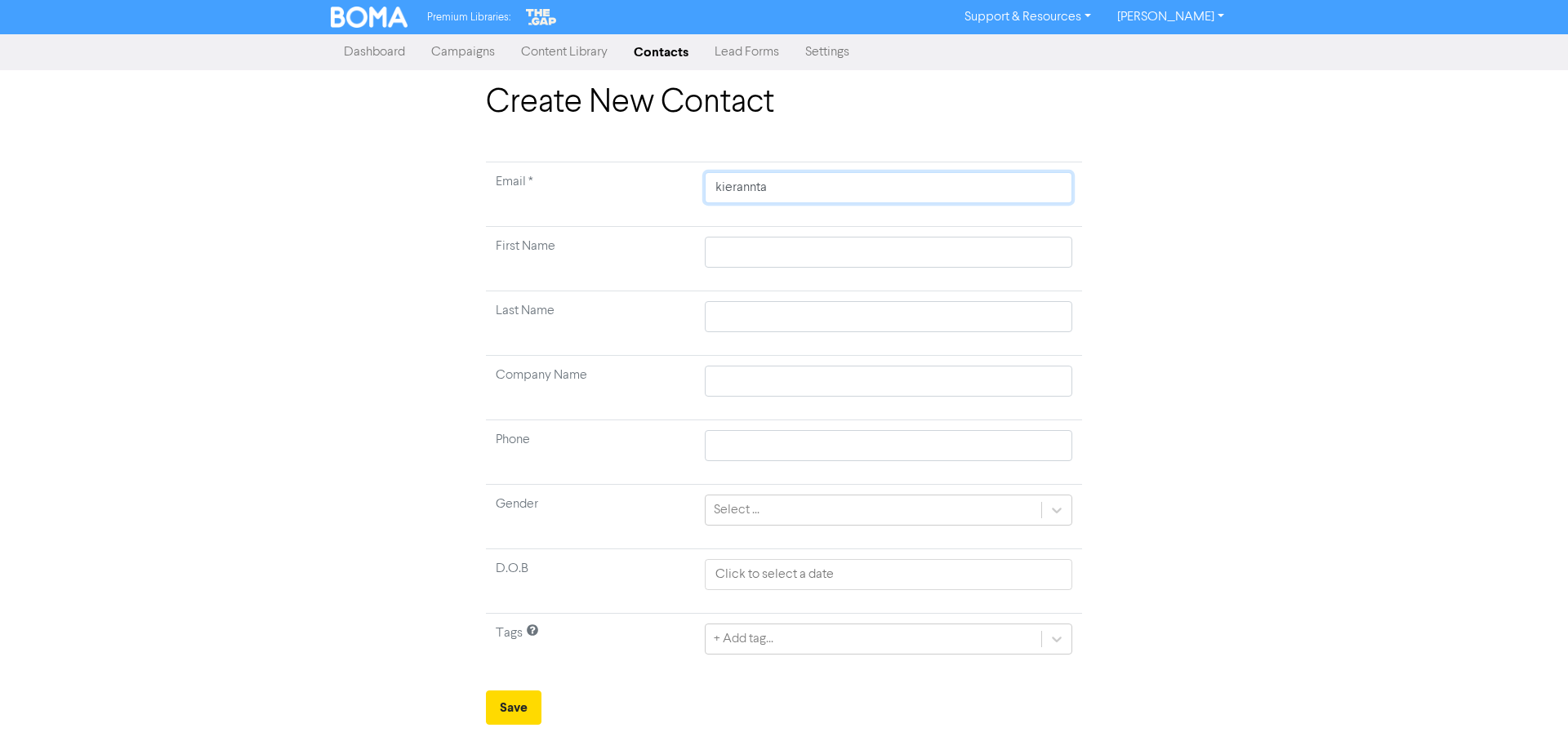
type input "kieranntay"
type input "kieranntayl"
type input "kieranntaylo"
type input "kieranntaylor"
type input "kieranntaylor@"
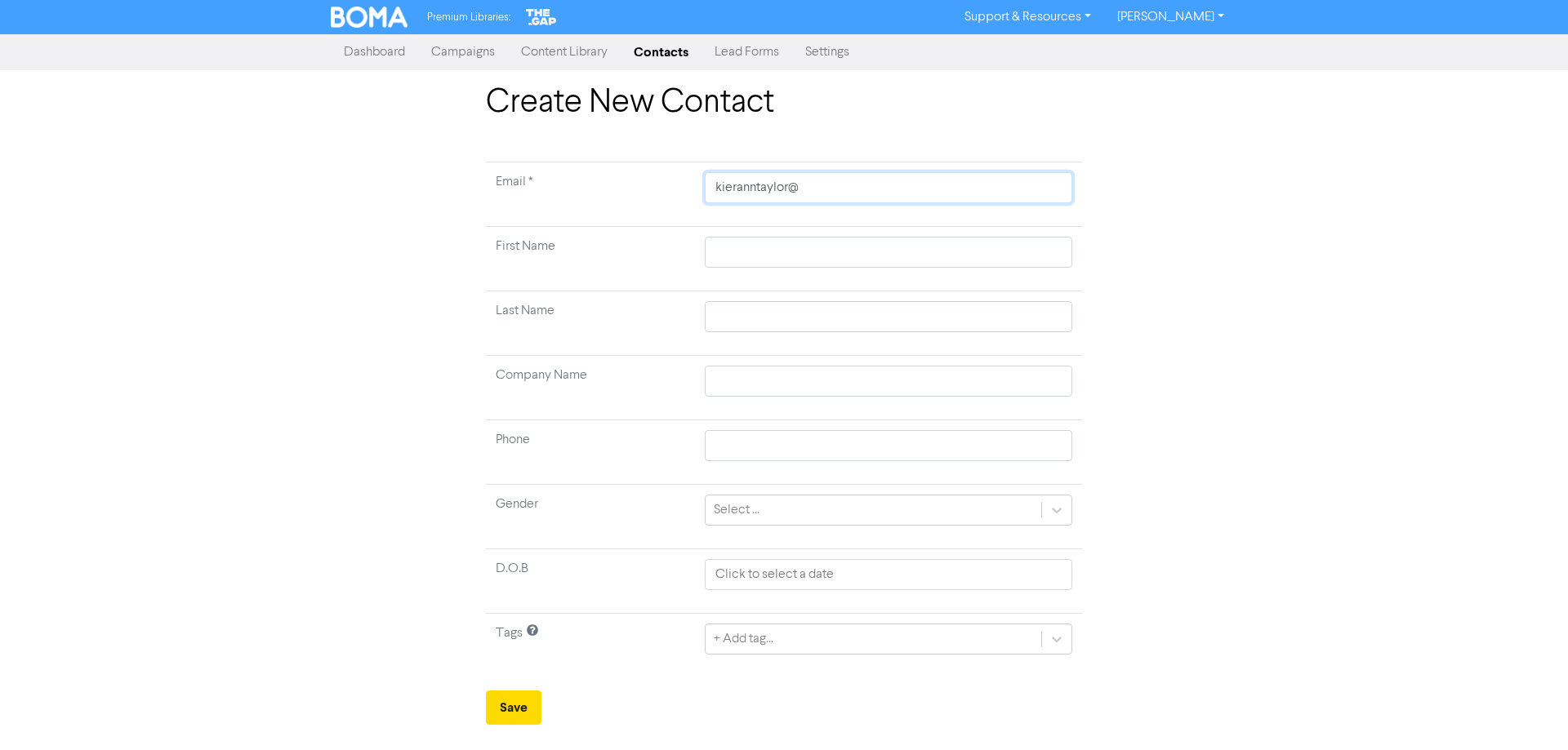
type input "kieranntaylor@g"
type input "kieranntaylor@gm"
type input "kieranntaylor@gma"
type input "kieranntaylor@gmai"
type input "[EMAIL_ADDRESS]"
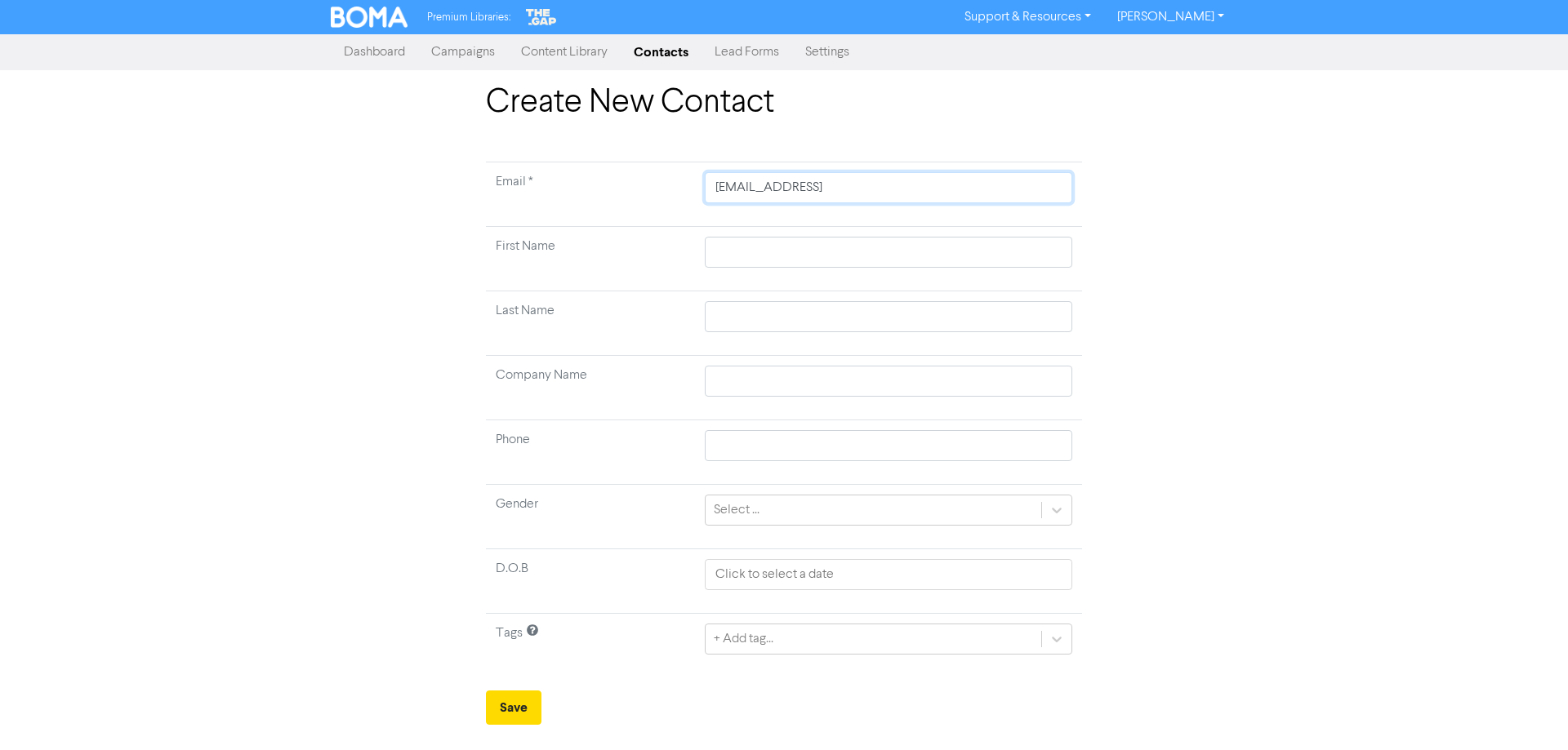
type input "[EMAIL_ADDRESS]."
type input "kieranntaylor@gmail.c"
click at [795, 247] on input "text" at bounding box center [889, 252] width 368 height 31
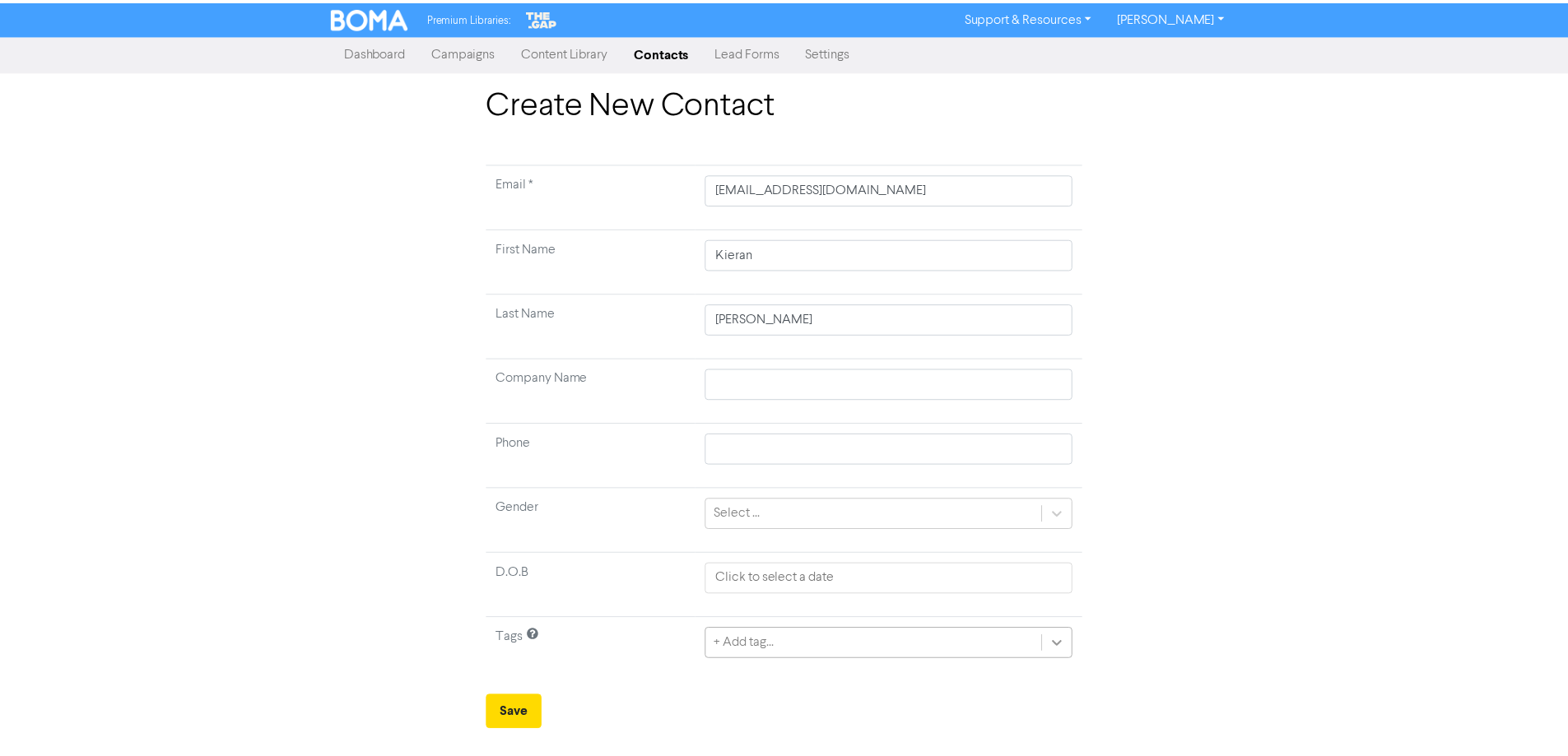
scroll to position [157, 0]
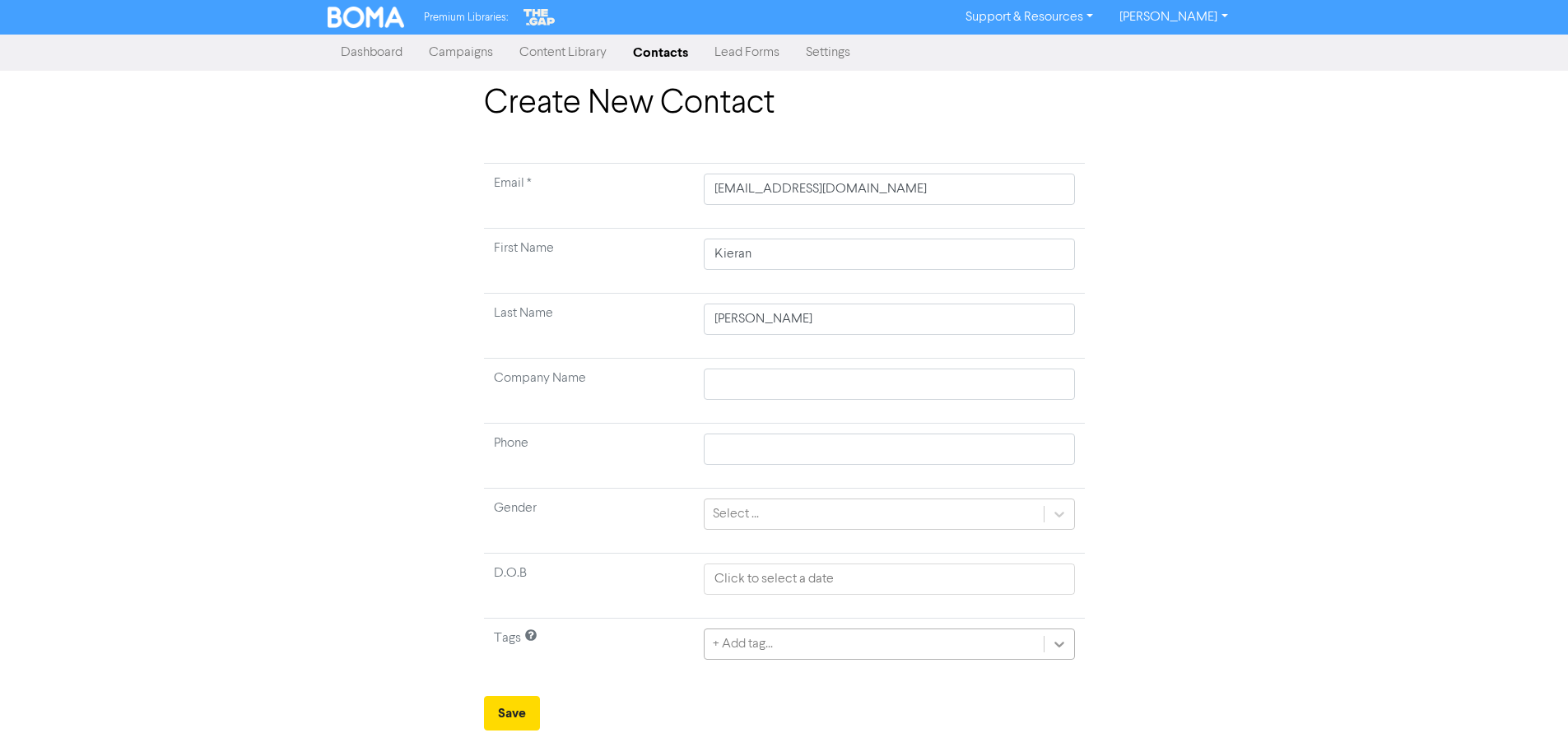
click at [1071, 647] on div "+ Add tag..." at bounding box center [888, 644] width 371 height 31
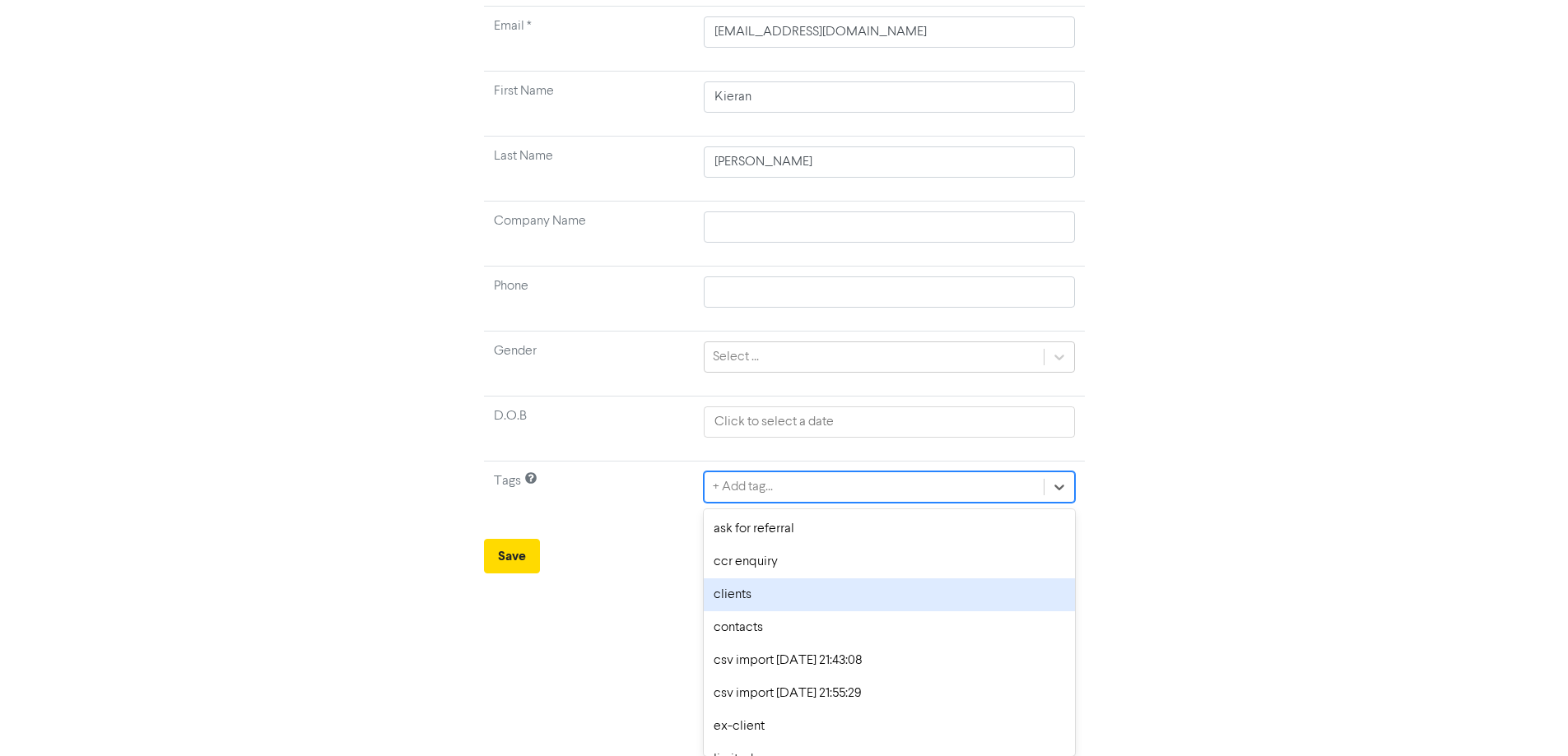
click at [791, 598] on div "clients" at bounding box center [888, 595] width 371 height 33
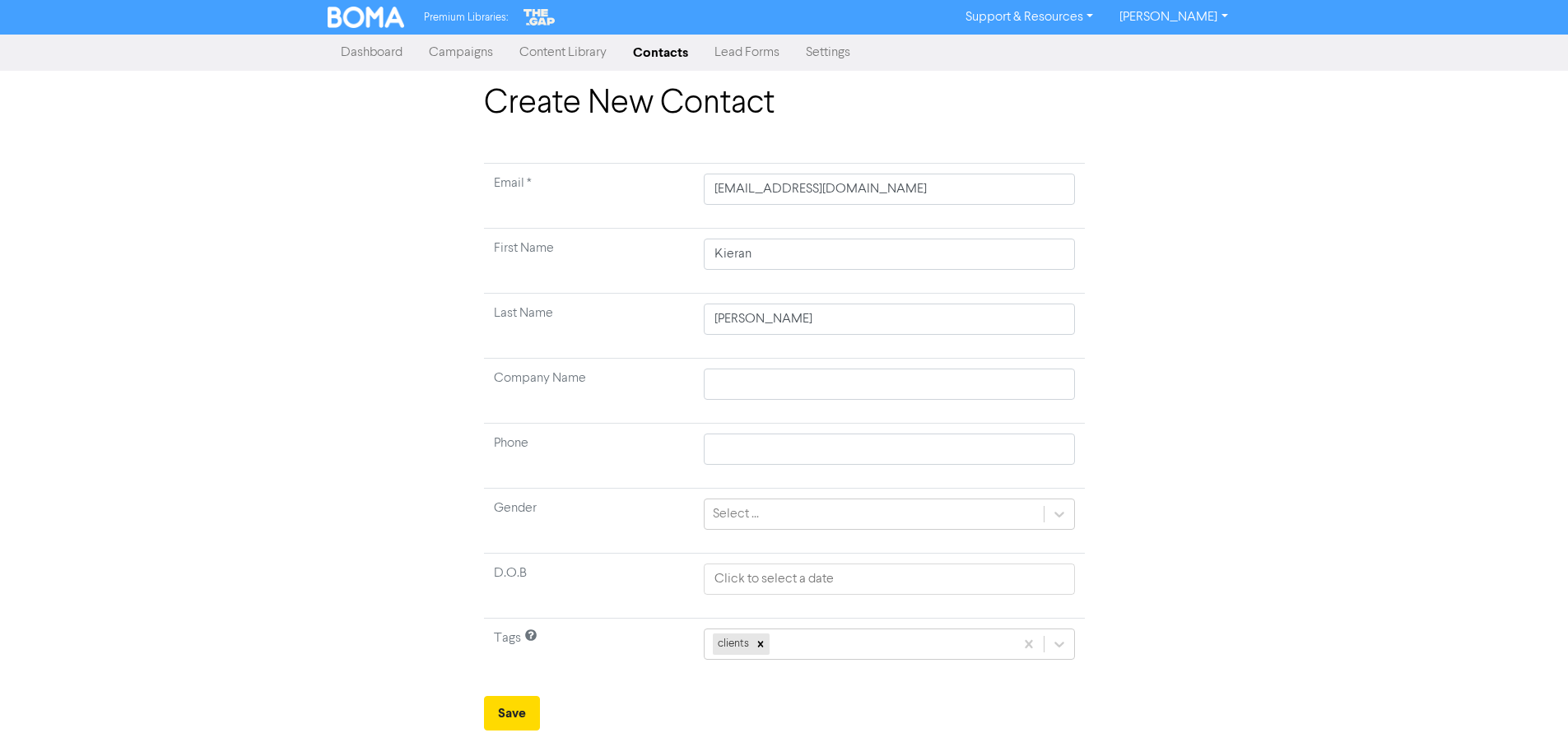
scroll to position [0, 0]
click at [518, 712] on button "Save" at bounding box center [518, 713] width 56 height 34
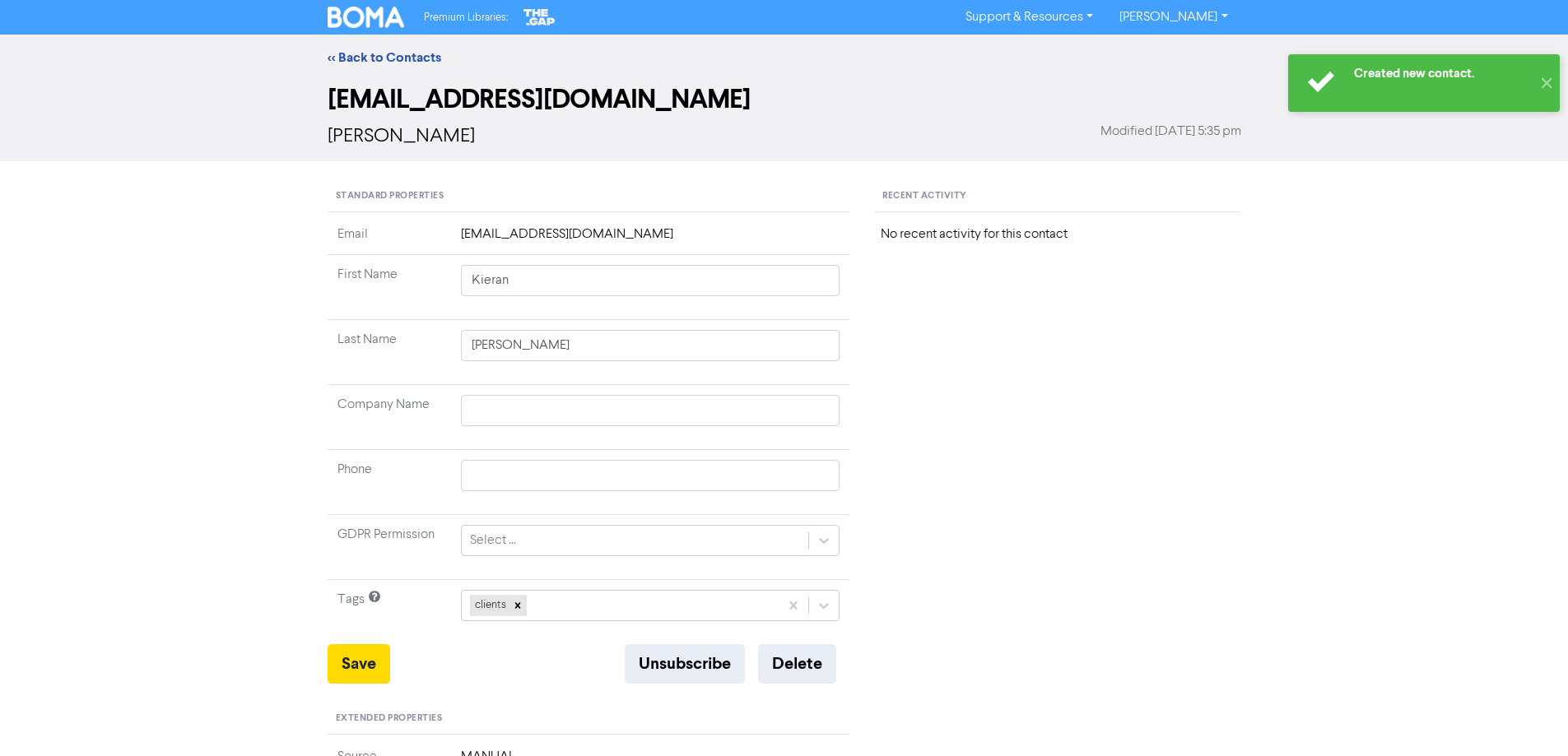
scroll to position [329, 0]
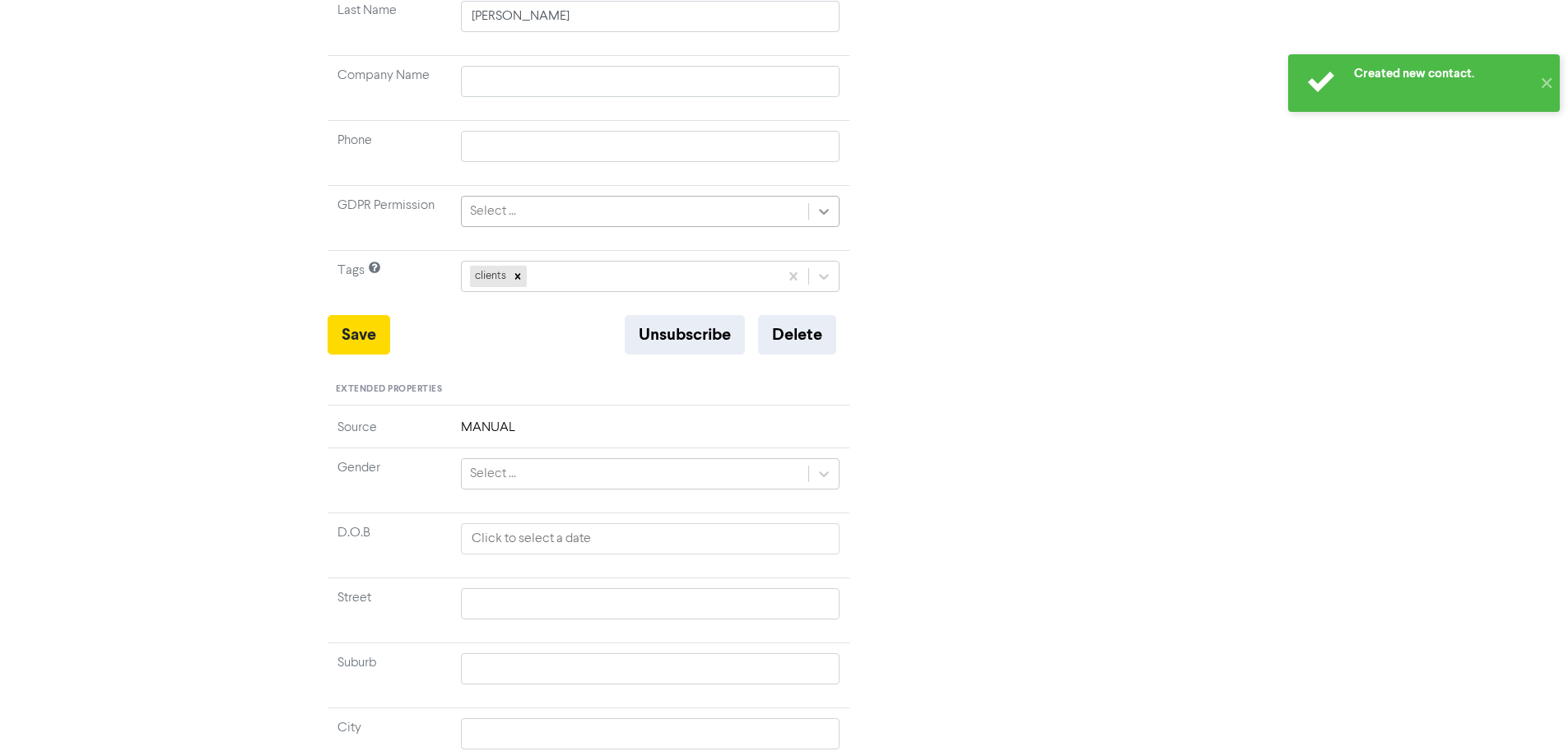
click at [828, 211] on icon at bounding box center [825, 212] width 10 height 6
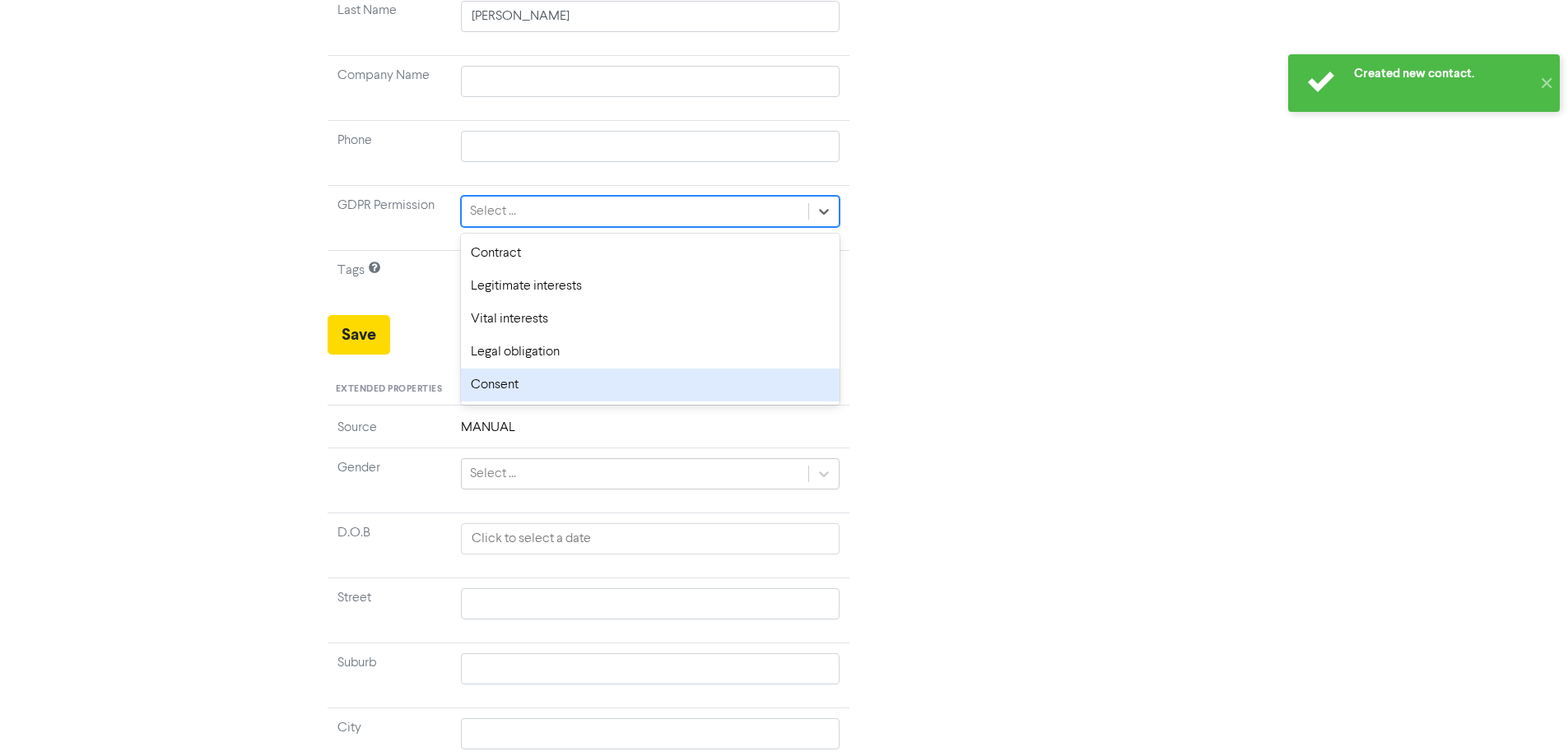
click at [500, 395] on div "Consent" at bounding box center [651, 385] width 380 height 33
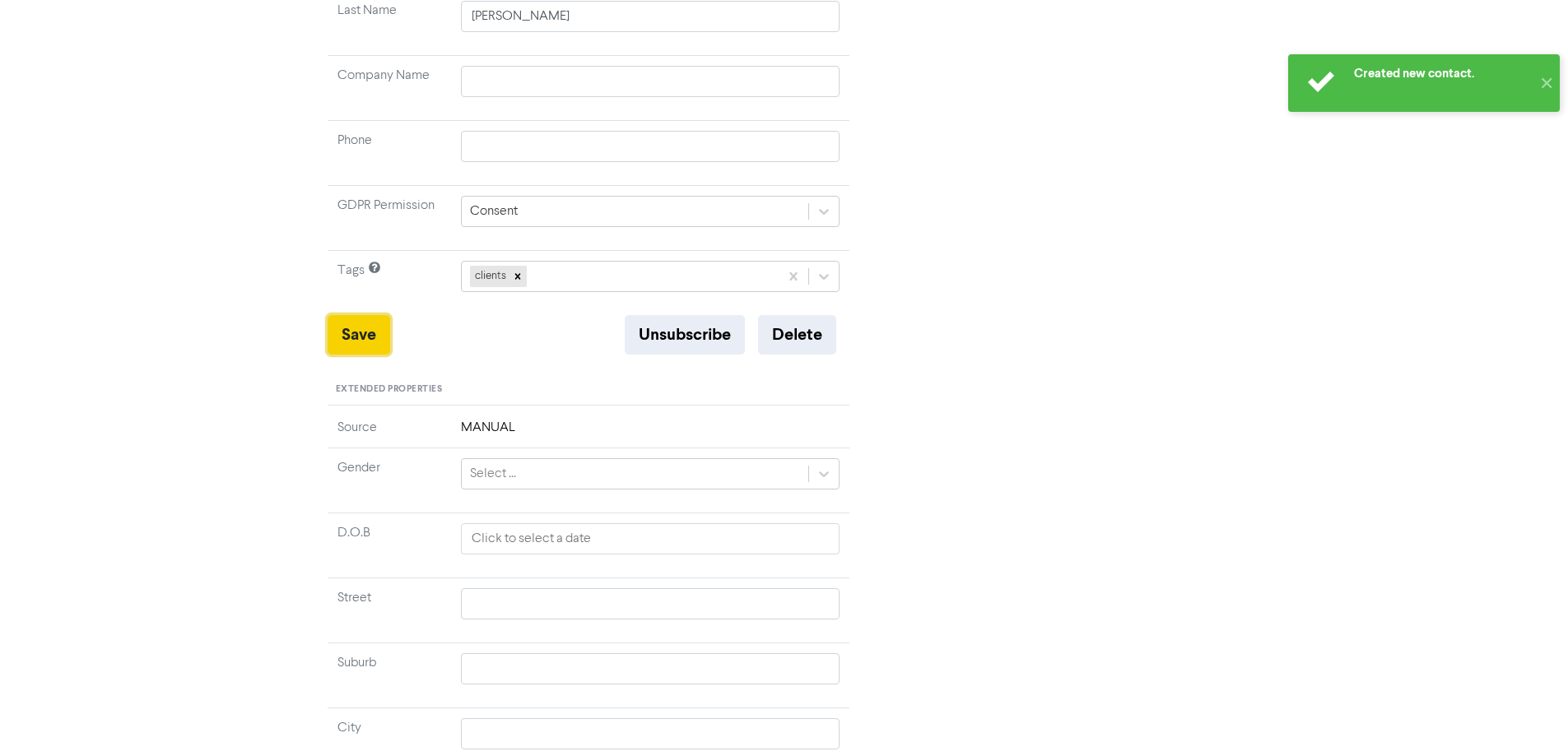
click at [349, 338] on button "Save" at bounding box center [359, 335] width 63 height 40
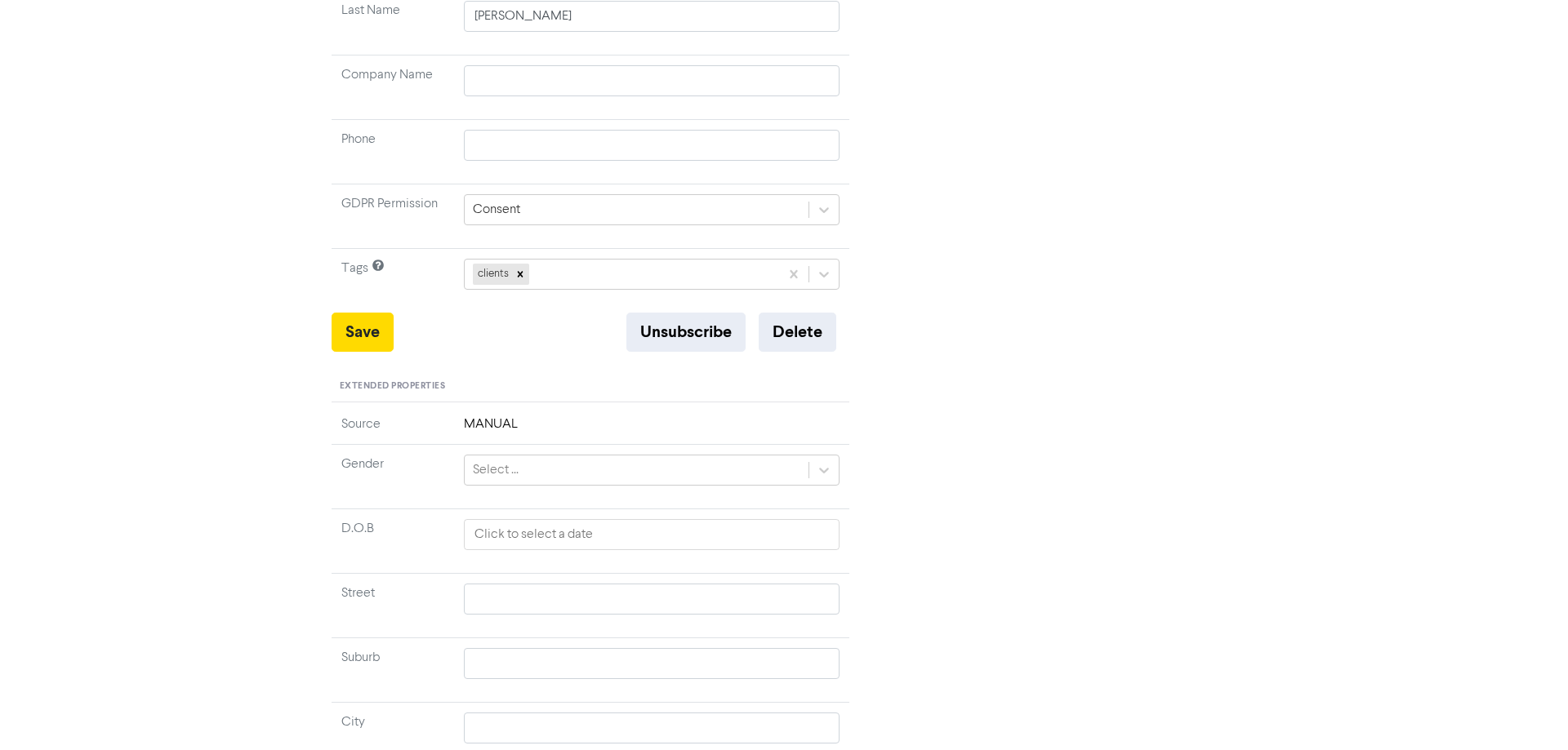
scroll to position [0, 0]
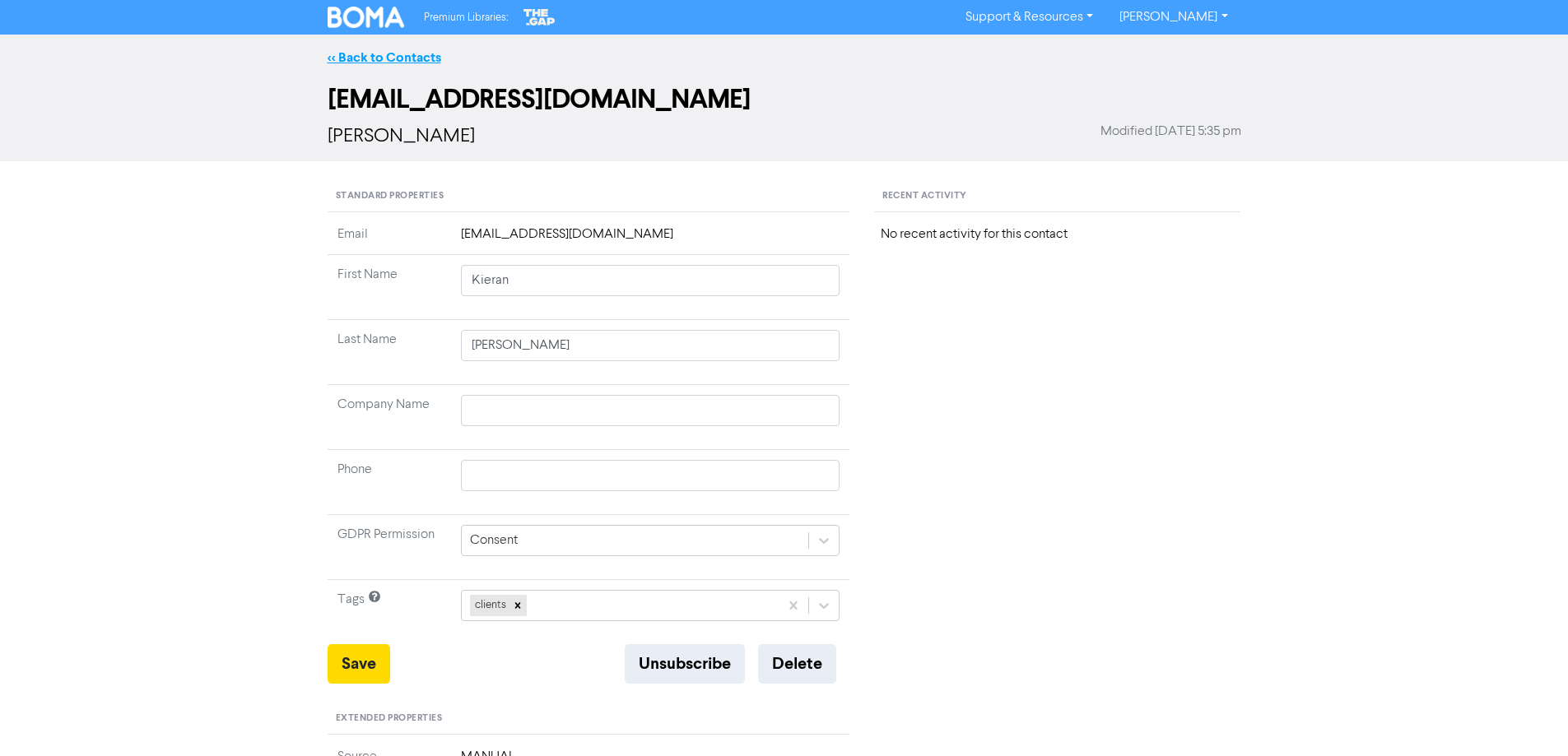
click at [420, 57] on link "<< Back to Contacts" at bounding box center [384, 57] width 114 height 17
